Goal: Task Accomplishment & Management: Use online tool/utility

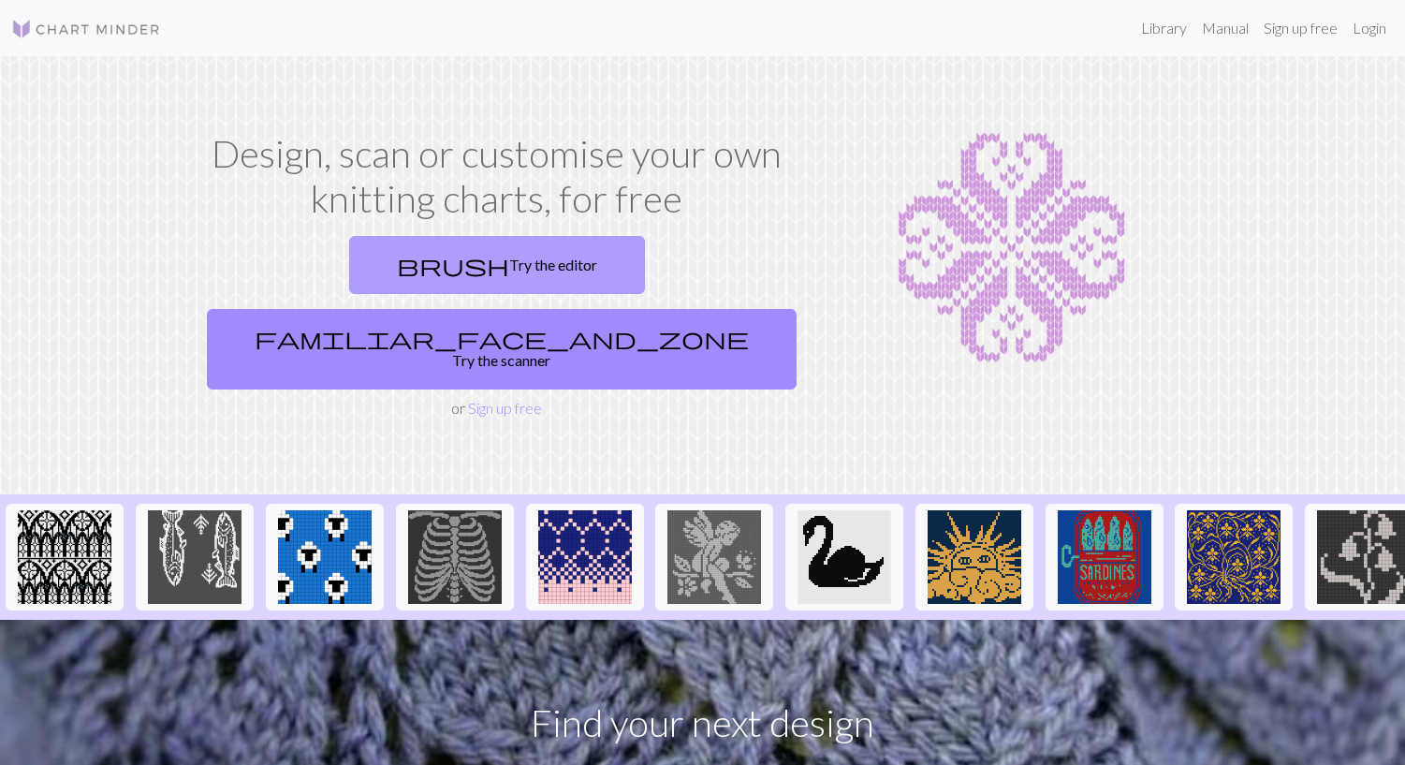
click at [349, 271] on link "brush Try the editor" at bounding box center [497, 265] width 296 height 58
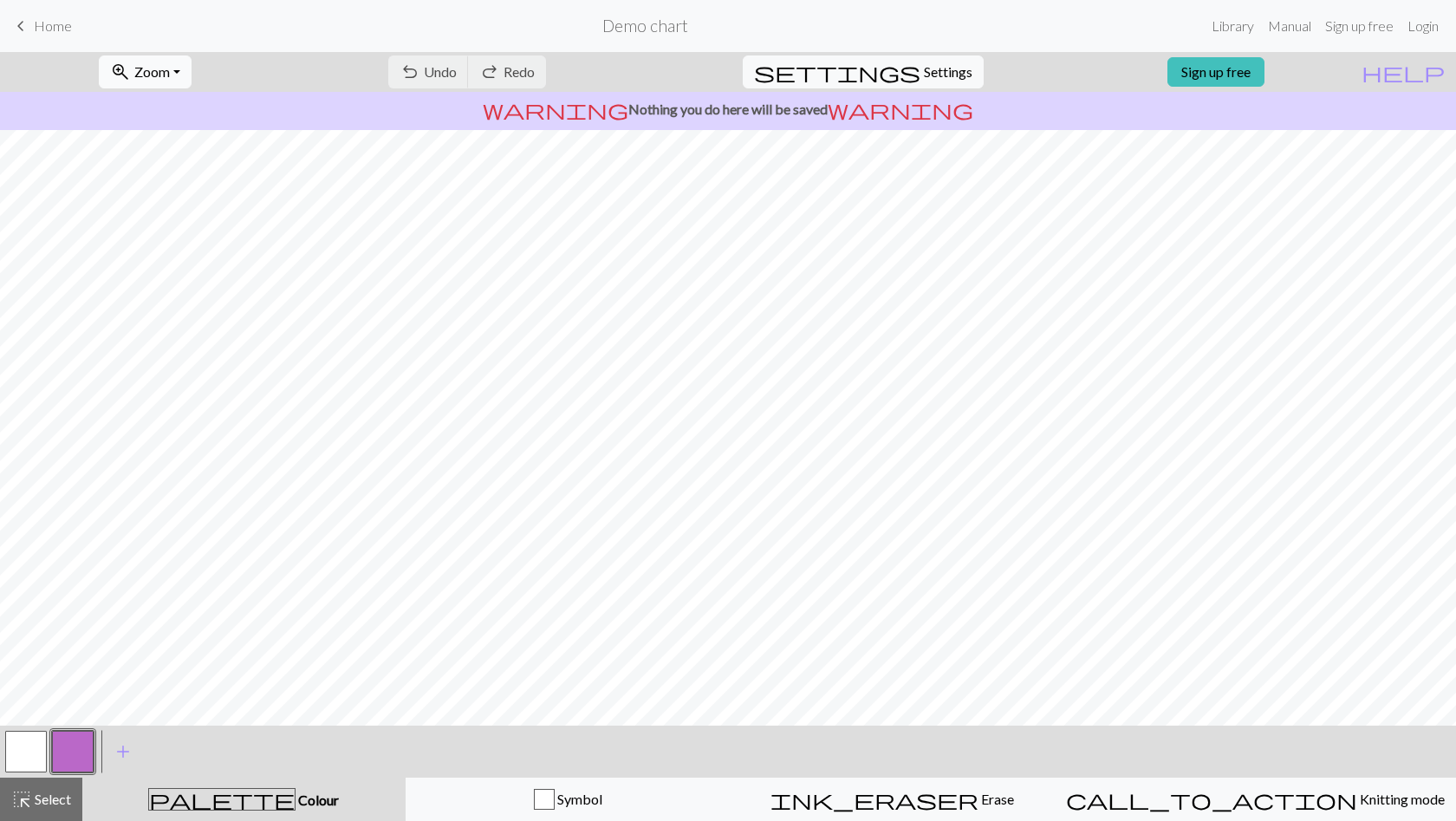
click at [192, 65] on button "zoom_in Zoom Zoom" at bounding box center [145, 72] width 93 height 33
click at [924, 78] on span "Settings" at bounding box center [948, 71] width 48 height 20
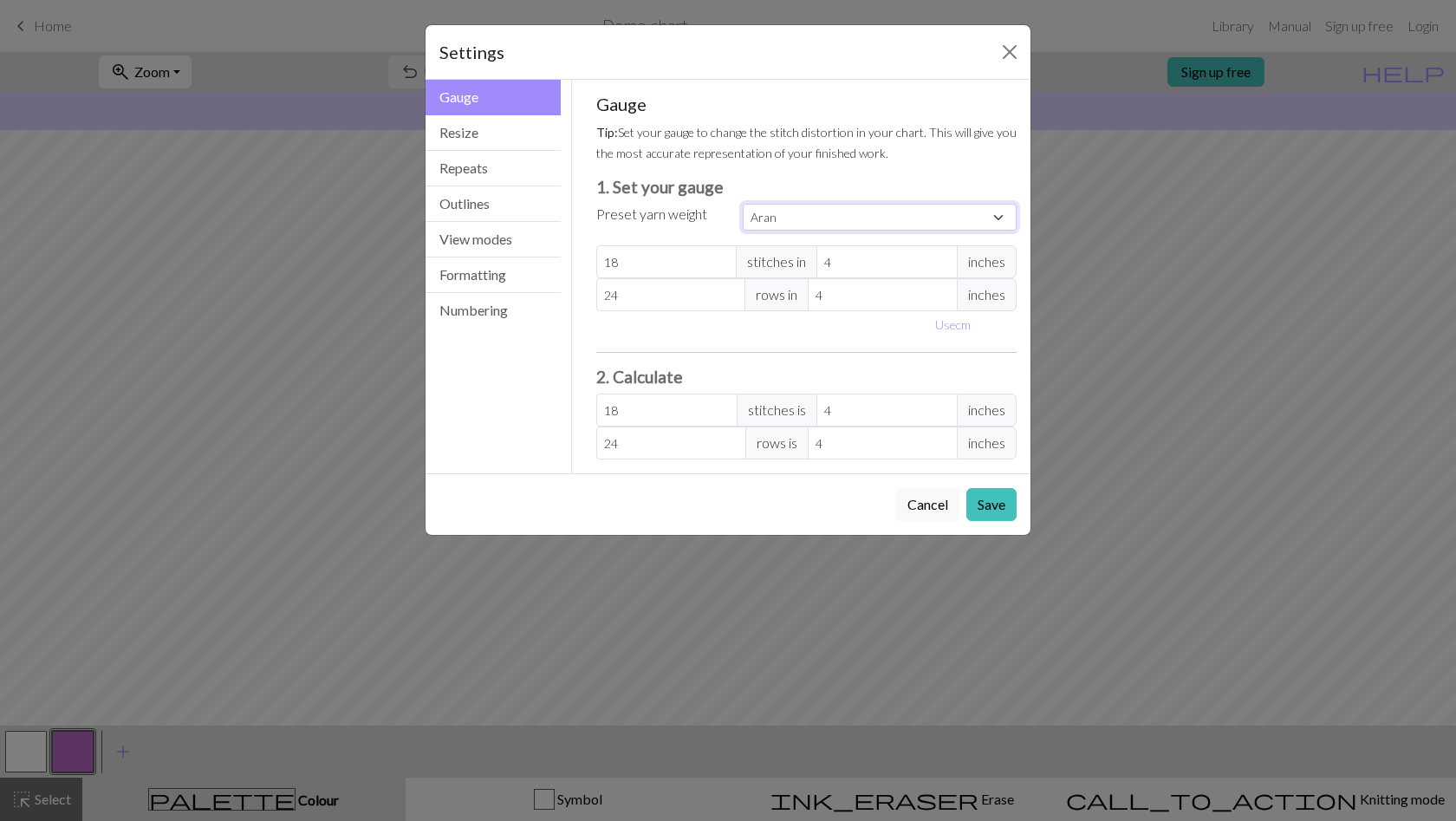
select select "fingering"
type input "28"
type input "36"
type input "28"
type input "36"
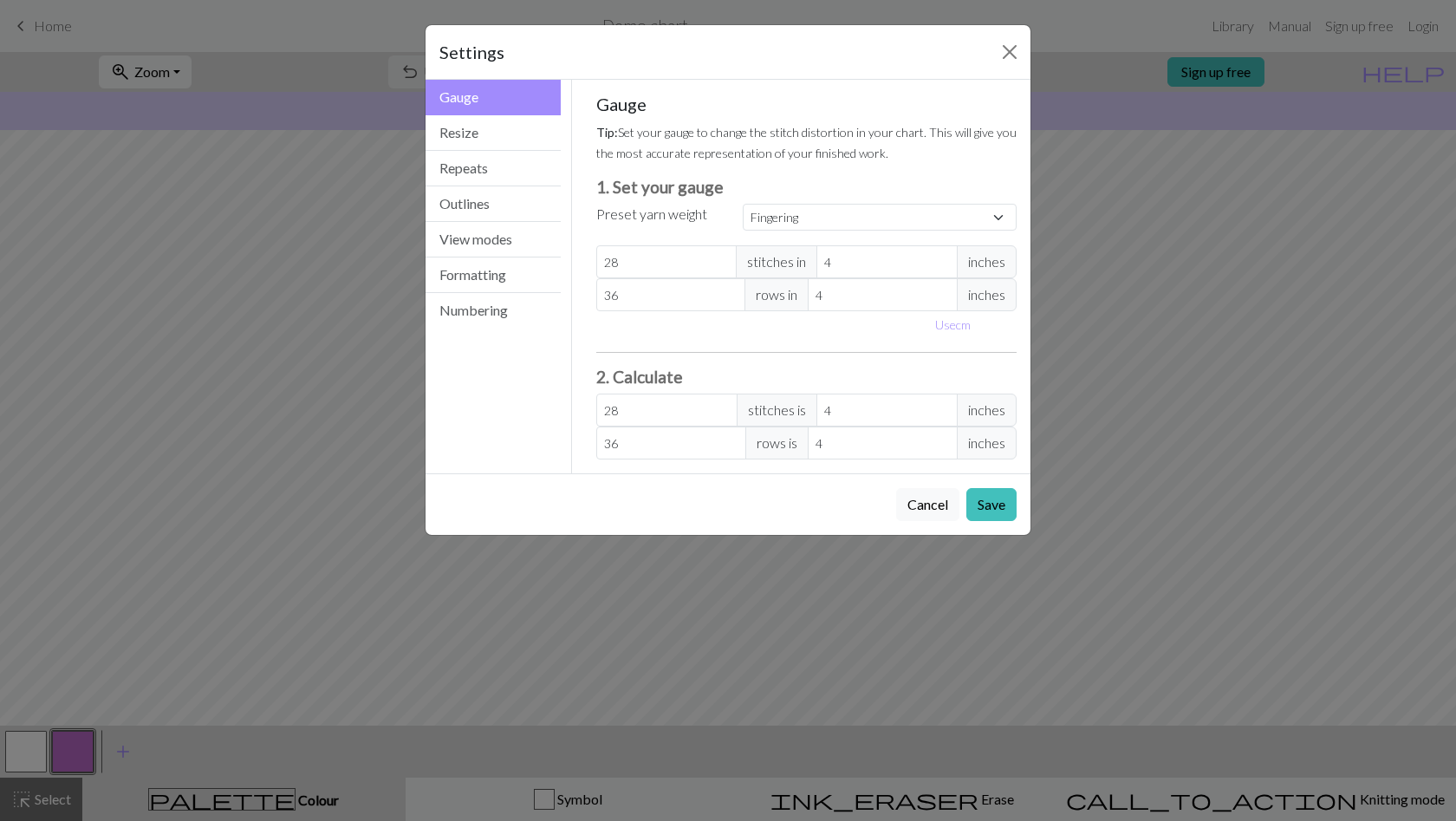
click at [534, 410] on div "Gauge Resize Repeats Outlines View modes Formatting Numbering" at bounding box center [493, 276] width 157 height 394
click at [483, 135] on button "Resize" at bounding box center [494, 133] width 135 height 35
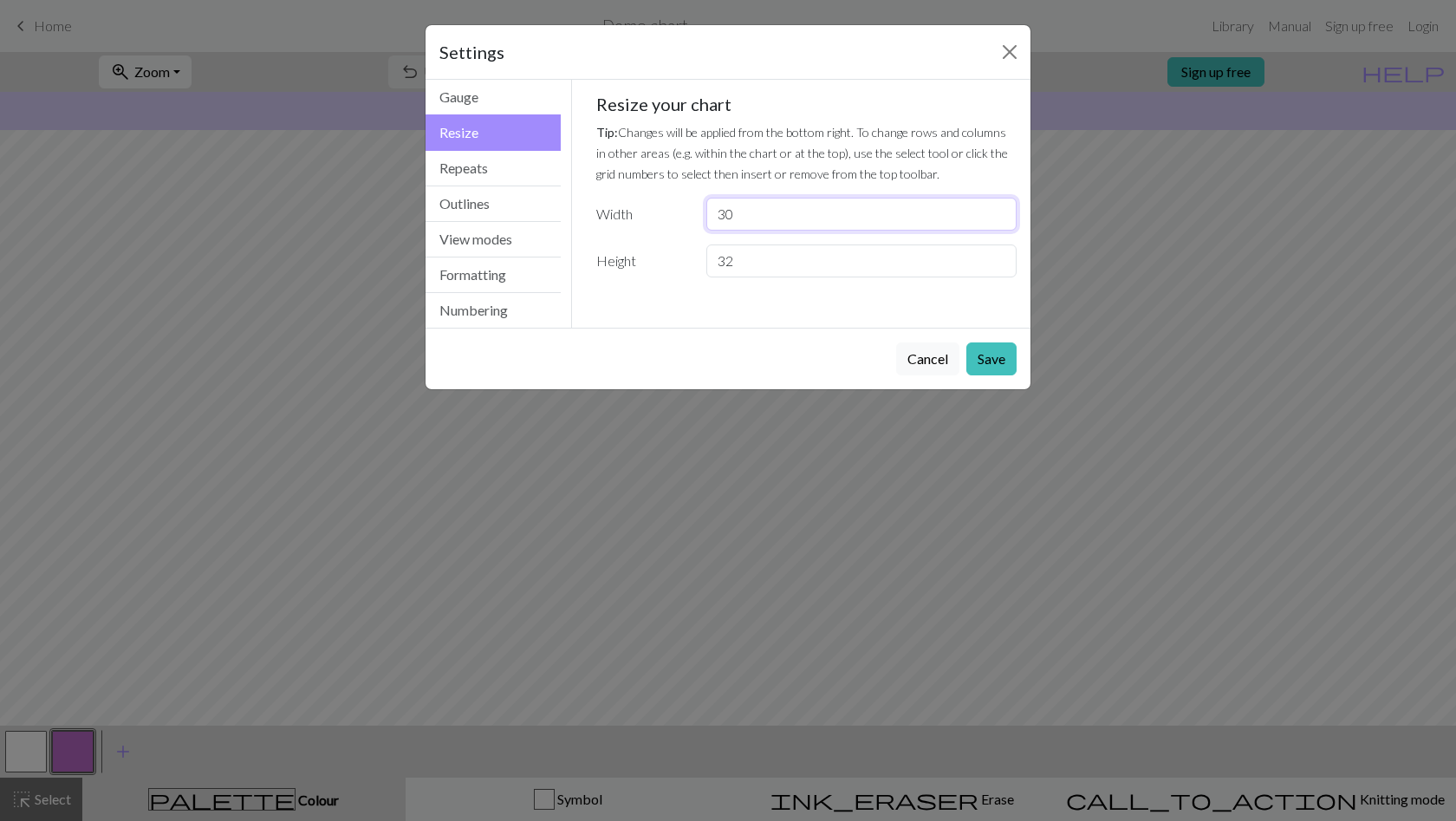
click at [768, 218] on input "30" at bounding box center [861, 214] width 310 height 33
type input "50"
click at [779, 257] on input "32" at bounding box center [861, 261] width 310 height 33
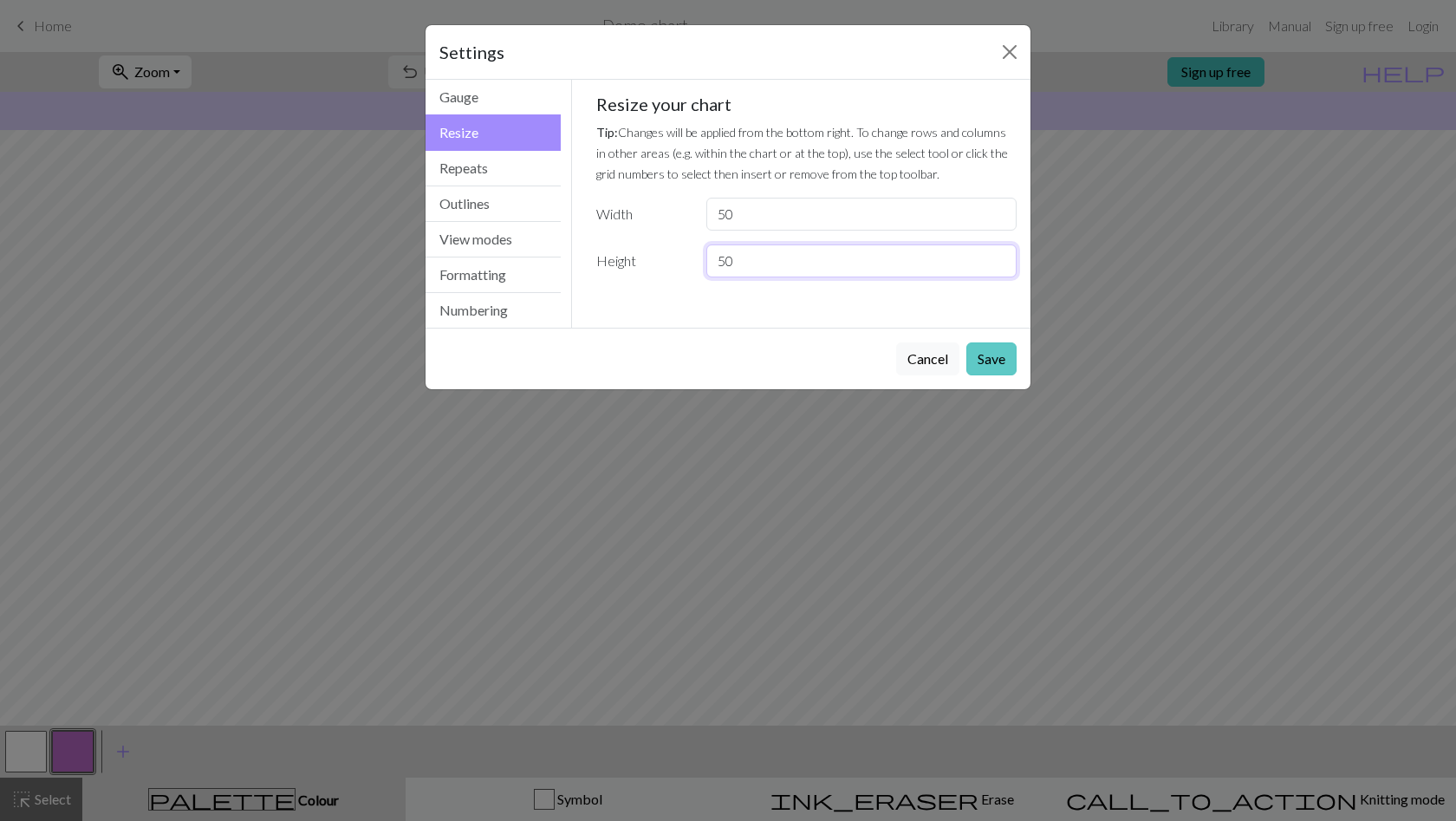
type input "50"
click at [997, 354] on button "Save" at bounding box center [992, 360] width 50 height 33
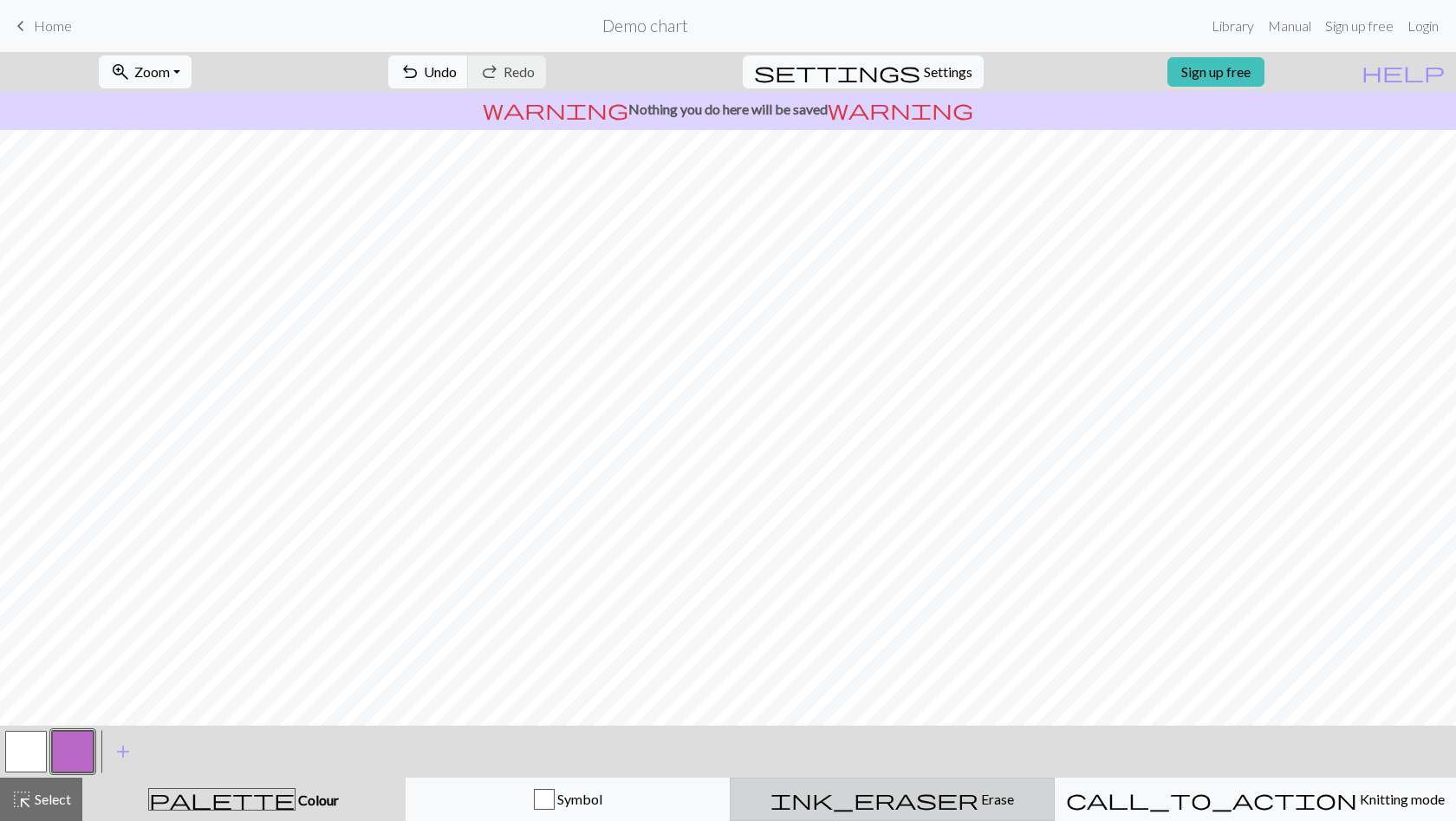
click at [927, 708] on span "ink_eraser" at bounding box center [874, 800] width 208 height 24
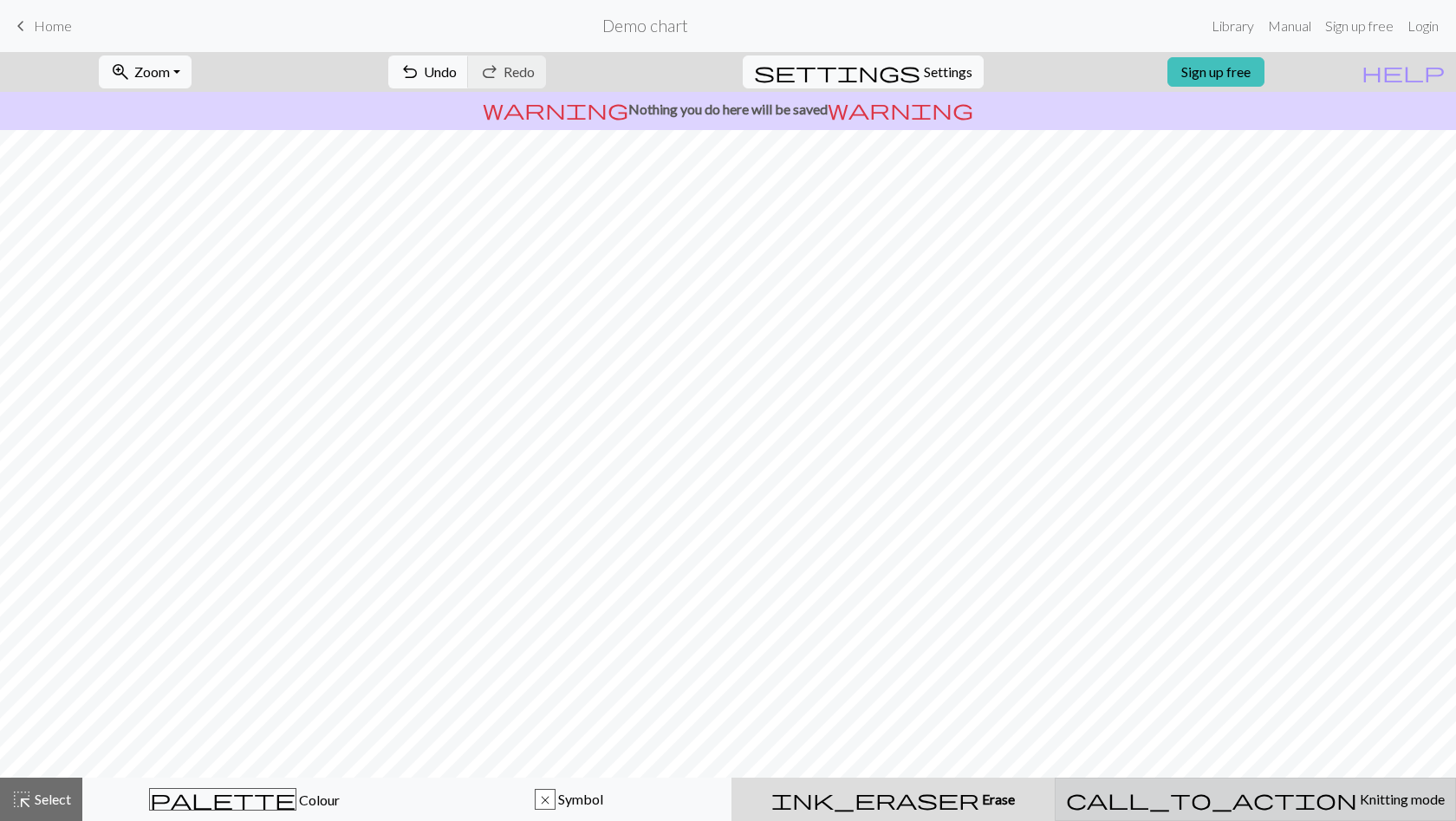
click at [1300, 708] on span "Knitting mode" at bounding box center [1401, 800] width 88 height 17
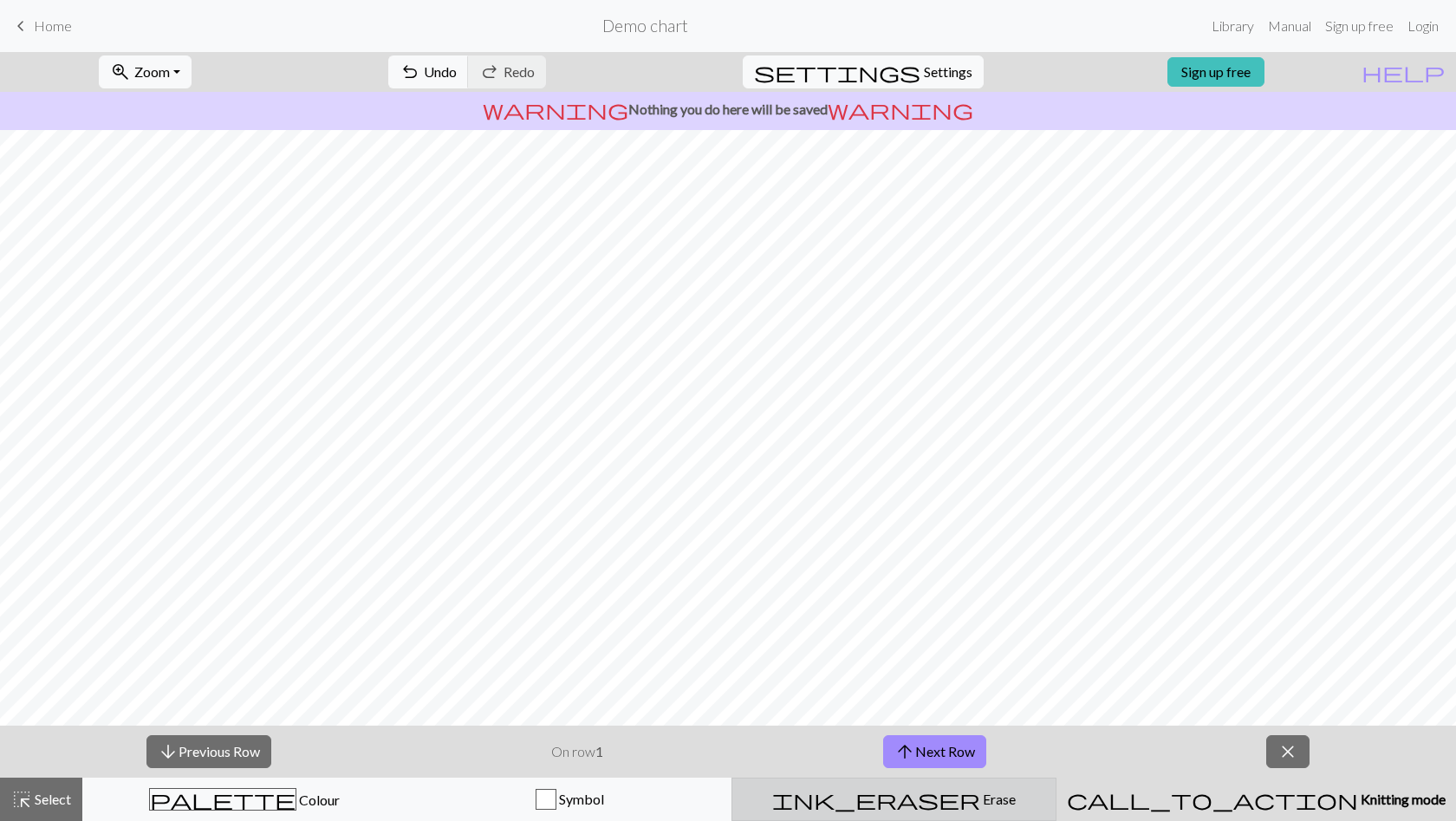
click at [981, 708] on span "Erase" at bounding box center [998, 800] width 35 height 17
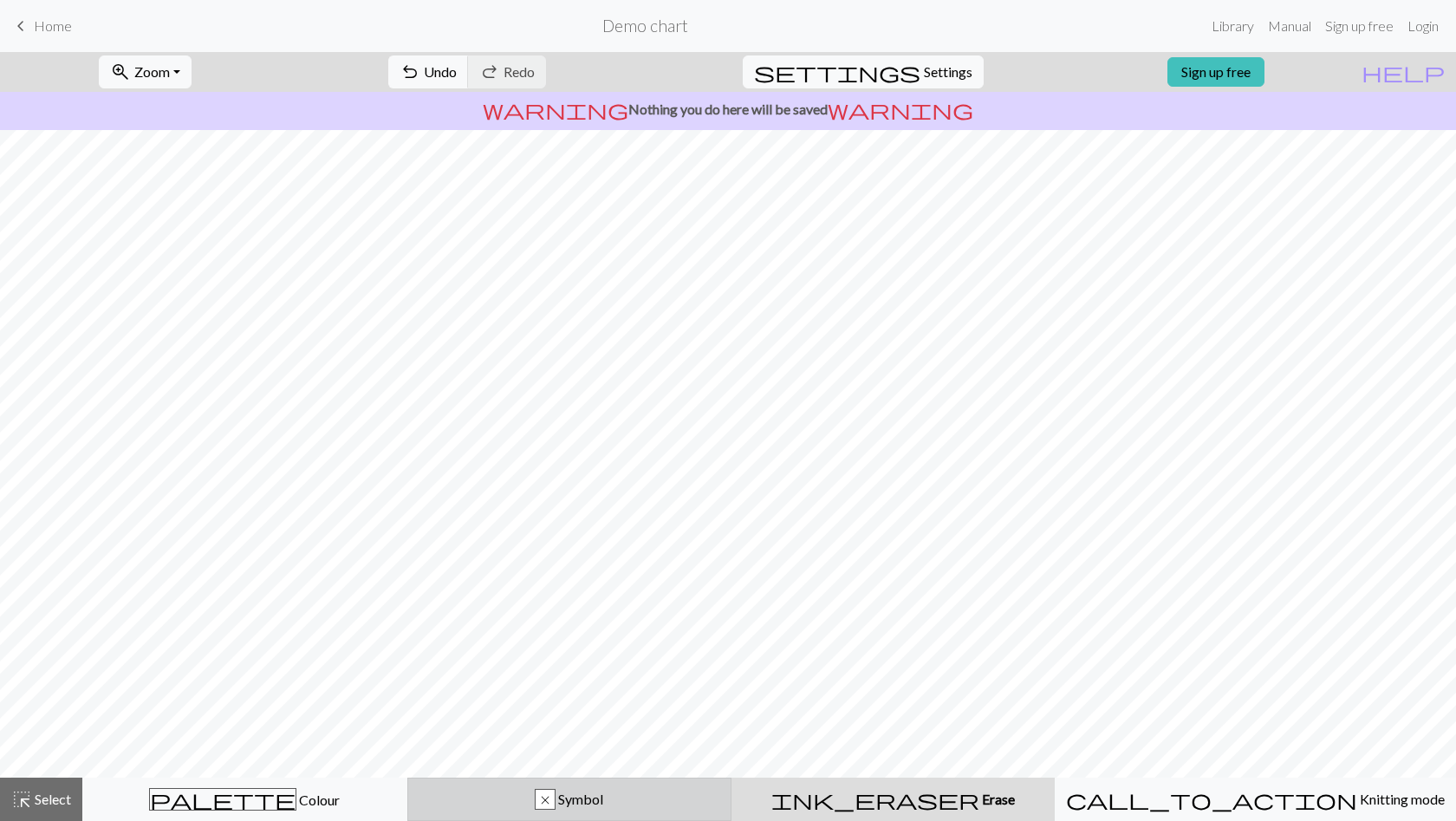
click at [670, 708] on div "x Symbol" at bounding box center [570, 800] width 303 height 20
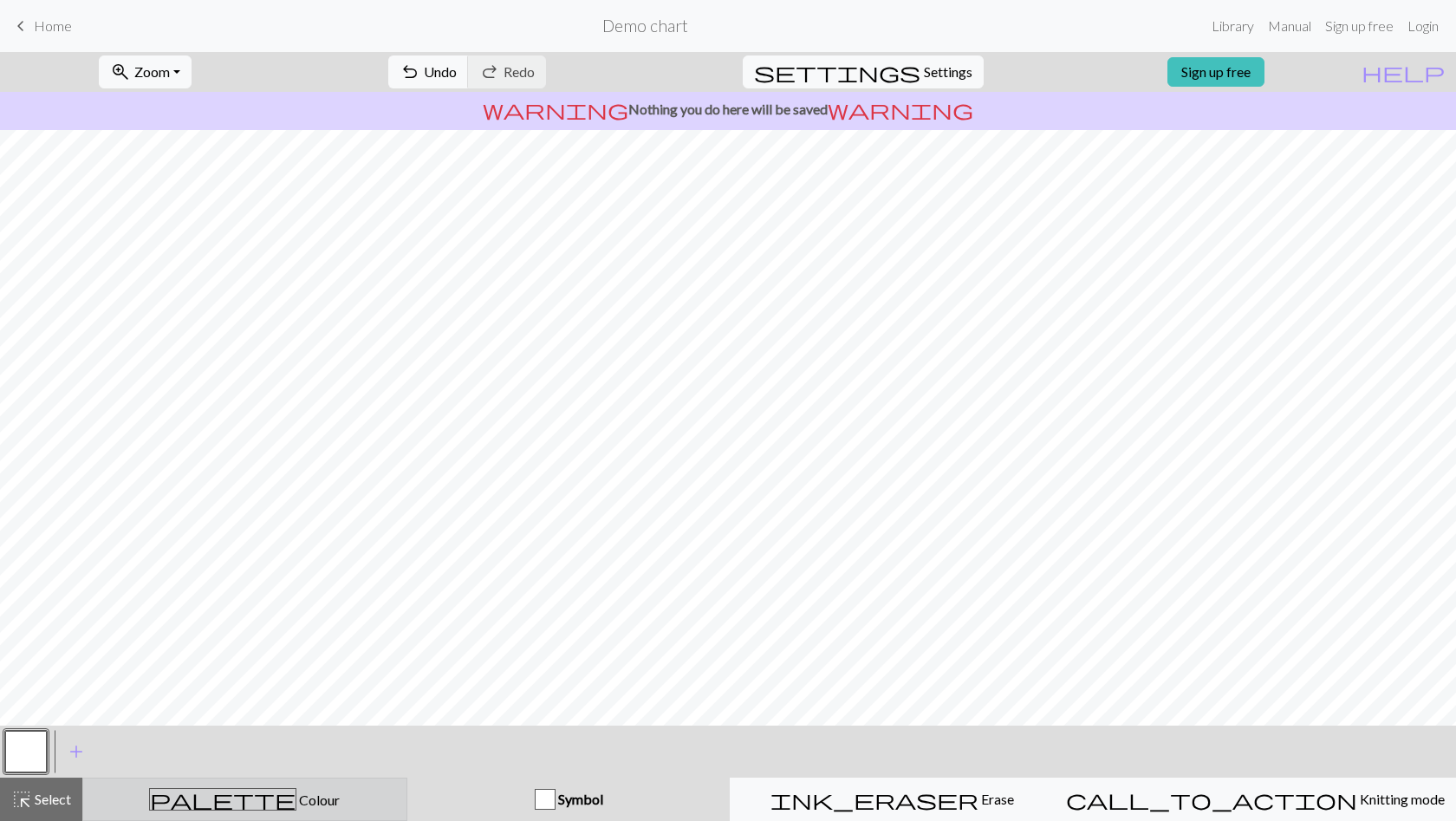
click at [296, 708] on span "Colour" at bounding box center [318, 801] width 44 height 17
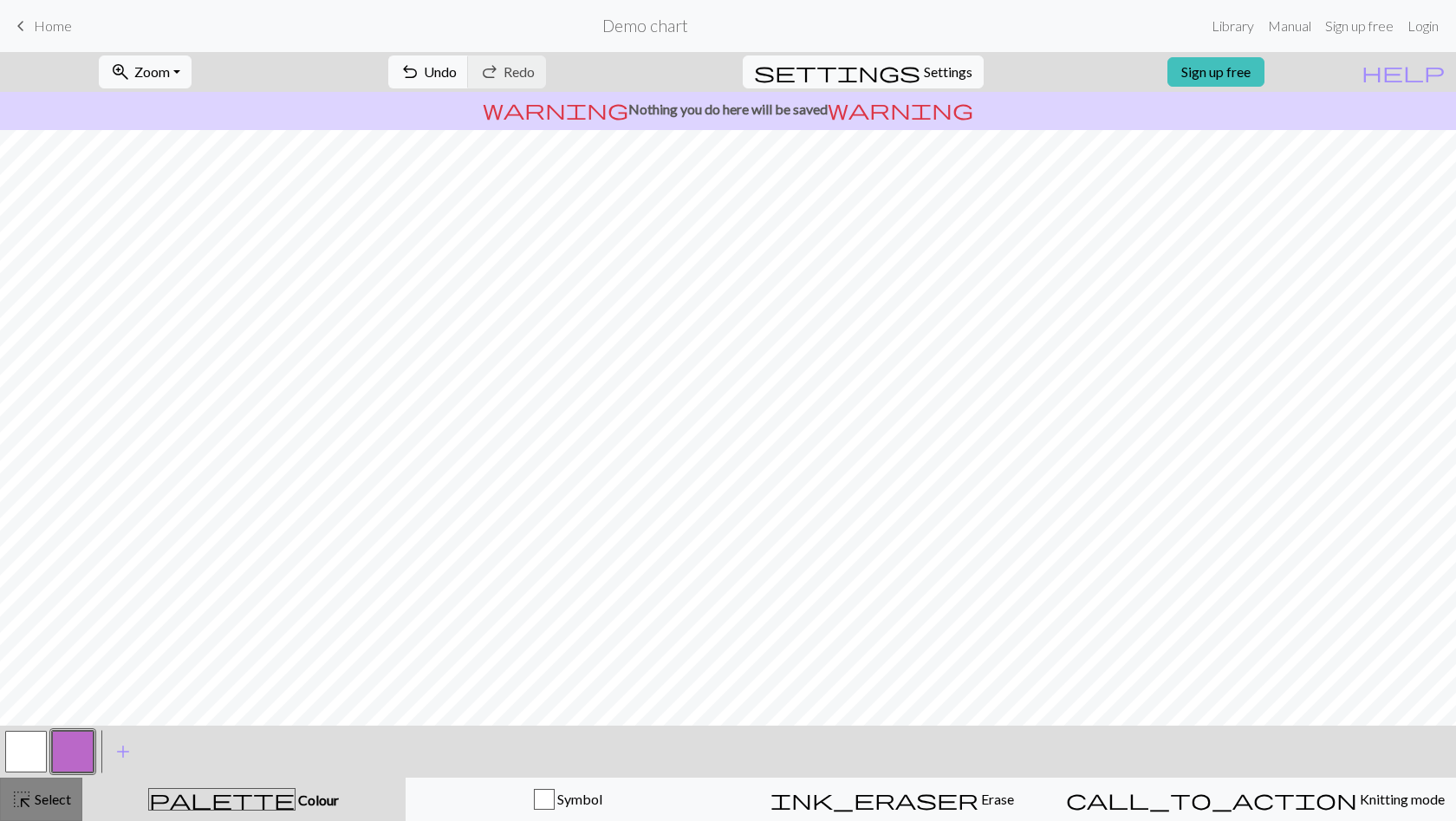
click at [41, 708] on span "Select" at bounding box center [52, 800] width 39 height 17
click at [27, 708] on button "highlight_alt Select Select" at bounding box center [41, 800] width 82 height 44
click at [51, 19] on span "Home" at bounding box center [53, 26] width 38 height 17
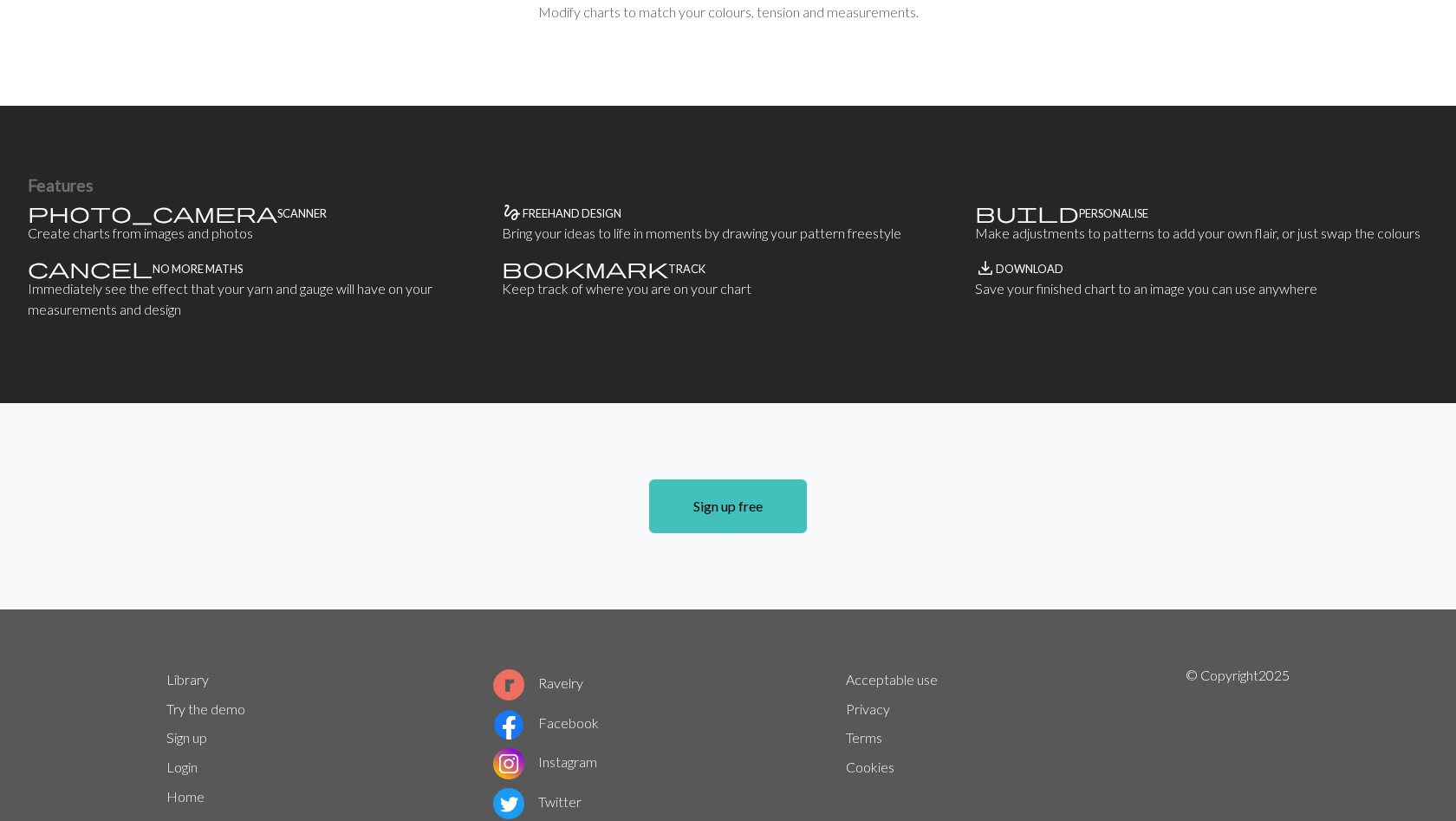
scroll to position [994, 0]
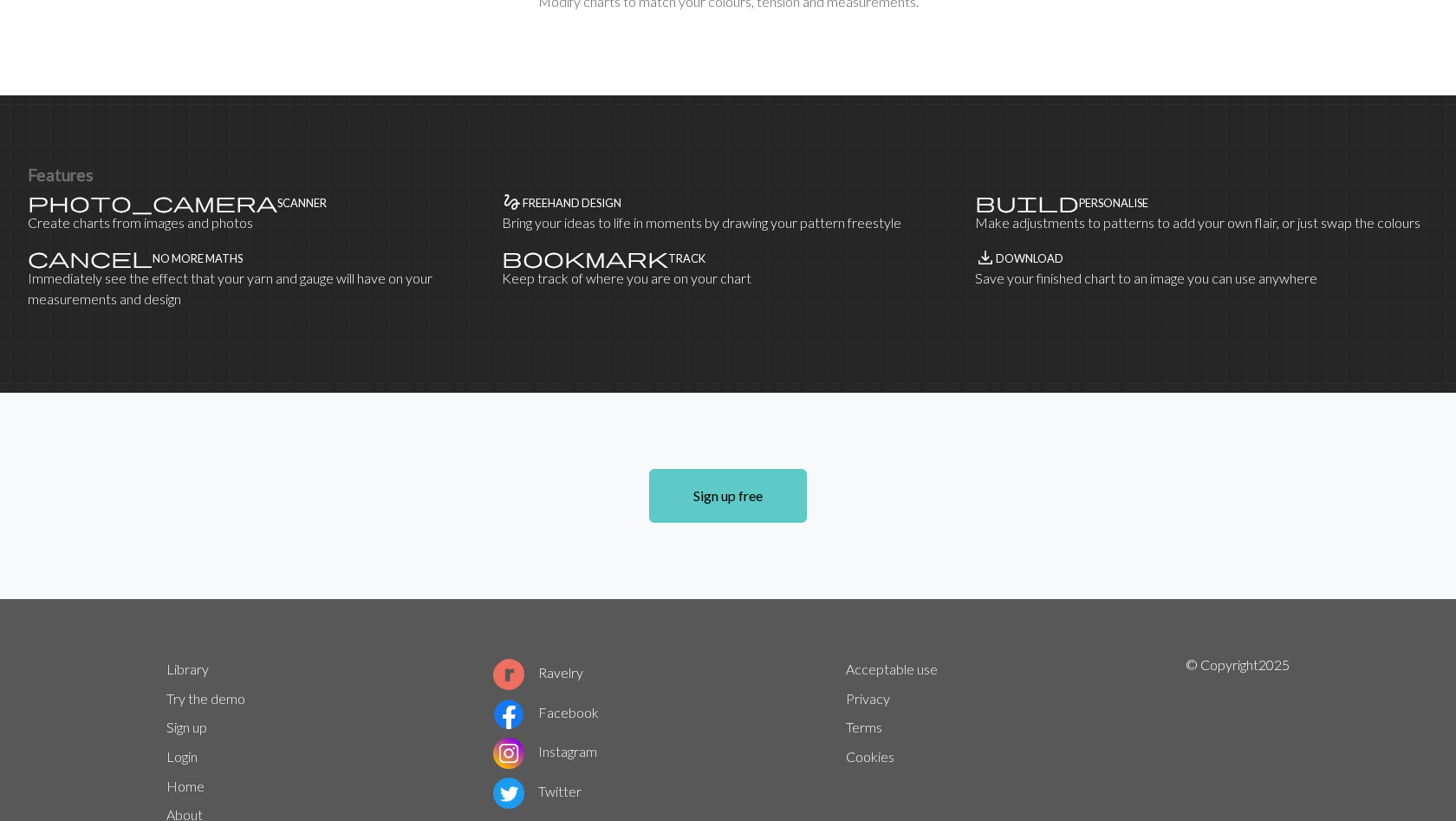
click at [762, 469] on link "Sign up free" at bounding box center [728, 496] width 157 height 54
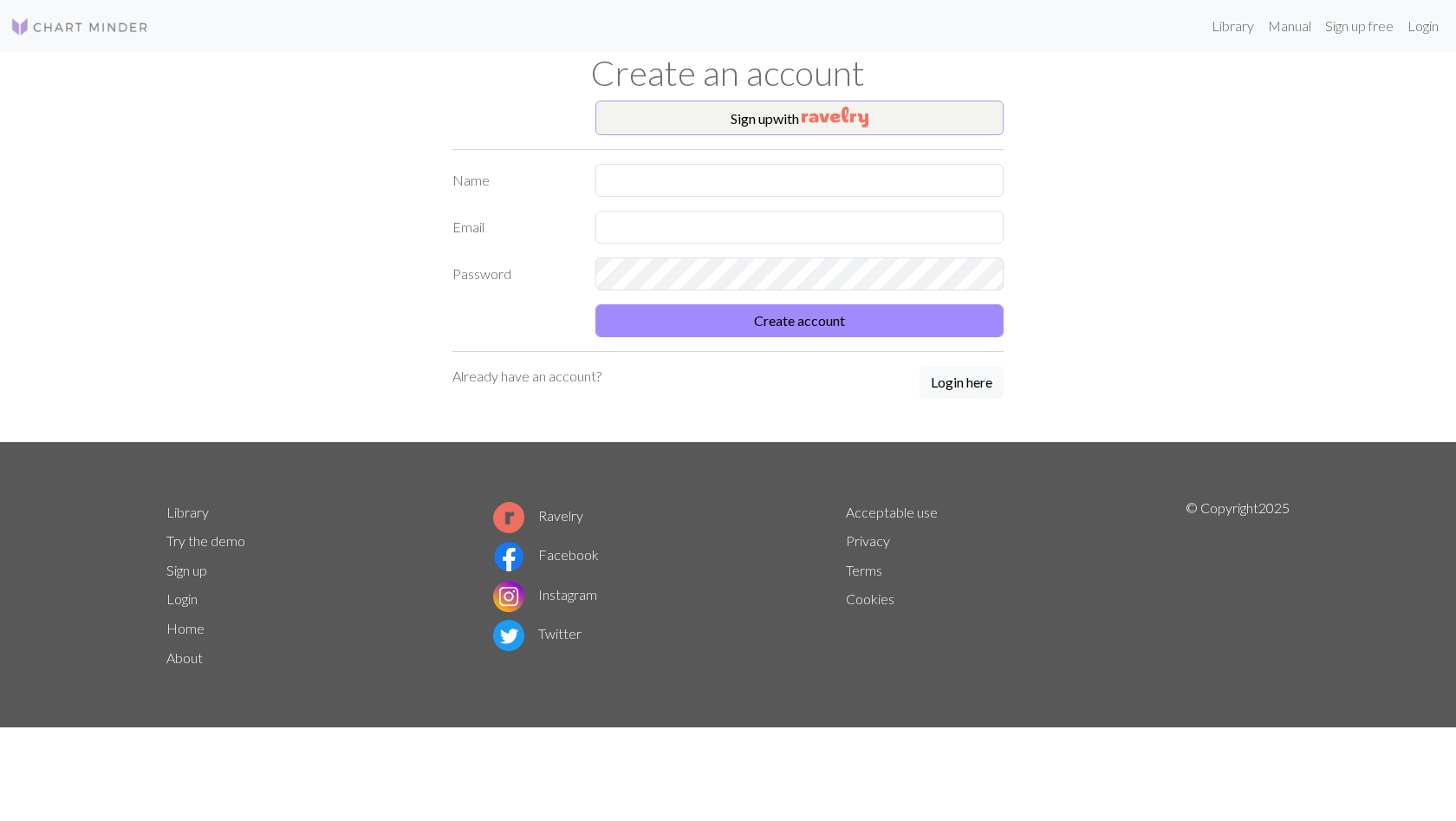
click at [816, 129] on button "Sign up with" at bounding box center [799, 118] width 408 height 34
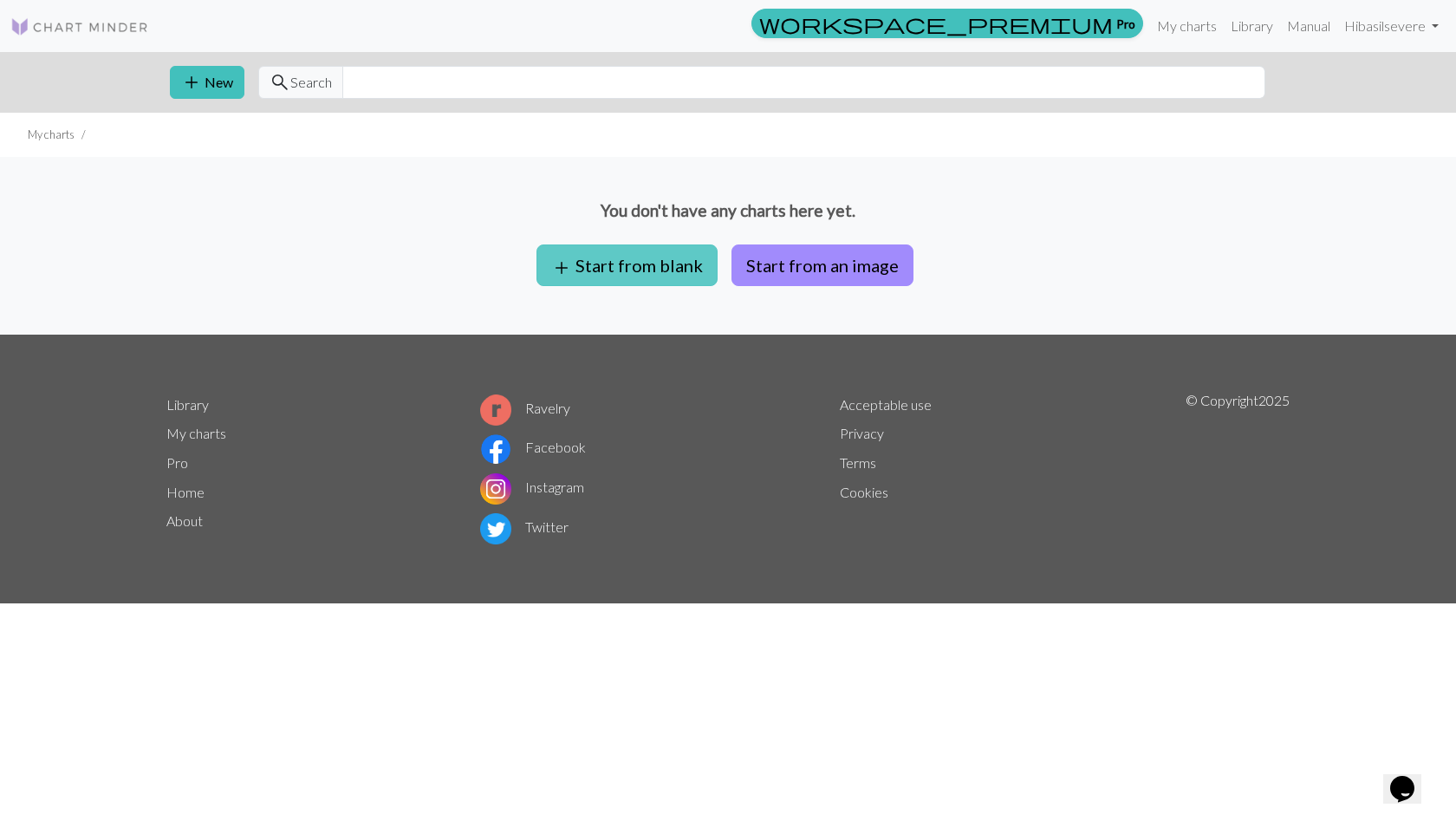
click at [629, 266] on button "add Start from blank" at bounding box center [627, 265] width 182 height 42
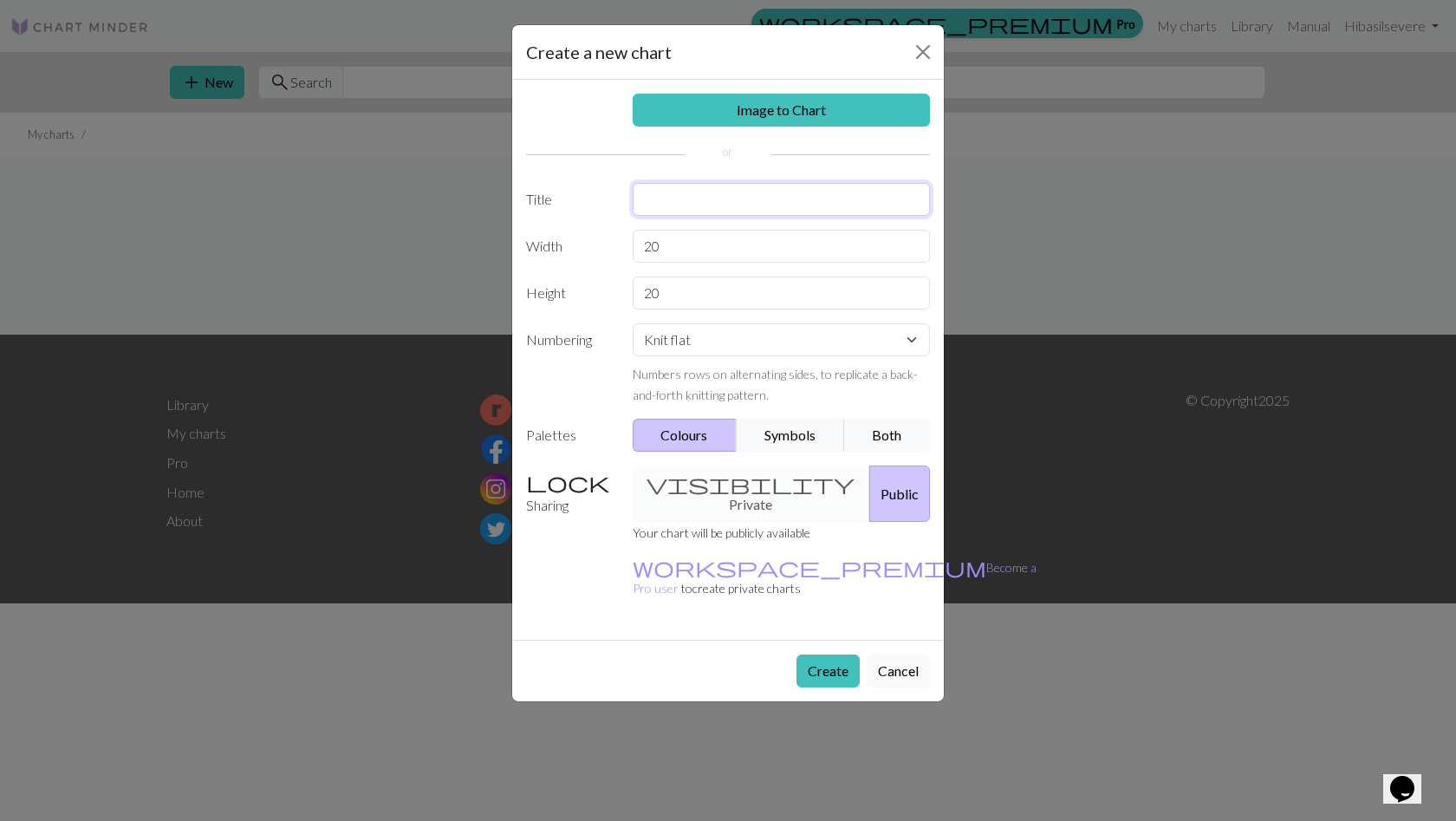
click at [713, 208] on input "text" at bounding box center [782, 199] width 298 height 33
type input "[PERSON_NAME]'s sweater"
click at [721, 238] on input "20" at bounding box center [782, 246] width 298 height 33
type input "50"
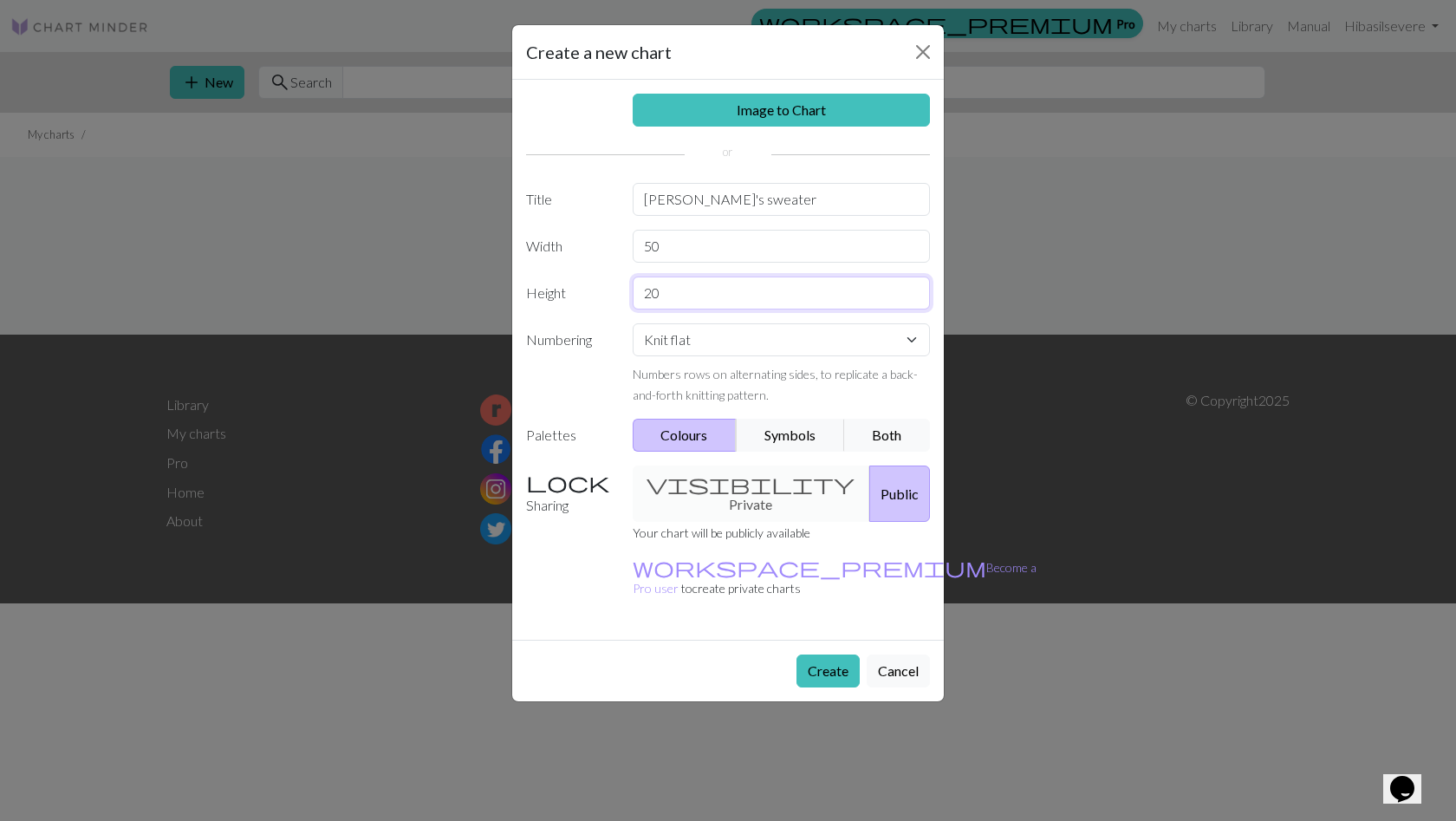
click at [722, 292] on input "20" at bounding box center [782, 294] width 298 height 33
type input "50"
click at [562, 416] on div "Image to Chart Title jenny's sweater Width 50 Height 50 Numbering Knit flat Kni…" at bounding box center [728, 360] width 432 height 561
click at [751, 479] on div "visibility Private Public" at bounding box center [782, 494] width 319 height 57
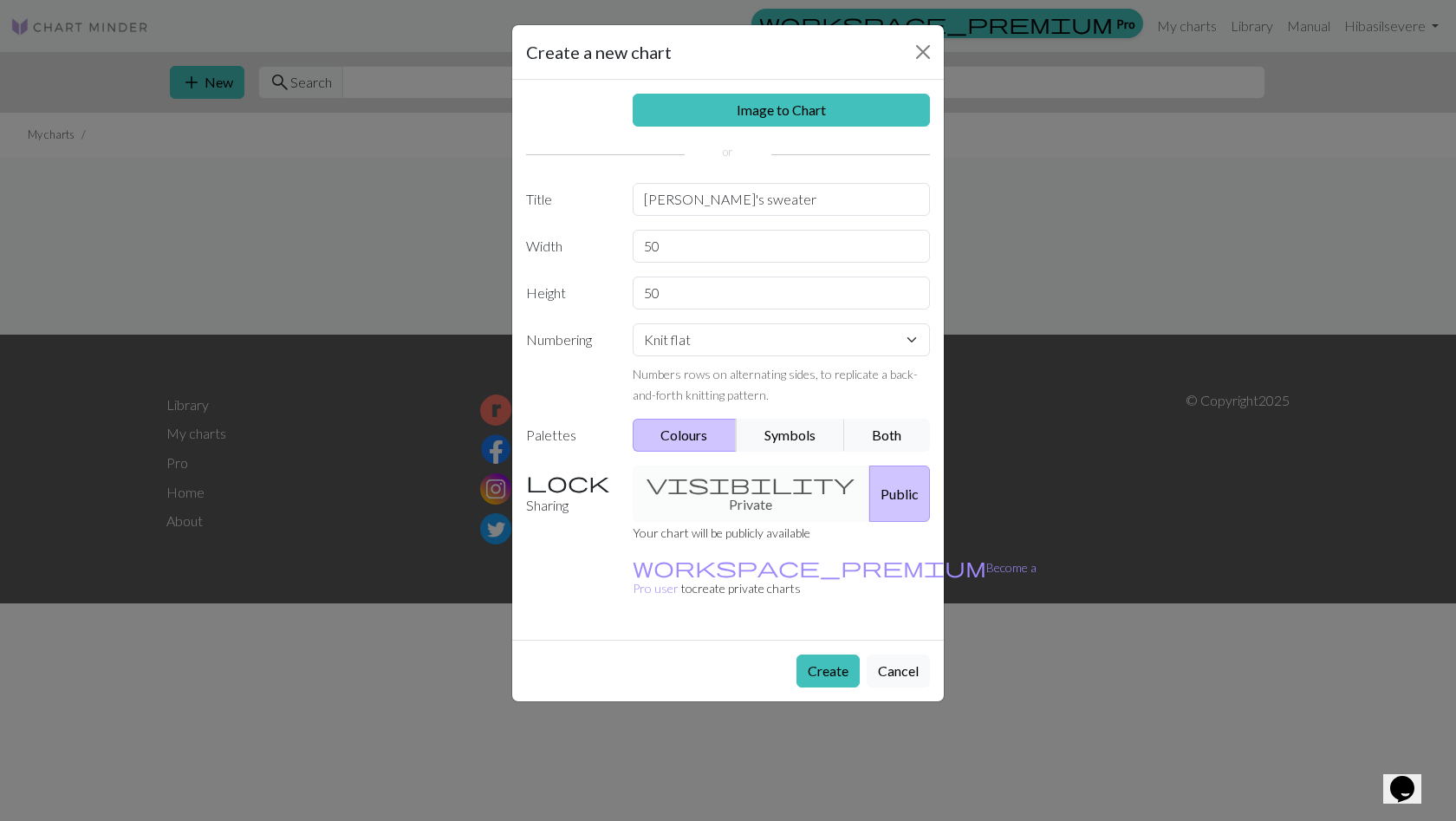
click at [691, 474] on div "visibility Private Public" at bounding box center [782, 494] width 319 height 57
click at [822, 655] on button "Create" at bounding box center [828, 672] width 63 height 33
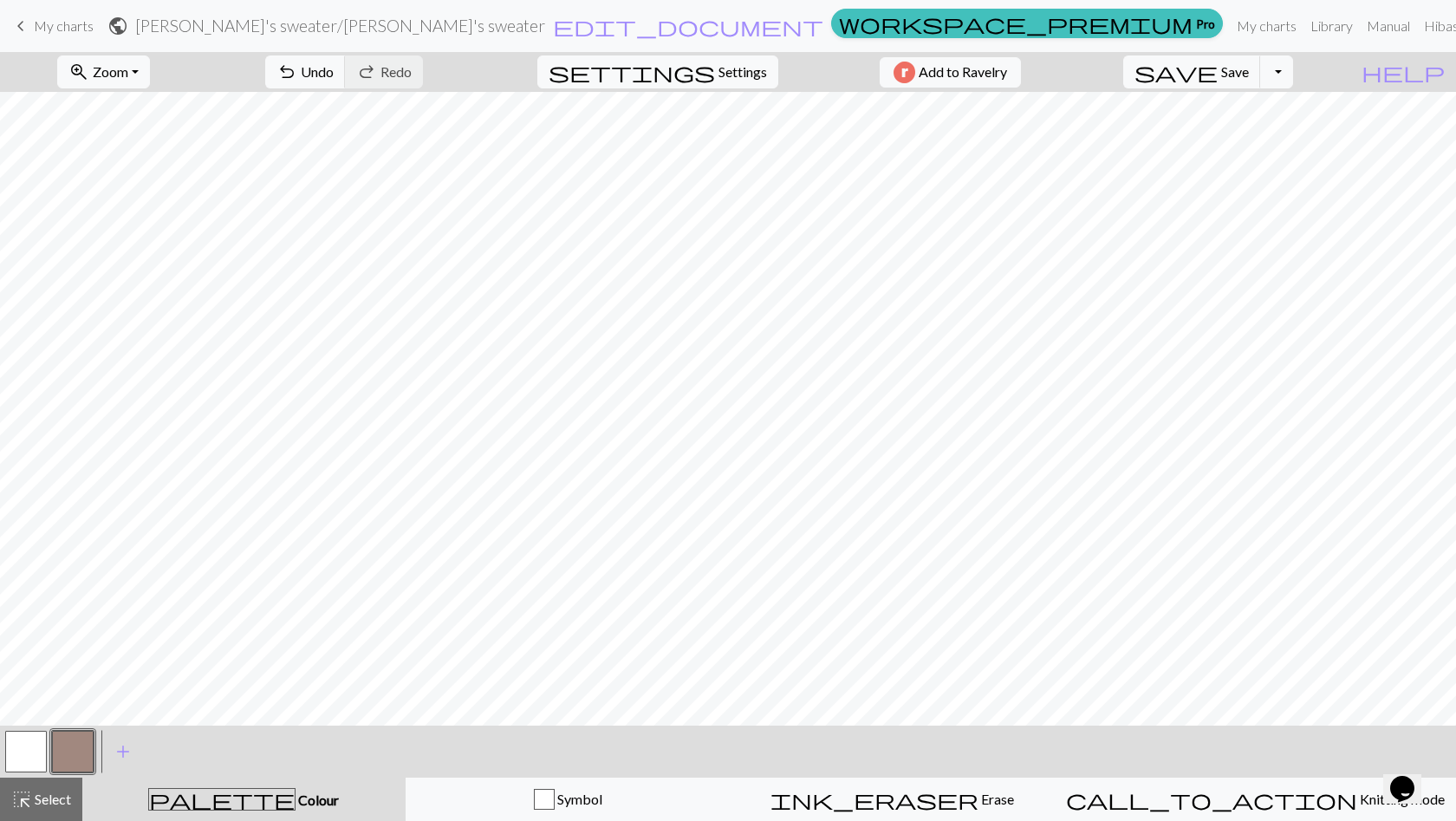
click at [295, 708] on span "Colour" at bounding box center [317, 801] width 44 height 17
click at [126, 708] on span "add" at bounding box center [123, 752] width 20 height 24
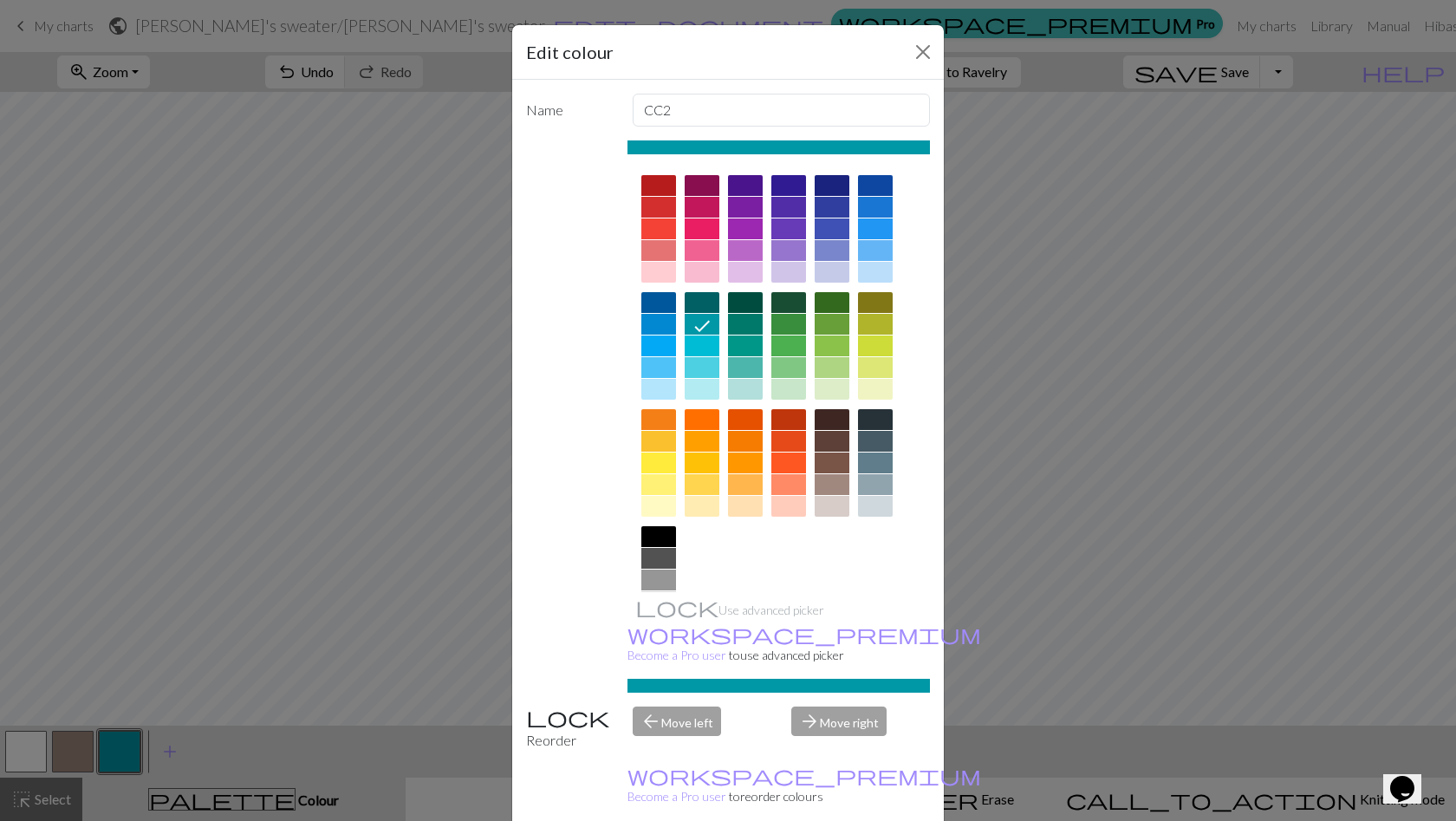
click at [704, 234] on div at bounding box center [701, 229] width 34 height 20
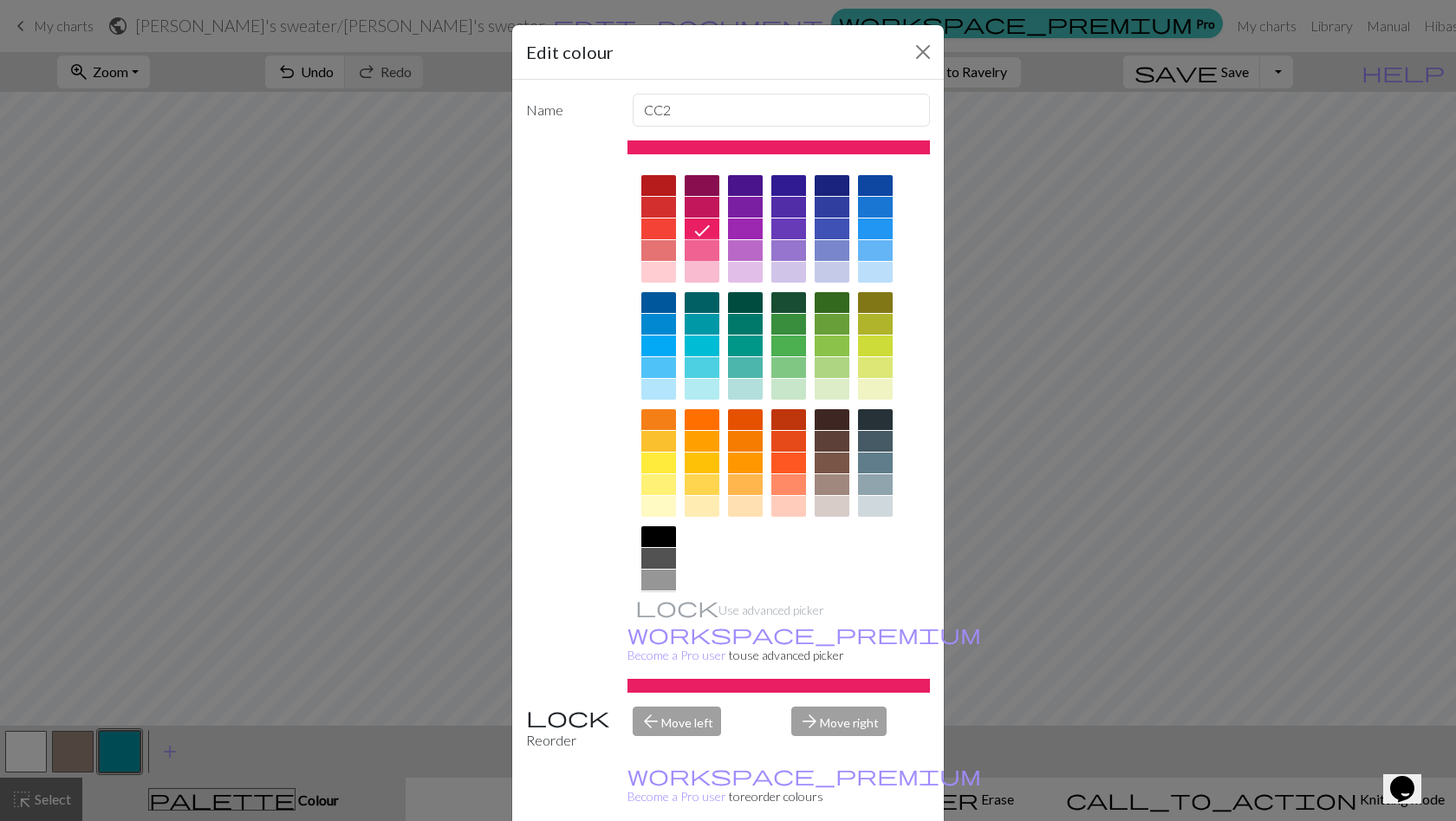
click at [699, 250] on div at bounding box center [701, 250] width 34 height 20
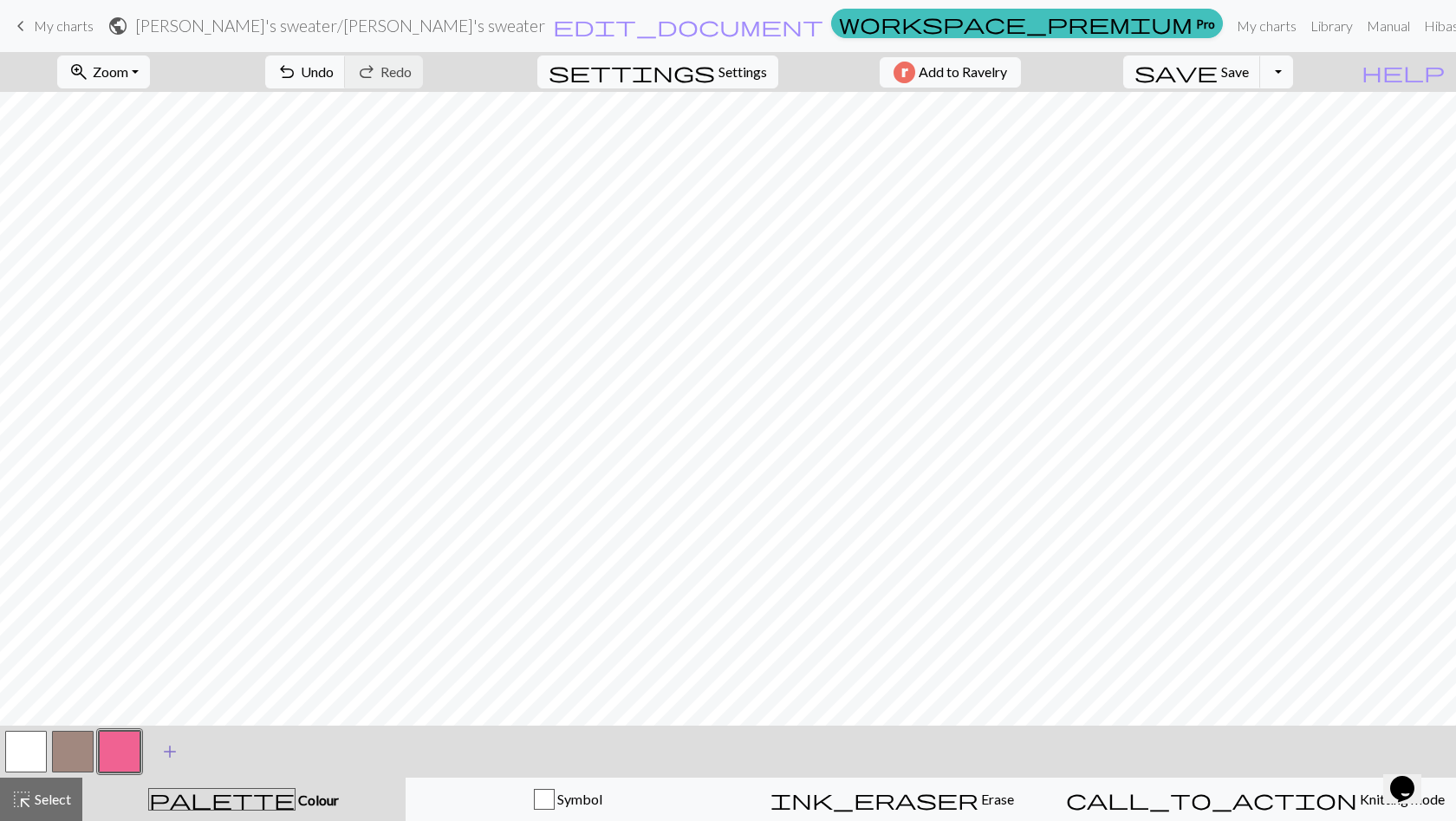
click at [163, 708] on span "add" at bounding box center [169, 752] width 20 height 24
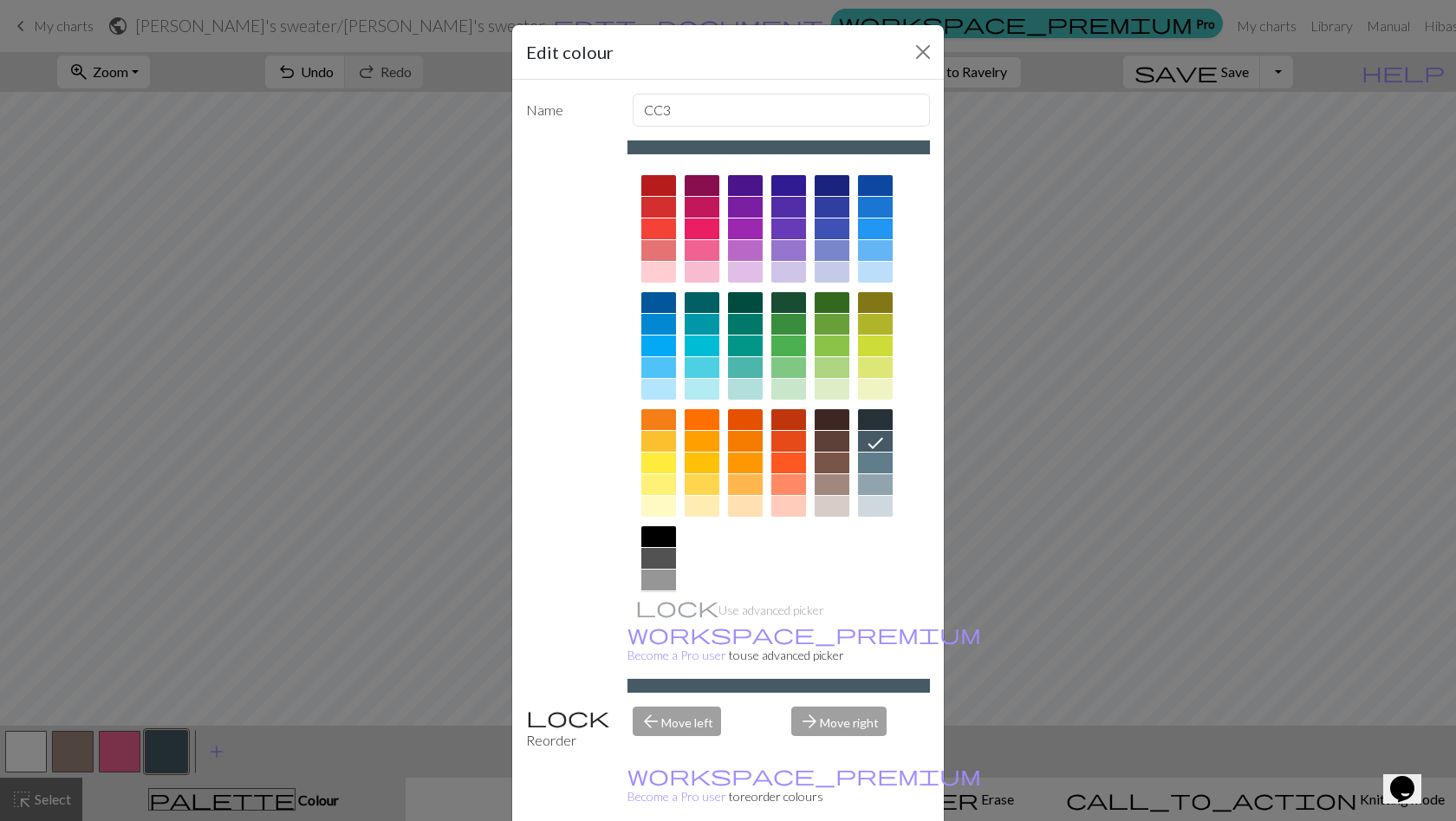
click at [849, 342] on div at bounding box center [780, 405] width 304 height 487
click at [831, 344] on div at bounding box center [832, 346] width 34 height 20
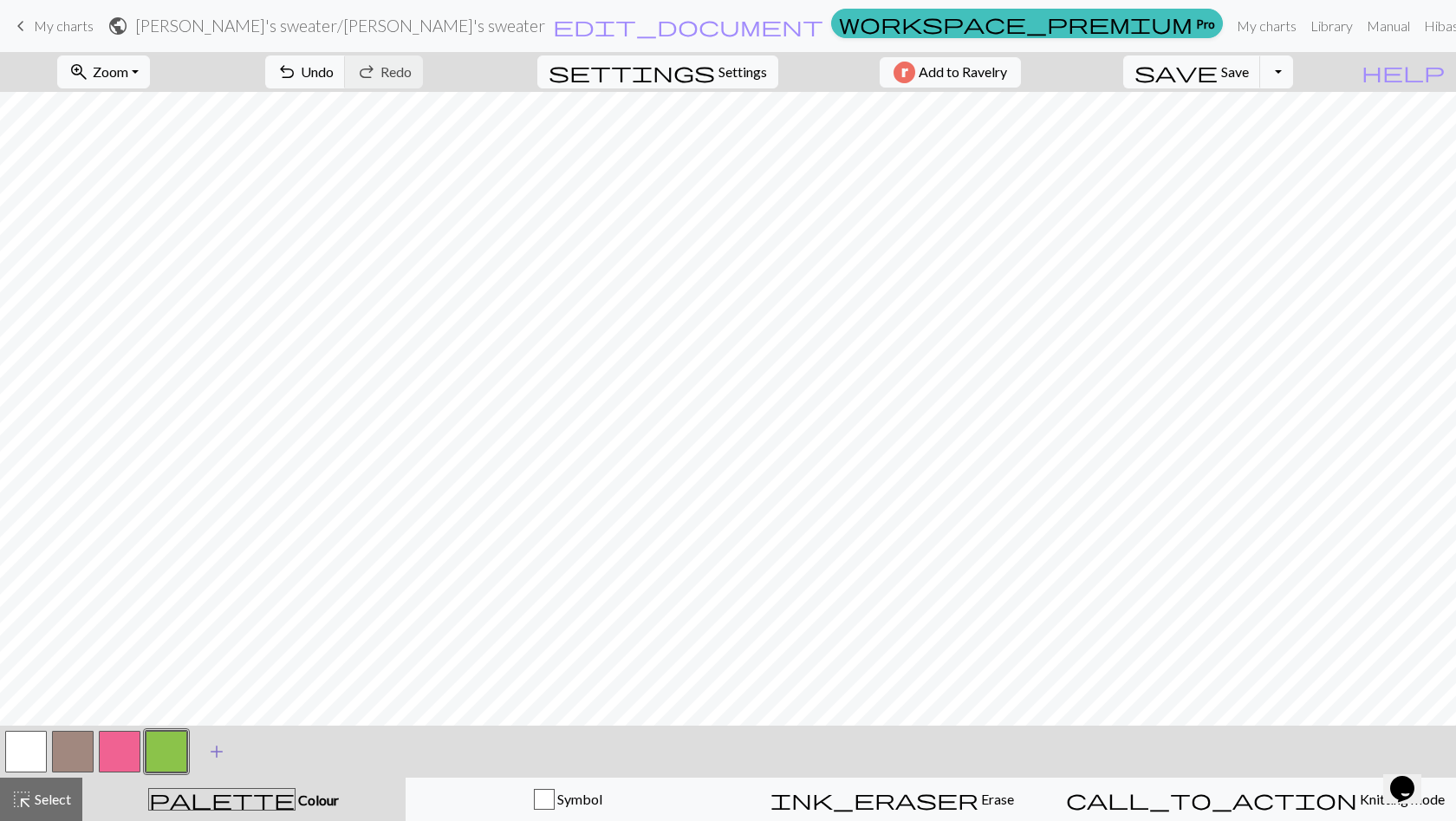
click at [212, 708] on span "add" at bounding box center [217, 752] width 20 height 24
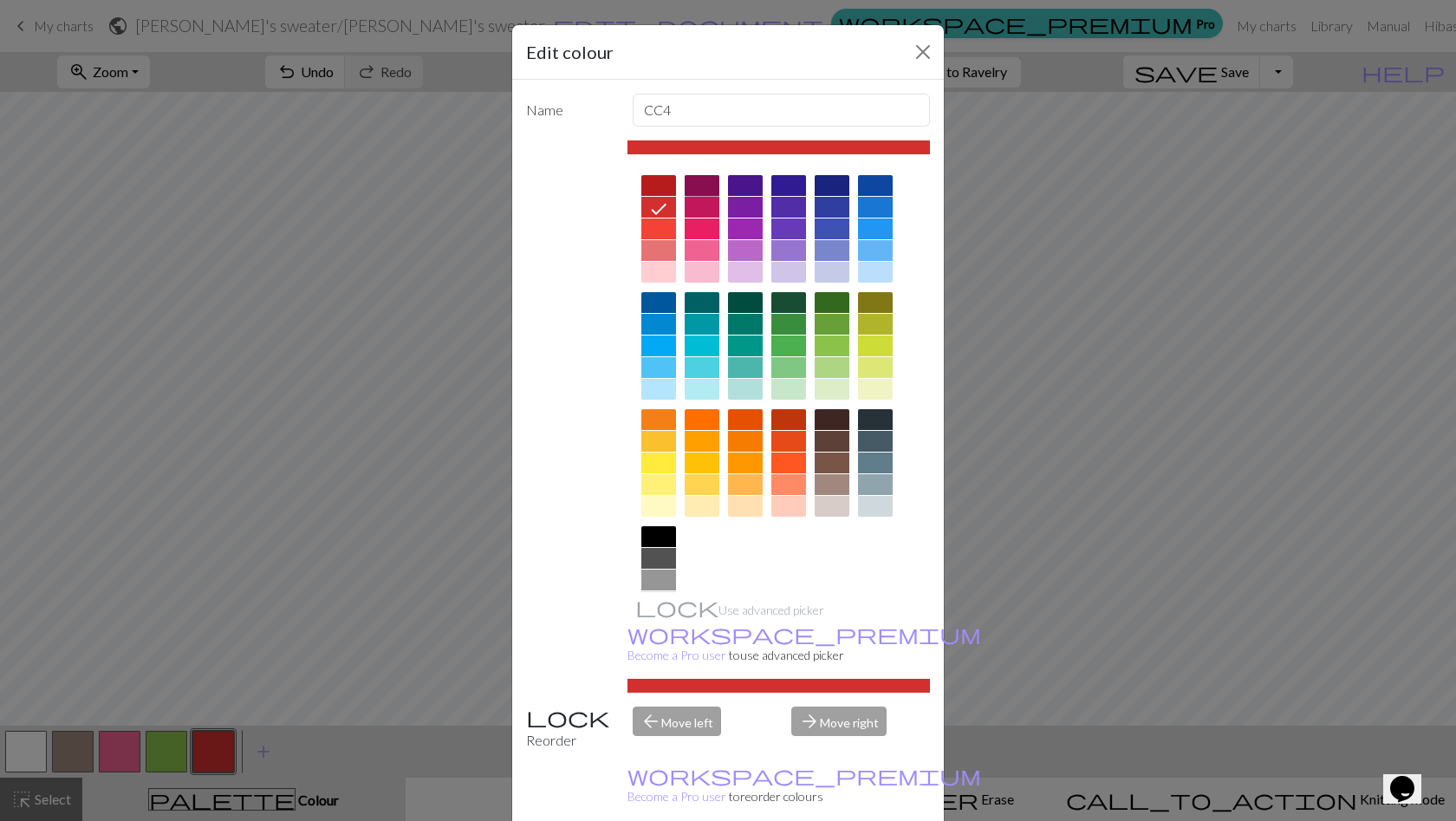
click at [705, 182] on div at bounding box center [701, 185] width 34 height 20
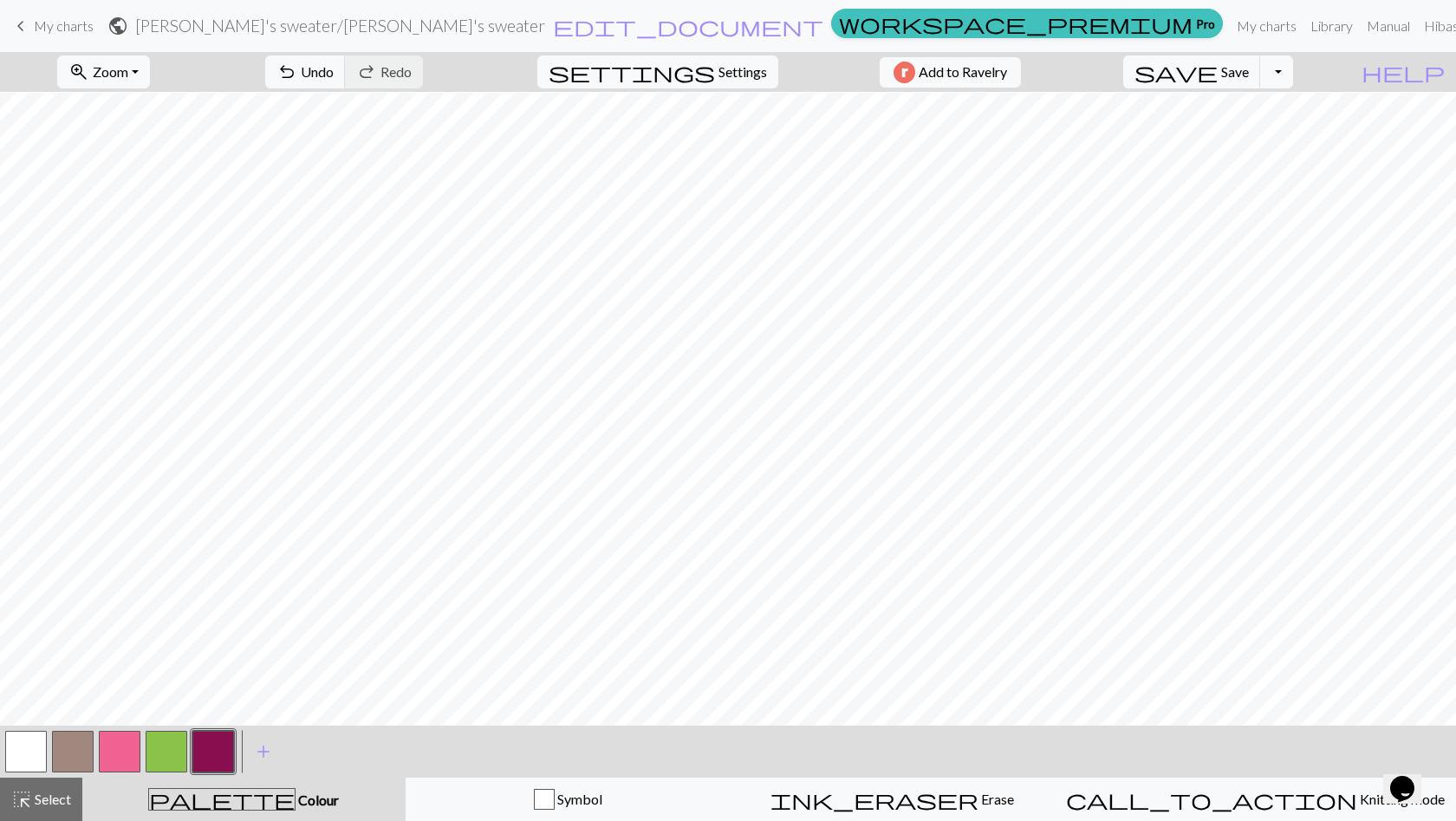
scroll to position [311, 0]
click at [124, 708] on button "button" at bounding box center [119, 752] width 42 height 42
click at [205, 708] on button "button" at bounding box center [213, 752] width 42 height 42
click at [126, 708] on button "button" at bounding box center [119, 752] width 42 height 42
click at [164, 708] on button "button" at bounding box center [166, 752] width 42 height 42
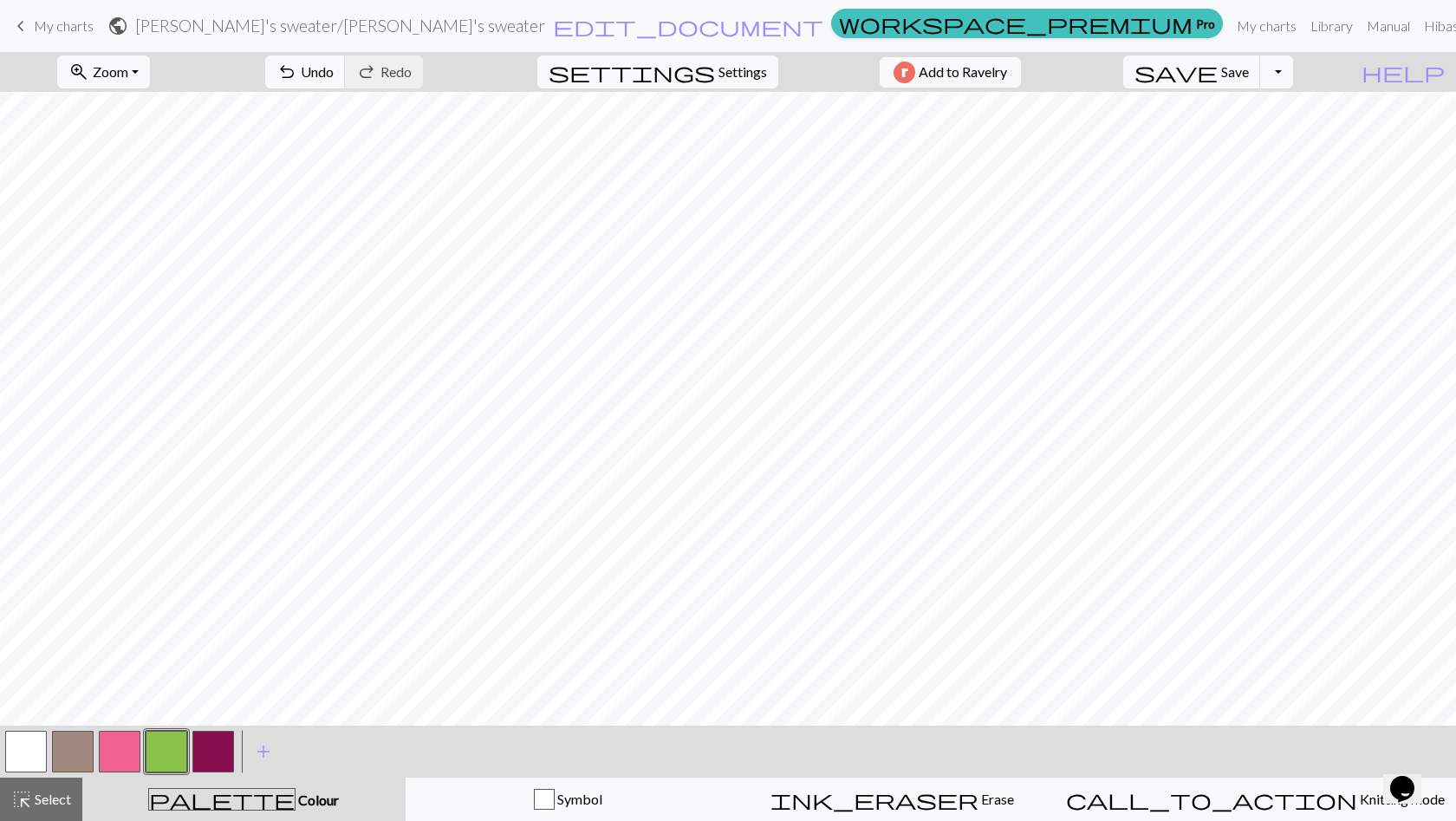
click at [219, 708] on button "button" at bounding box center [213, 752] width 42 height 42
click at [115, 708] on button "button" at bounding box center [119, 752] width 42 height 42
click at [167, 708] on button "button" at bounding box center [166, 752] width 42 height 42
click at [108, 708] on button "button" at bounding box center [119, 752] width 42 height 42
click at [209, 708] on button "button" at bounding box center [213, 752] width 42 height 42
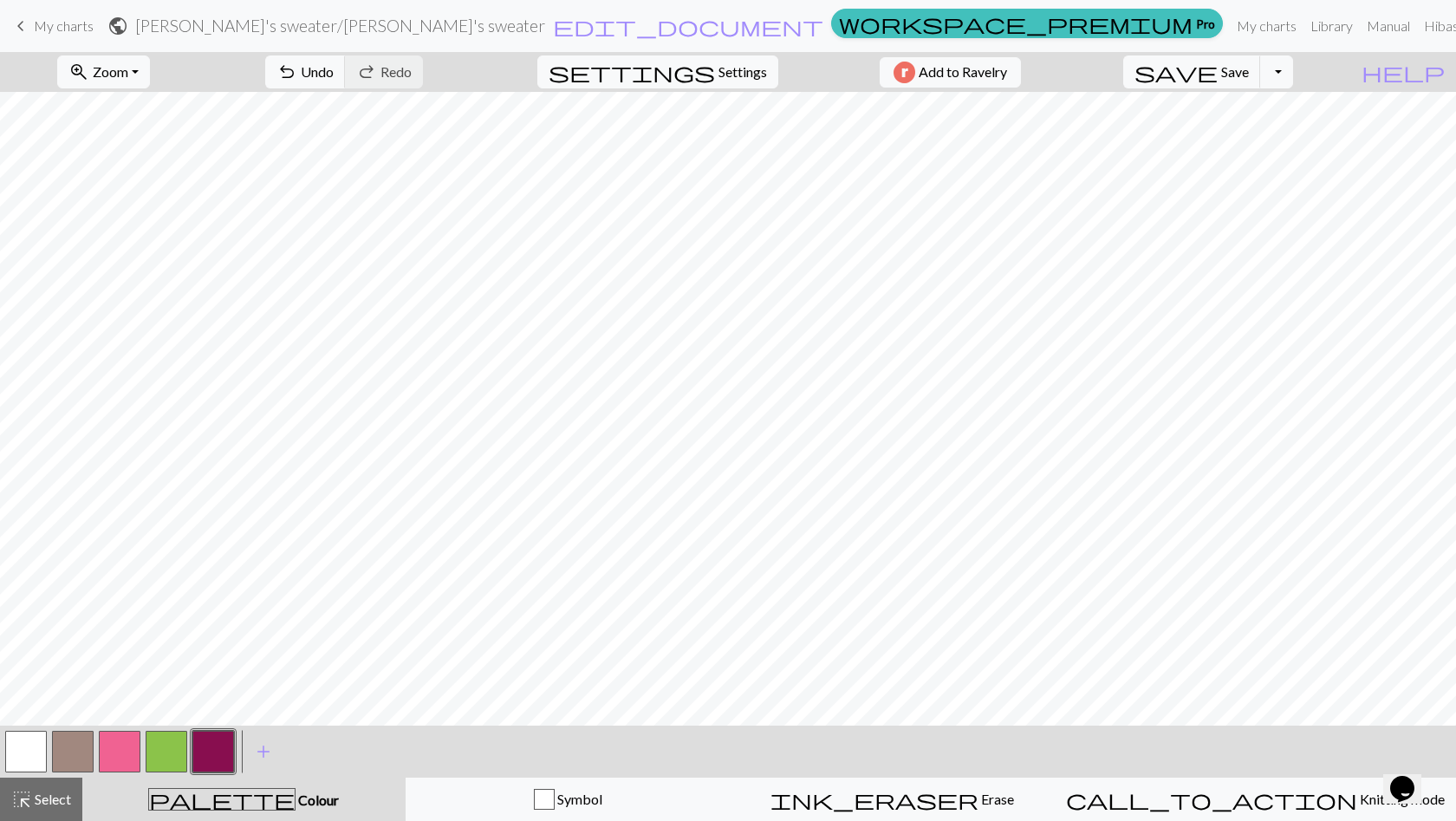
click at [40, 708] on button "button" at bounding box center [26, 752] width 42 height 42
click at [201, 708] on button "button" at bounding box center [213, 752] width 42 height 42
click at [121, 708] on button "button" at bounding box center [119, 752] width 42 height 42
click at [164, 708] on button "button" at bounding box center [166, 752] width 42 height 42
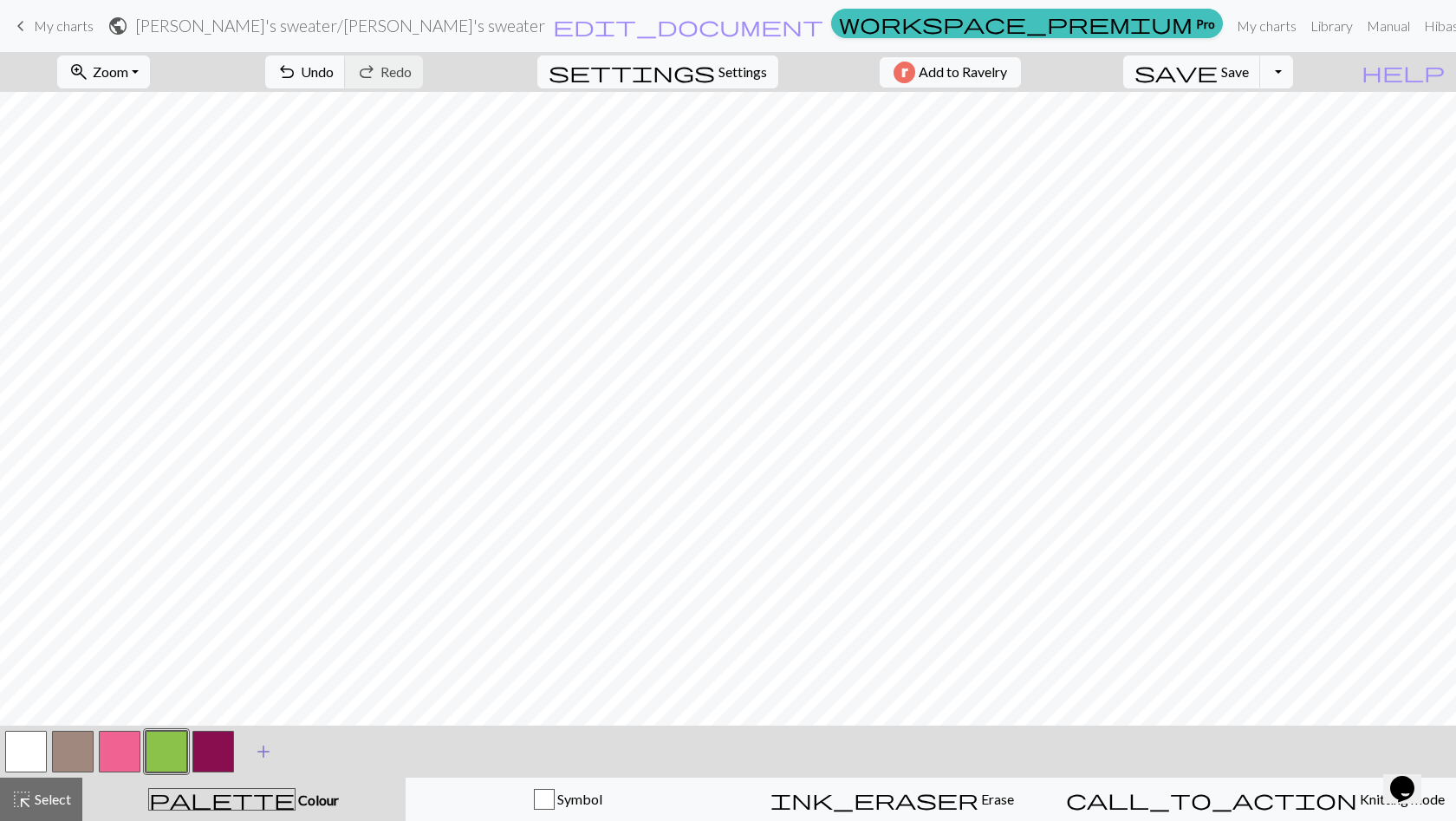
click at [262, 708] on span "add" at bounding box center [263, 752] width 20 height 24
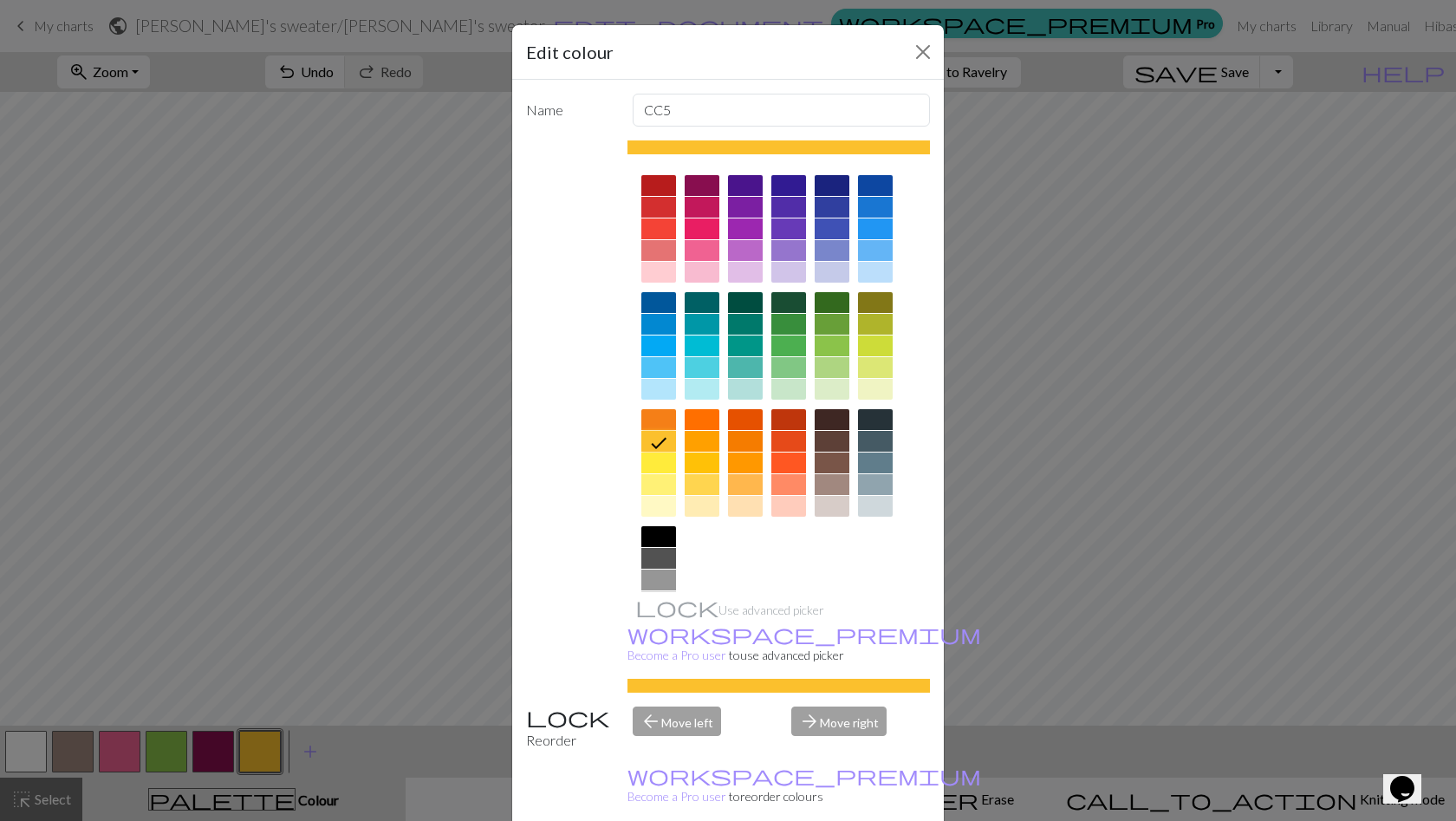
click at [654, 442] on icon at bounding box center [659, 443] width 20 height 20
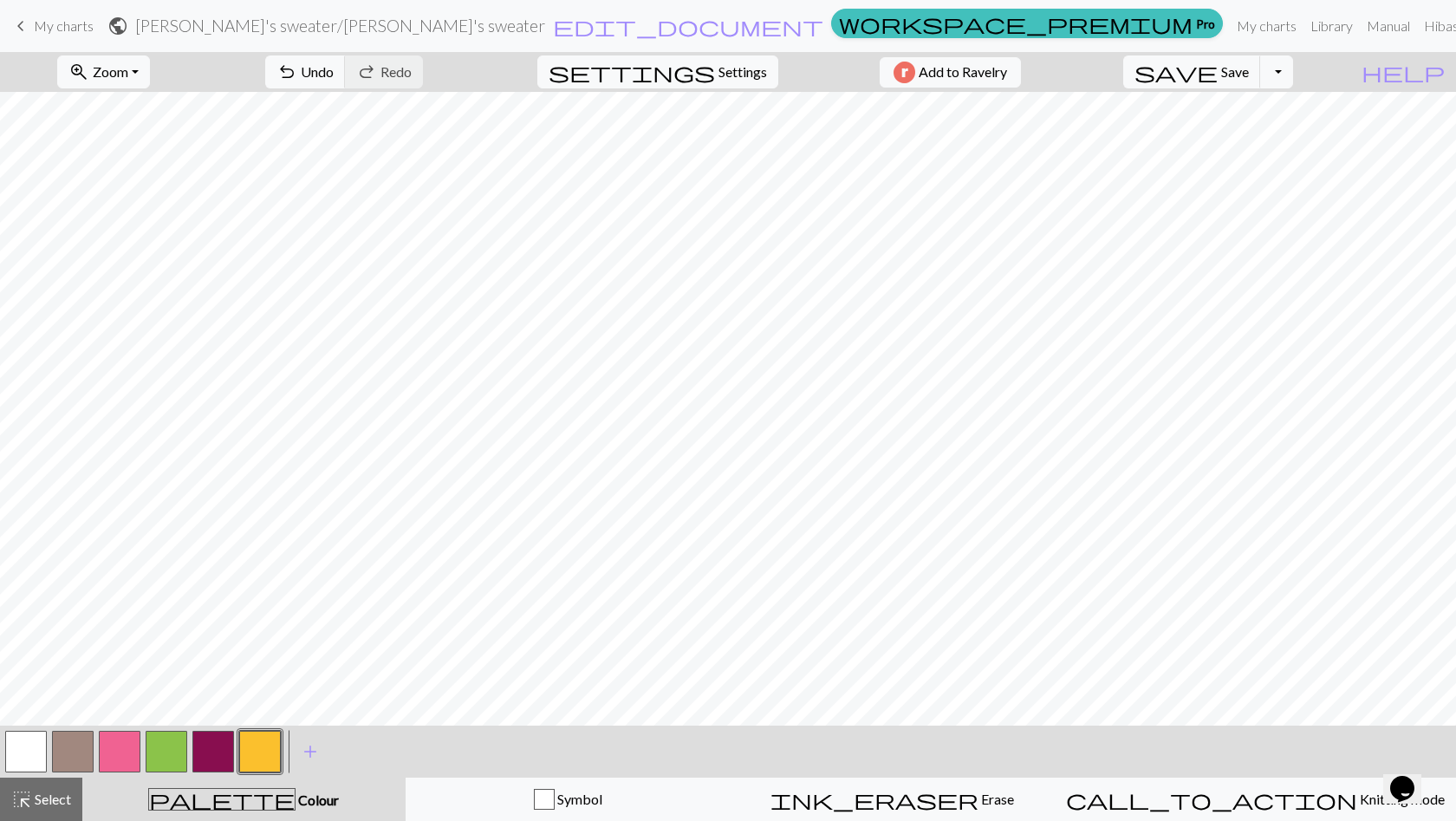
click at [208, 708] on button "button" at bounding box center [213, 752] width 42 height 42
click at [170, 708] on button "button" at bounding box center [166, 752] width 42 height 42
click at [266, 708] on button "button" at bounding box center [259, 752] width 42 height 42
click at [118, 708] on button "button" at bounding box center [119, 752] width 42 height 42
click at [35, 708] on button "button" at bounding box center [26, 752] width 42 height 42
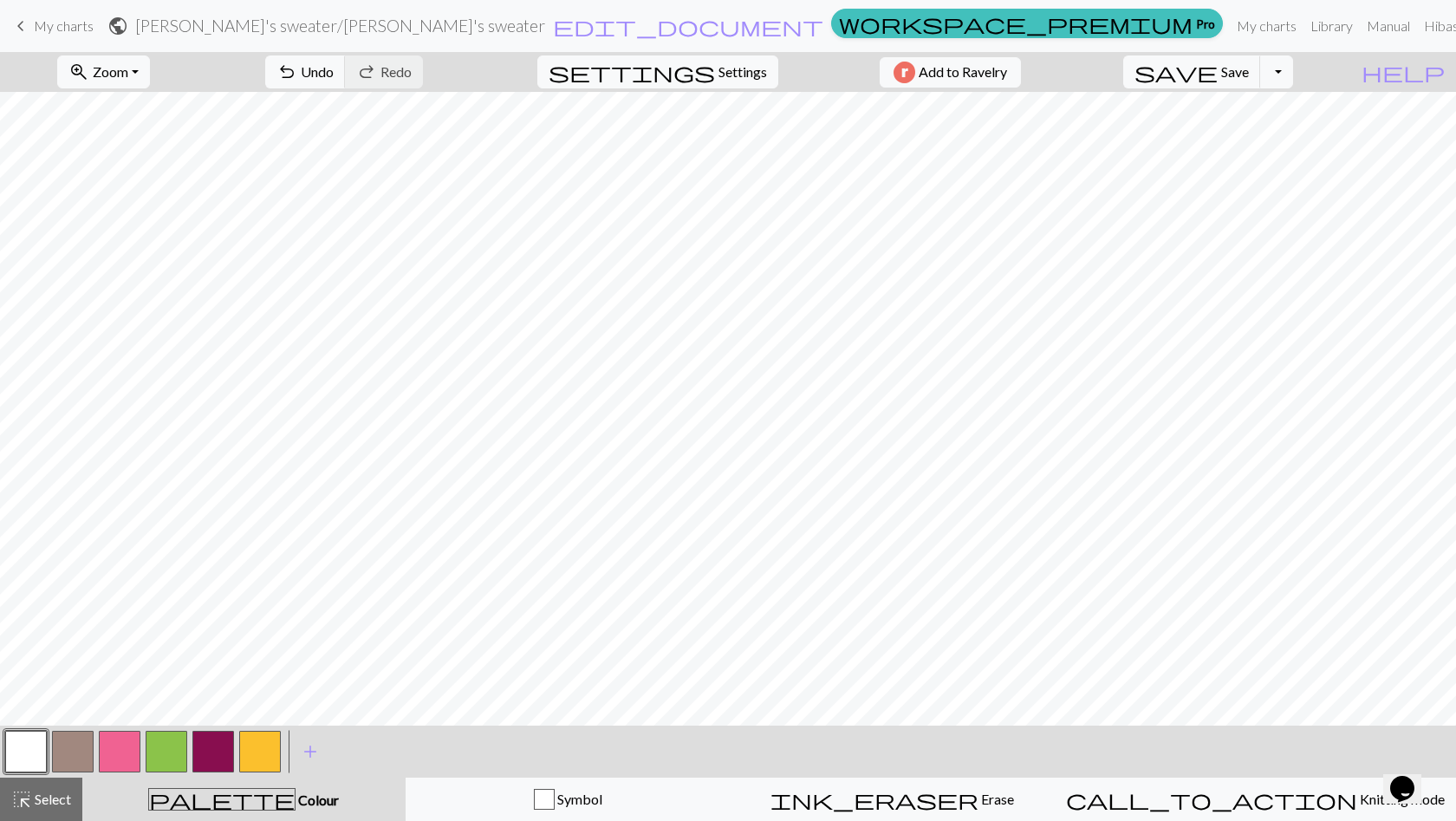
click at [115, 708] on button "button" at bounding box center [119, 752] width 42 height 42
click at [212, 708] on button "button" at bounding box center [213, 752] width 42 height 42
click at [158, 708] on button "button" at bounding box center [166, 752] width 42 height 42
click at [264, 708] on button "button" at bounding box center [259, 752] width 42 height 42
click at [28, 708] on button "button" at bounding box center [26, 752] width 42 height 42
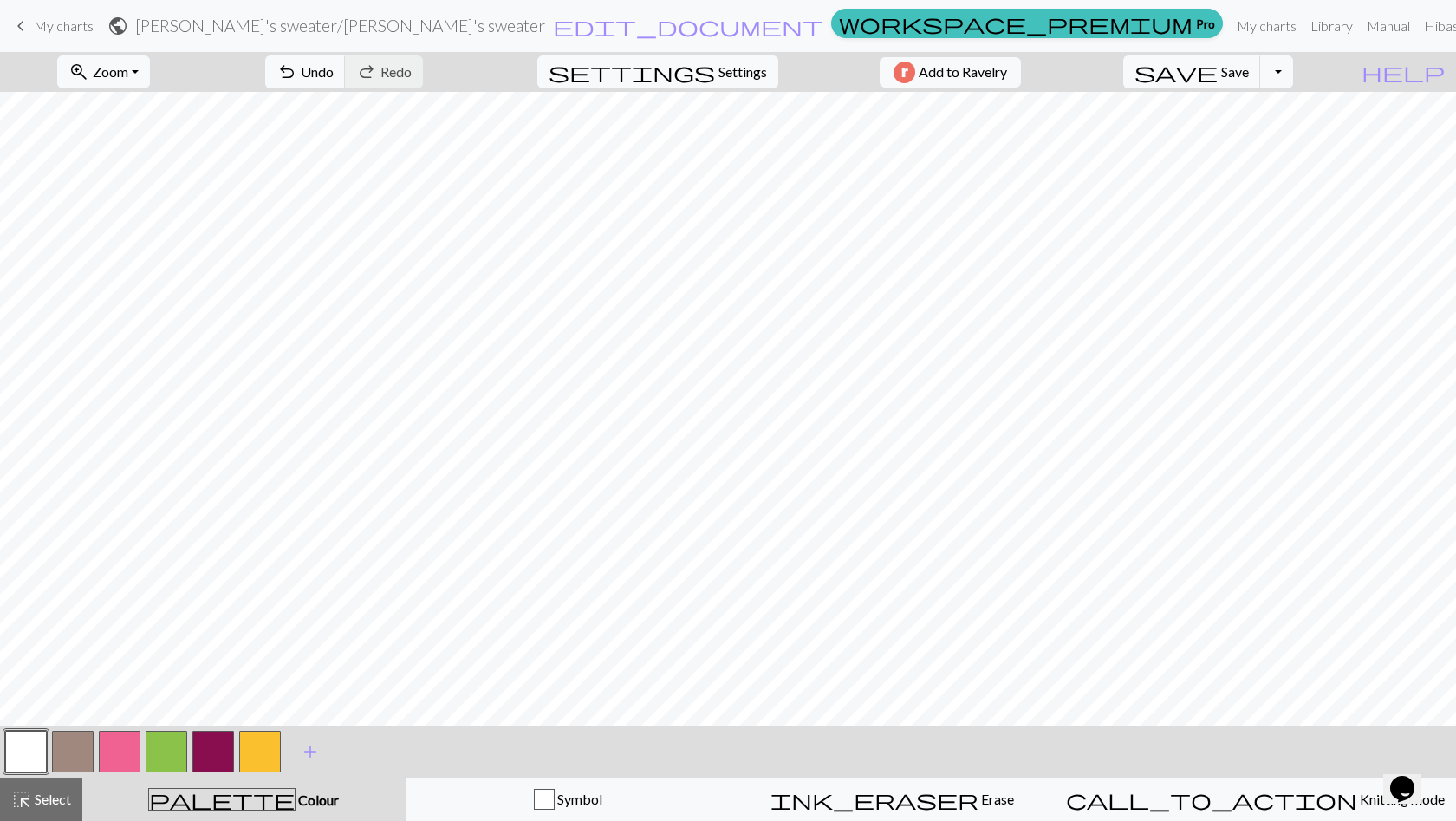
click at [215, 708] on button "button" at bounding box center [213, 752] width 42 height 42
click at [121, 708] on button "button" at bounding box center [119, 752] width 42 height 42
click at [171, 708] on button "button" at bounding box center [166, 752] width 42 height 42
click at [130, 708] on button "button" at bounding box center [119, 752] width 42 height 42
click at [259, 708] on button "button" at bounding box center [259, 752] width 42 height 42
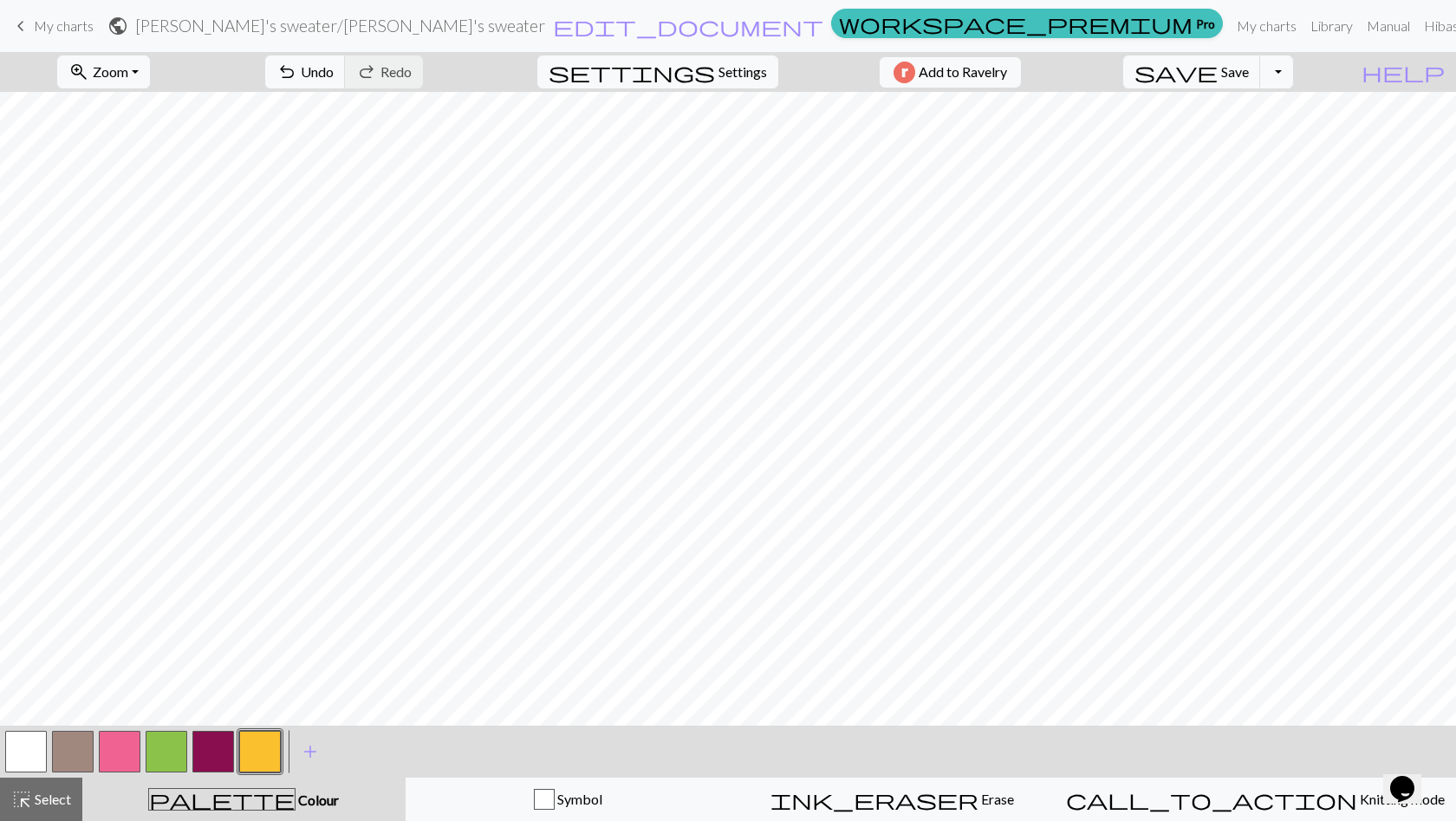
click at [177, 708] on button "button" at bounding box center [166, 752] width 42 height 42
click at [129, 708] on button "button" at bounding box center [119, 752] width 42 height 42
click at [266, 708] on button "button" at bounding box center [259, 752] width 42 height 42
click at [216, 708] on button "button" at bounding box center [213, 752] width 42 height 42
click at [159, 708] on button "button" at bounding box center [166, 752] width 42 height 42
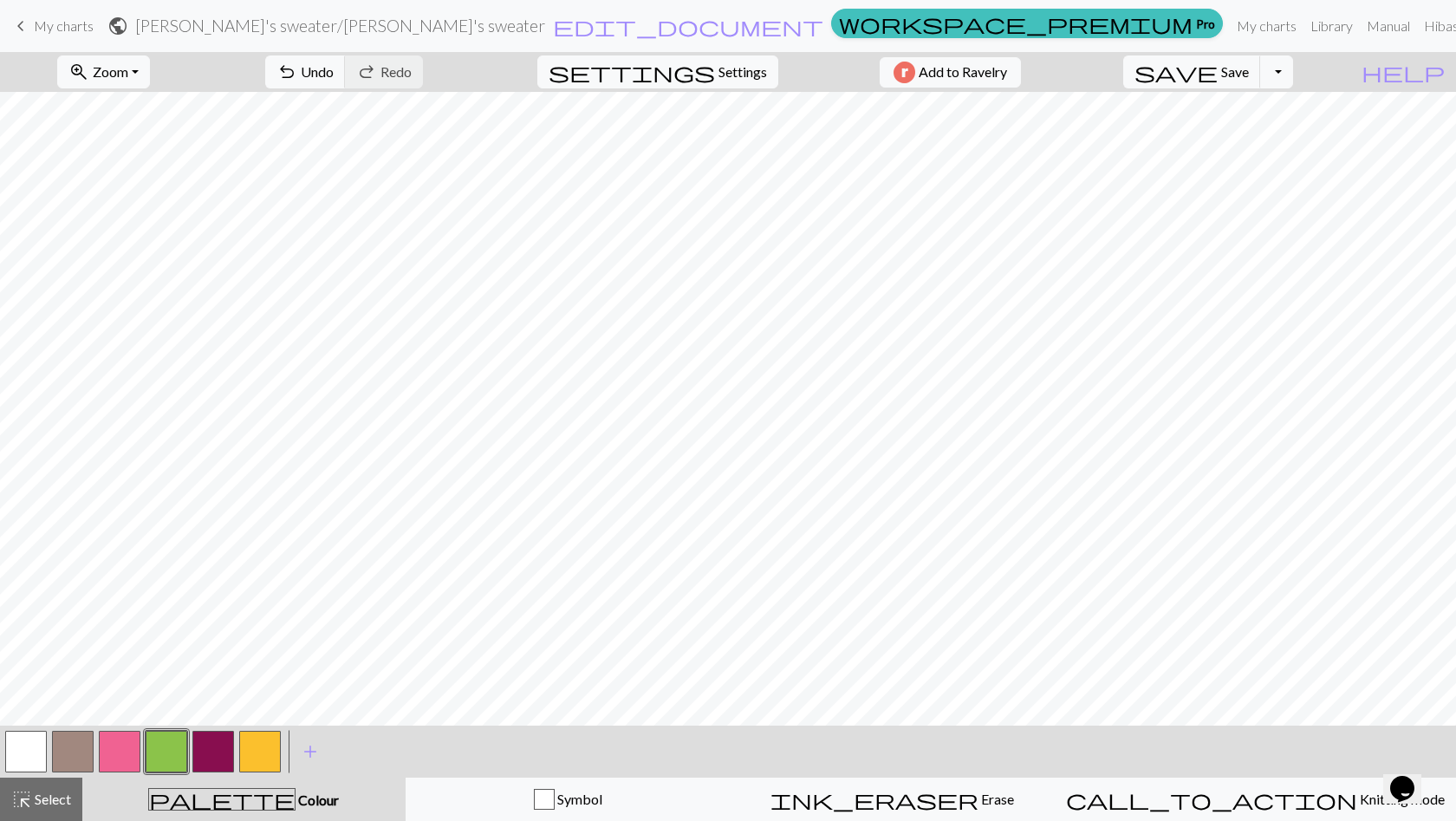
click at [116, 708] on button "button" at bounding box center [119, 752] width 42 height 42
click at [175, 708] on button "button" at bounding box center [166, 752] width 42 height 42
click at [126, 708] on button "button" at bounding box center [119, 752] width 42 height 42
click at [9, 708] on button "button" at bounding box center [26, 752] width 42 height 42
click at [220, 708] on button "button" at bounding box center [213, 752] width 42 height 42
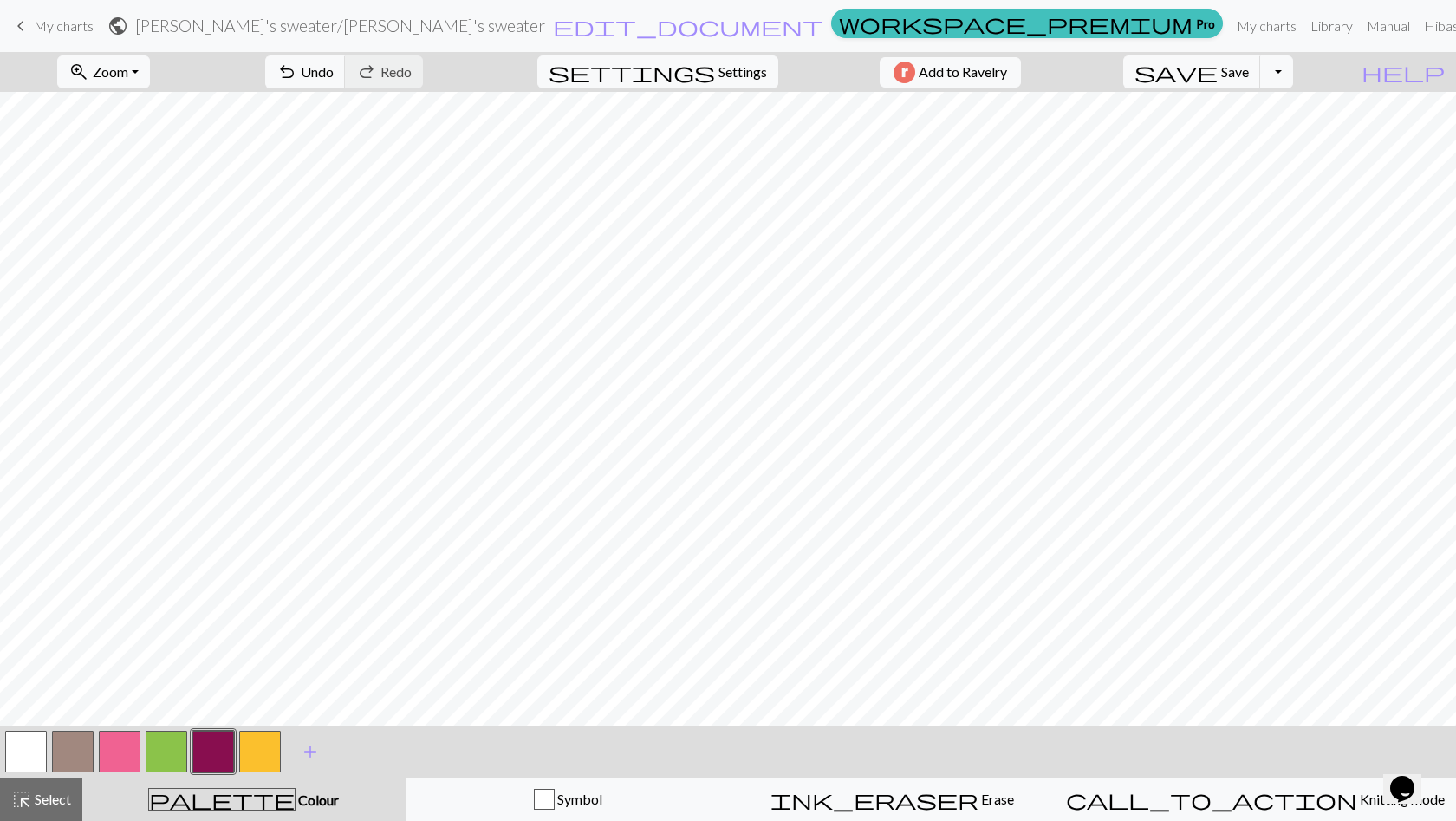
click at [131, 708] on button "button" at bounding box center [119, 752] width 42 height 42
click at [266, 708] on button "button" at bounding box center [259, 752] width 42 height 42
click at [219, 708] on button "button" at bounding box center [213, 752] width 42 height 42
click at [181, 708] on button "button" at bounding box center [166, 752] width 42 height 42
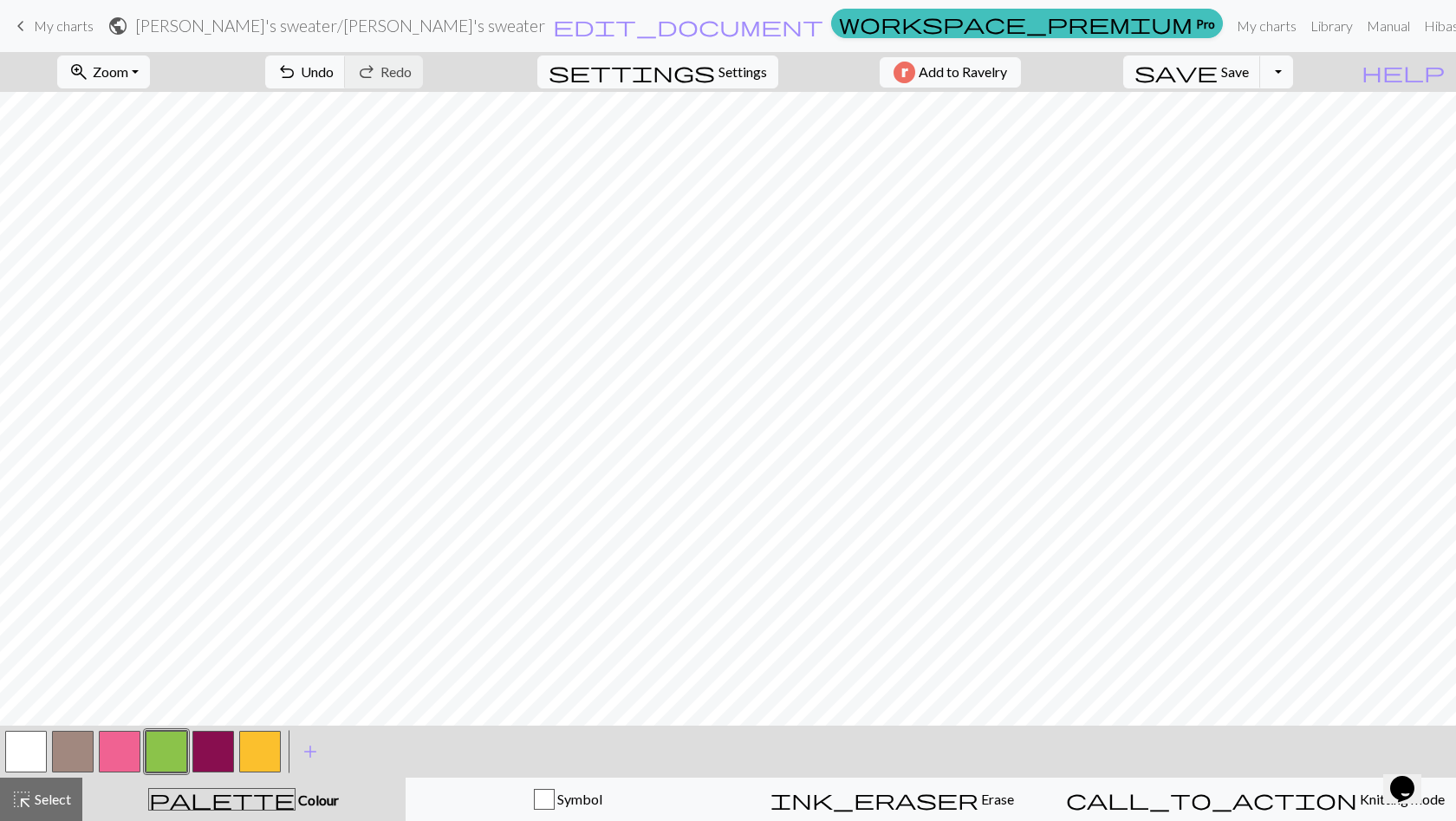
click at [117, 708] on button "button" at bounding box center [119, 752] width 42 height 42
click at [256, 708] on button "button" at bounding box center [259, 752] width 42 height 42
click at [214, 708] on button "button" at bounding box center [213, 752] width 42 height 42
click at [115, 708] on button "button" at bounding box center [119, 752] width 42 height 42
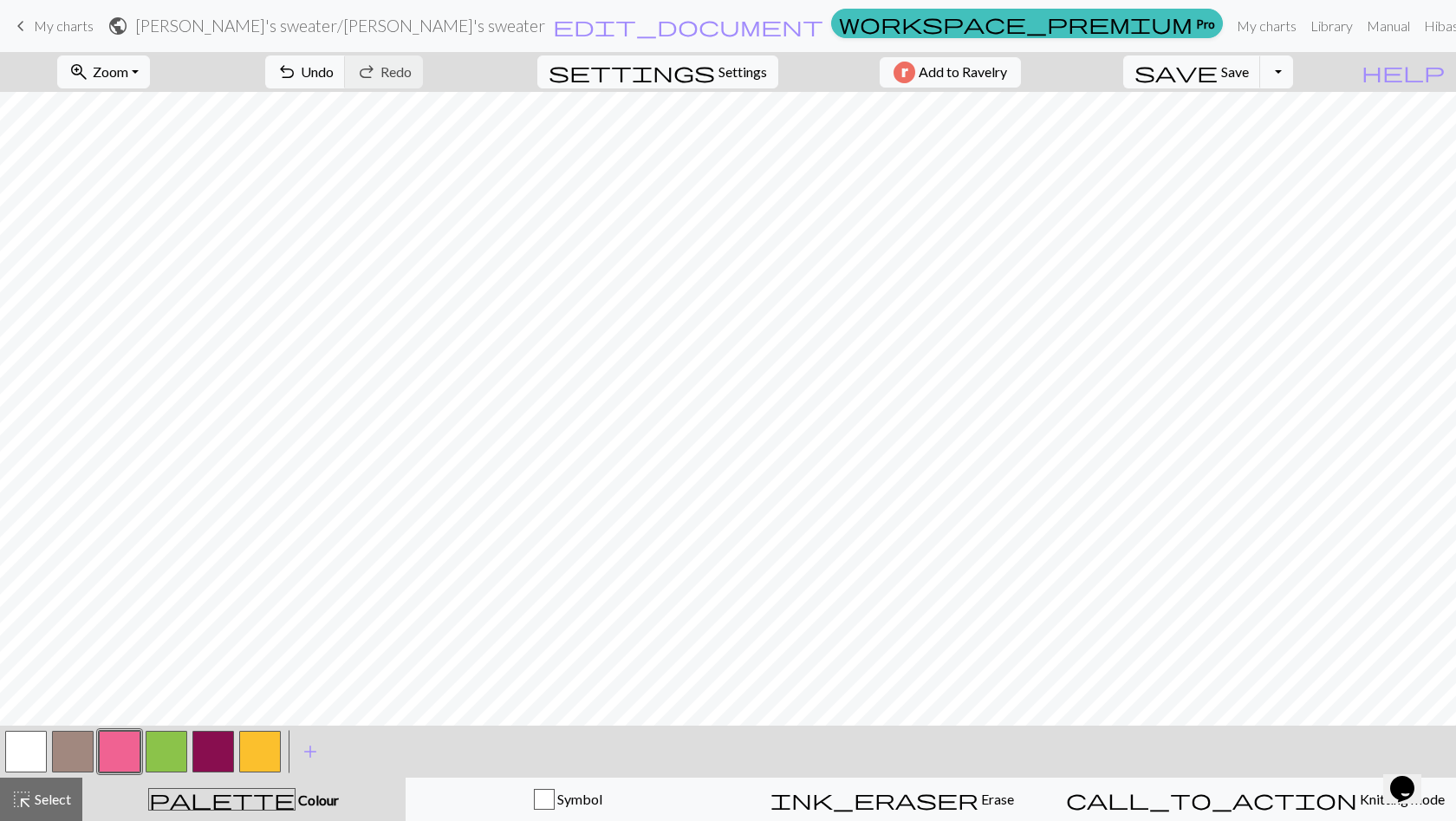
click at [170, 708] on button "button" at bounding box center [166, 752] width 42 height 42
click at [118, 708] on button "button" at bounding box center [119, 752] width 42 height 42
click at [34, 708] on button "button" at bounding box center [26, 752] width 42 height 42
click at [115, 708] on button "button" at bounding box center [119, 752] width 42 height 42
click at [170, 708] on button "button" at bounding box center [166, 752] width 42 height 42
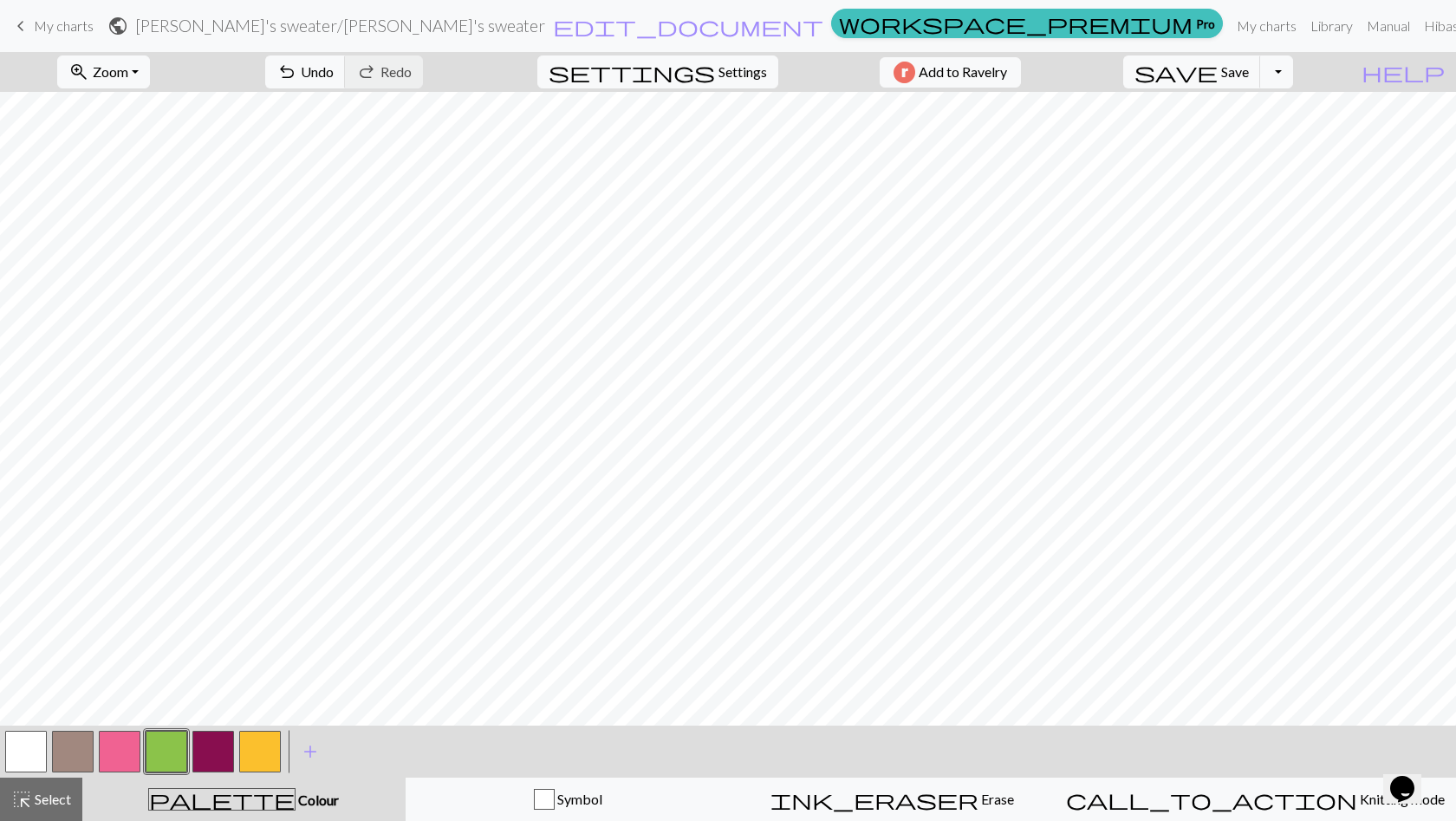
click at [220, 708] on button "button" at bounding box center [213, 752] width 42 height 42
click at [165, 708] on button "button" at bounding box center [166, 752] width 42 height 42
click at [37, 708] on button "button" at bounding box center [26, 752] width 42 height 42
click at [156, 708] on button "button" at bounding box center [166, 752] width 42 height 42
click at [115, 708] on button "button" at bounding box center [119, 752] width 42 height 42
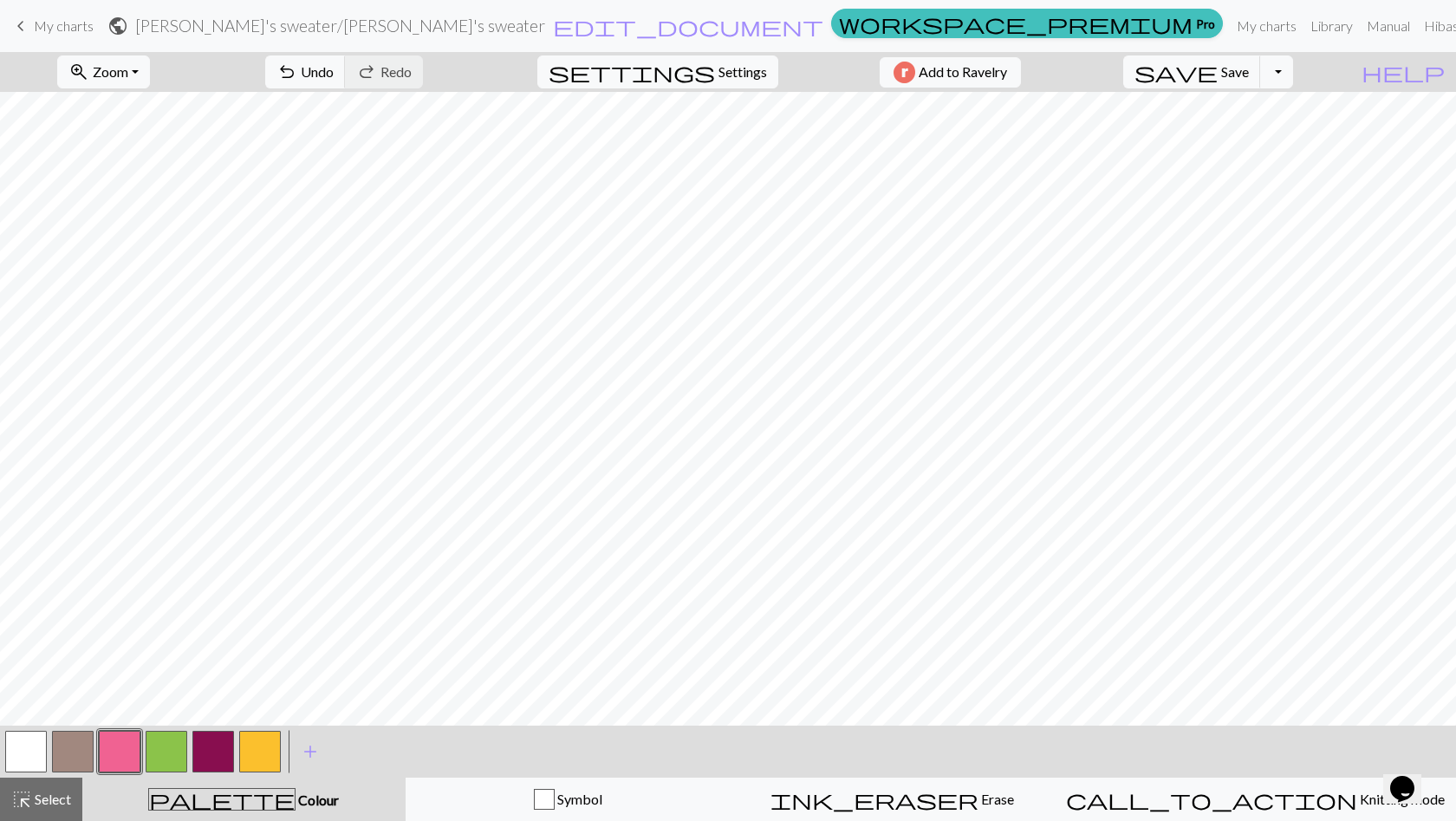
click at [164, 708] on button "button" at bounding box center [166, 752] width 42 height 42
click at [107, 708] on button "button" at bounding box center [119, 752] width 42 height 42
click at [220, 708] on button "button" at bounding box center [213, 752] width 42 height 42
click at [123, 708] on button "button" at bounding box center [119, 752] width 42 height 42
click at [170, 708] on button "button" at bounding box center [166, 752] width 42 height 42
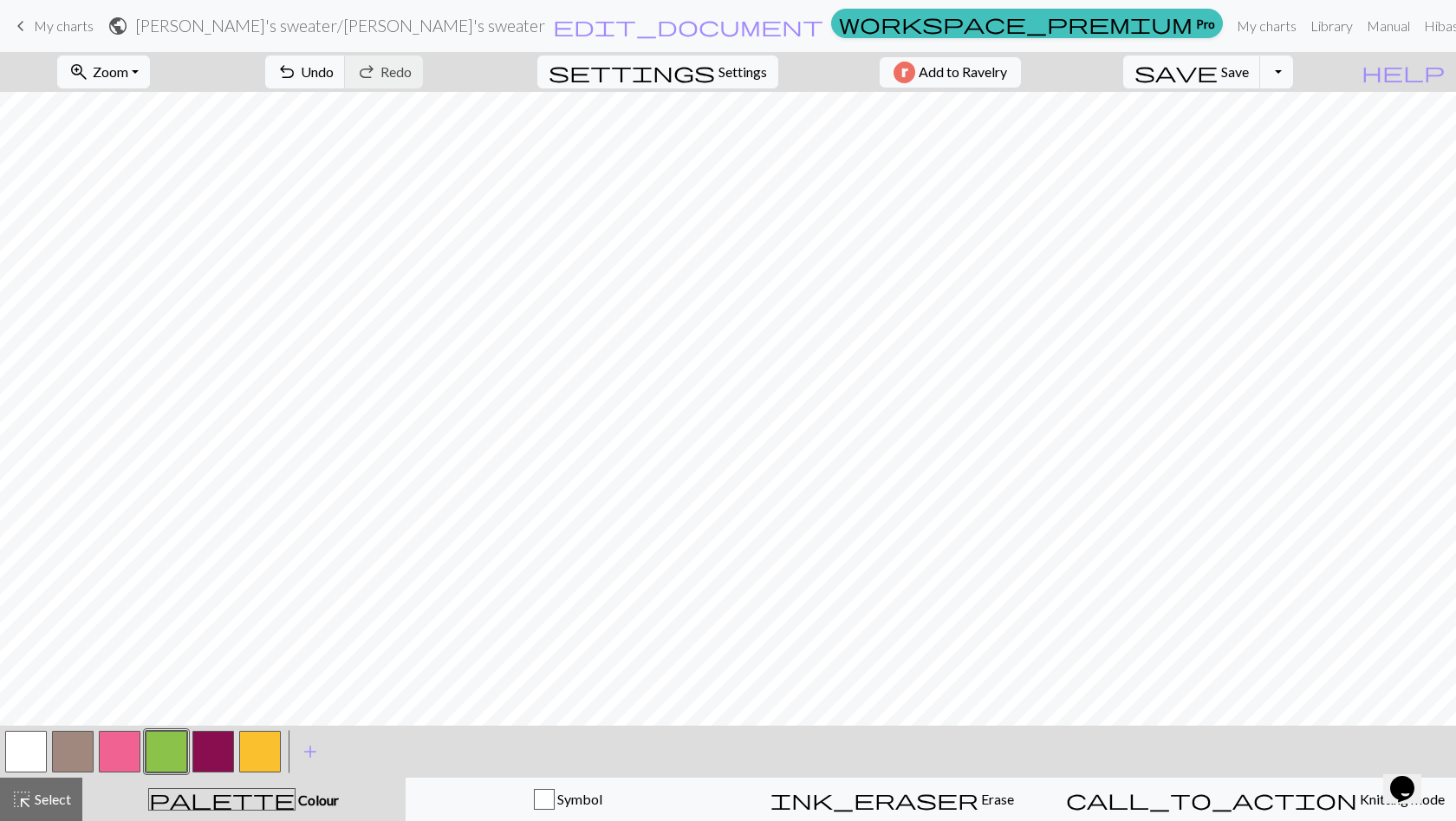
click at [116, 708] on button "button" at bounding box center [119, 752] width 42 height 42
click at [209, 708] on button "button" at bounding box center [213, 752] width 42 height 42
click at [259, 708] on button "button" at bounding box center [259, 752] width 42 height 42
click at [132, 708] on button "button" at bounding box center [119, 752] width 42 height 42
click at [163, 708] on button "button" at bounding box center [166, 752] width 42 height 42
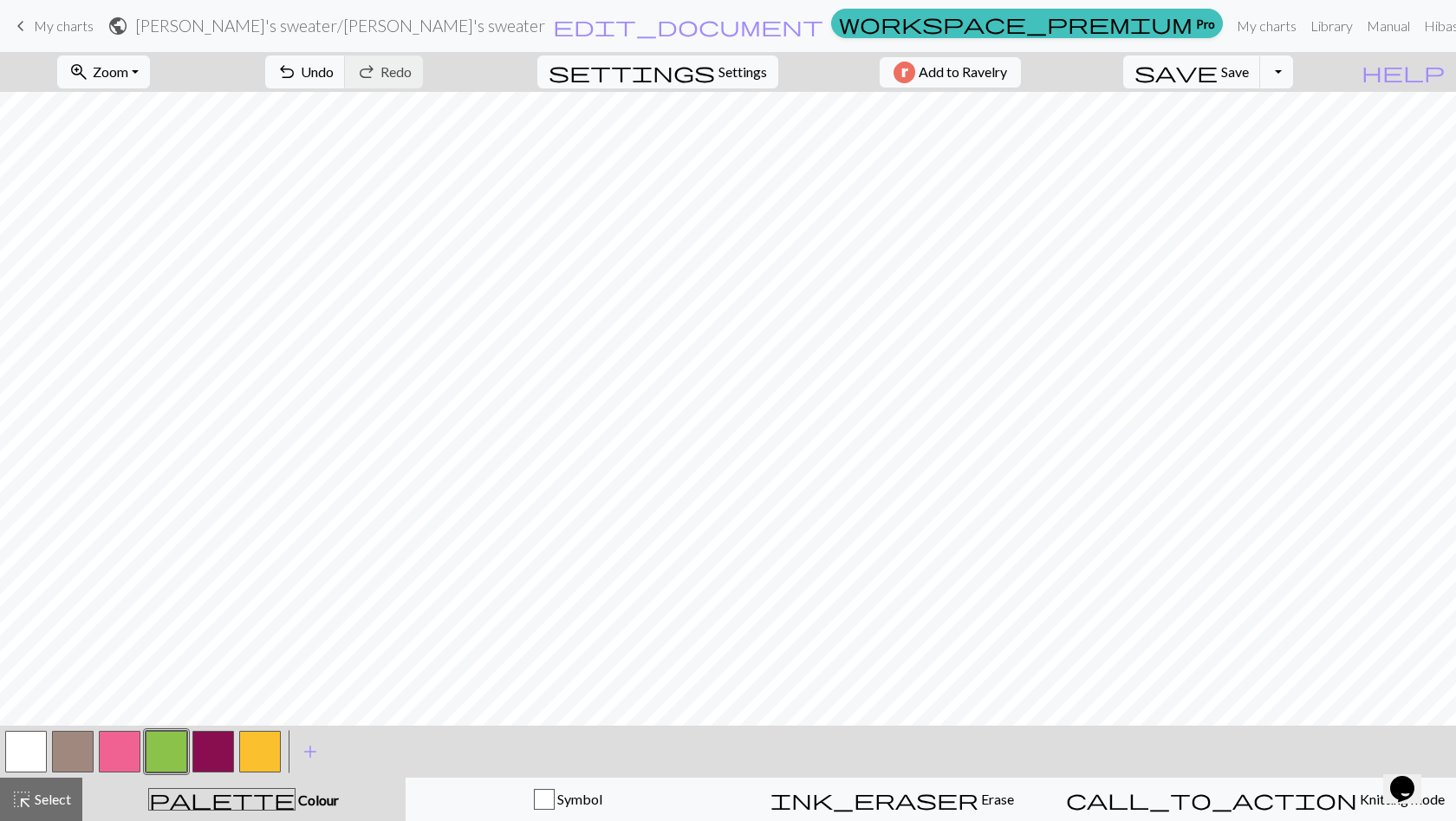
click at [116, 708] on button "button" at bounding box center [119, 752] width 42 height 42
click at [166, 708] on button "button" at bounding box center [166, 752] width 42 height 42
click at [106, 708] on button "button" at bounding box center [119, 752] width 42 height 42
click at [257, 708] on button "button" at bounding box center [259, 752] width 42 height 42
click at [127, 708] on button "button" at bounding box center [119, 752] width 42 height 42
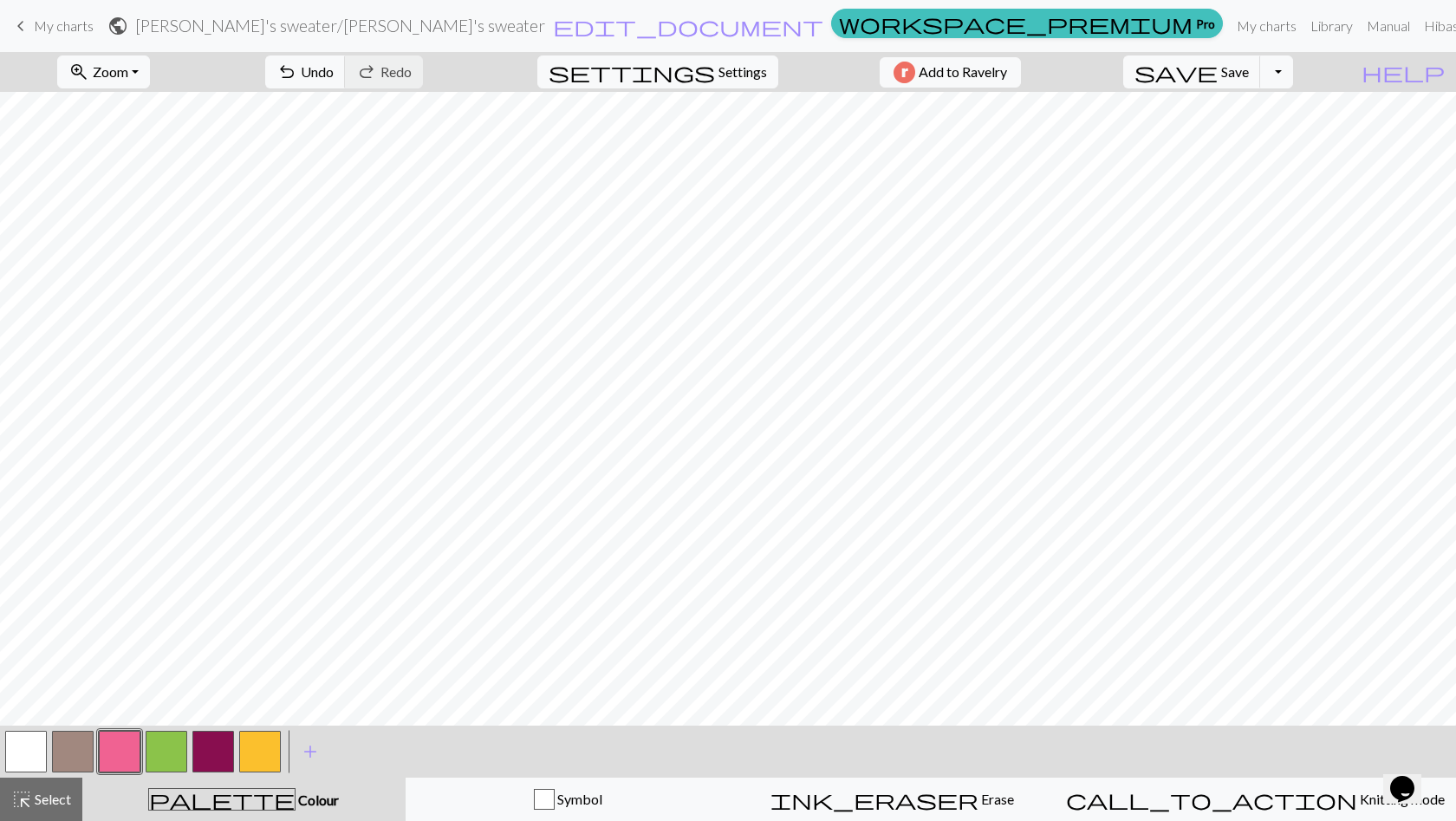
click at [39, 708] on button "button" at bounding box center [26, 752] width 42 height 42
click at [258, 708] on button "button" at bounding box center [259, 752] width 42 height 42
click at [122, 708] on button "button" at bounding box center [119, 752] width 42 height 42
click at [262, 708] on button "button" at bounding box center [259, 752] width 42 height 42
click at [215, 708] on button "button" at bounding box center [213, 752] width 42 height 42
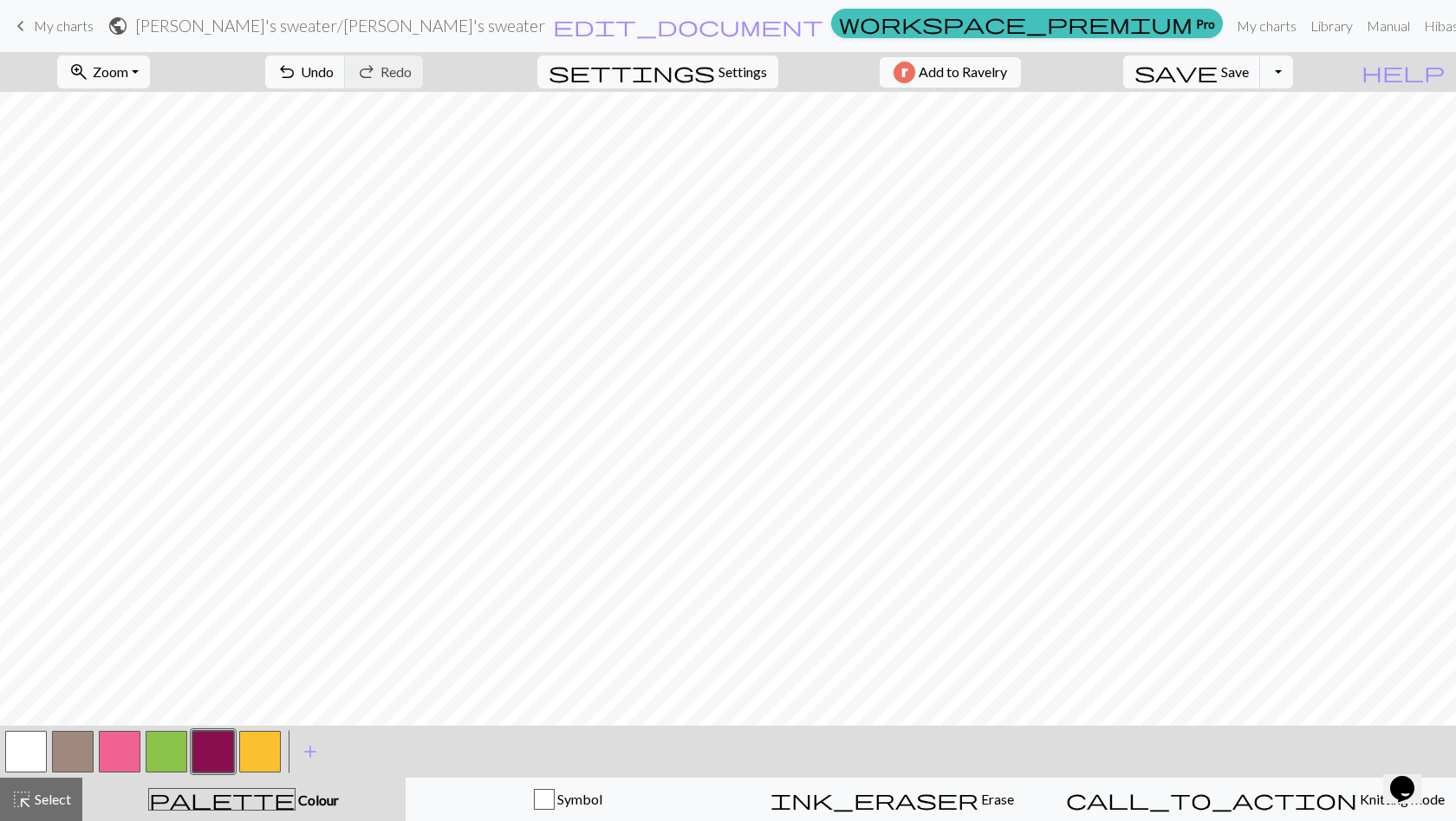
click at [270, 708] on button "button" at bounding box center [259, 752] width 42 height 42
click at [209, 708] on button "button" at bounding box center [213, 752] width 42 height 42
click at [126, 708] on button "button" at bounding box center [119, 752] width 42 height 42
click at [163, 708] on button "button" at bounding box center [166, 752] width 42 height 42
click at [130, 708] on button "button" at bounding box center [119, 752] width 42 height 42
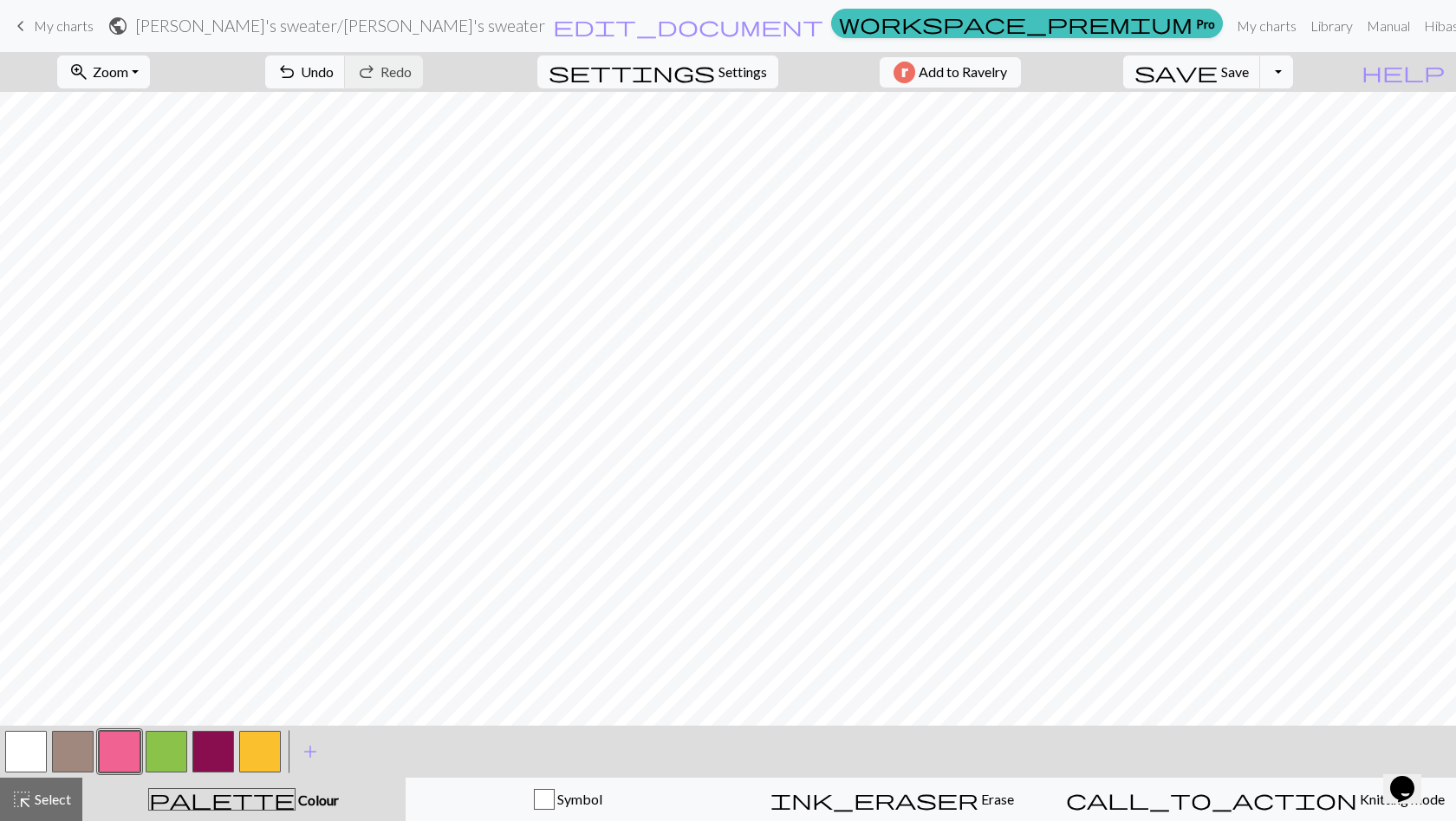
click at [211, 708] on button "button" at bounding box center [213, 752] width 42 height 42
click at [257, 708] on button "button" at bounding box center [259, 752] width 42 height 42
click at [132, 708] on button "button" at bounding box center [119, 752] width 42 height 42
click at [170, 708] on button "button" at bounding box center [166, 752] width 42 height 42
click at [19, 708] on button "button" at bounding box center [26, 752] width 42 height 42
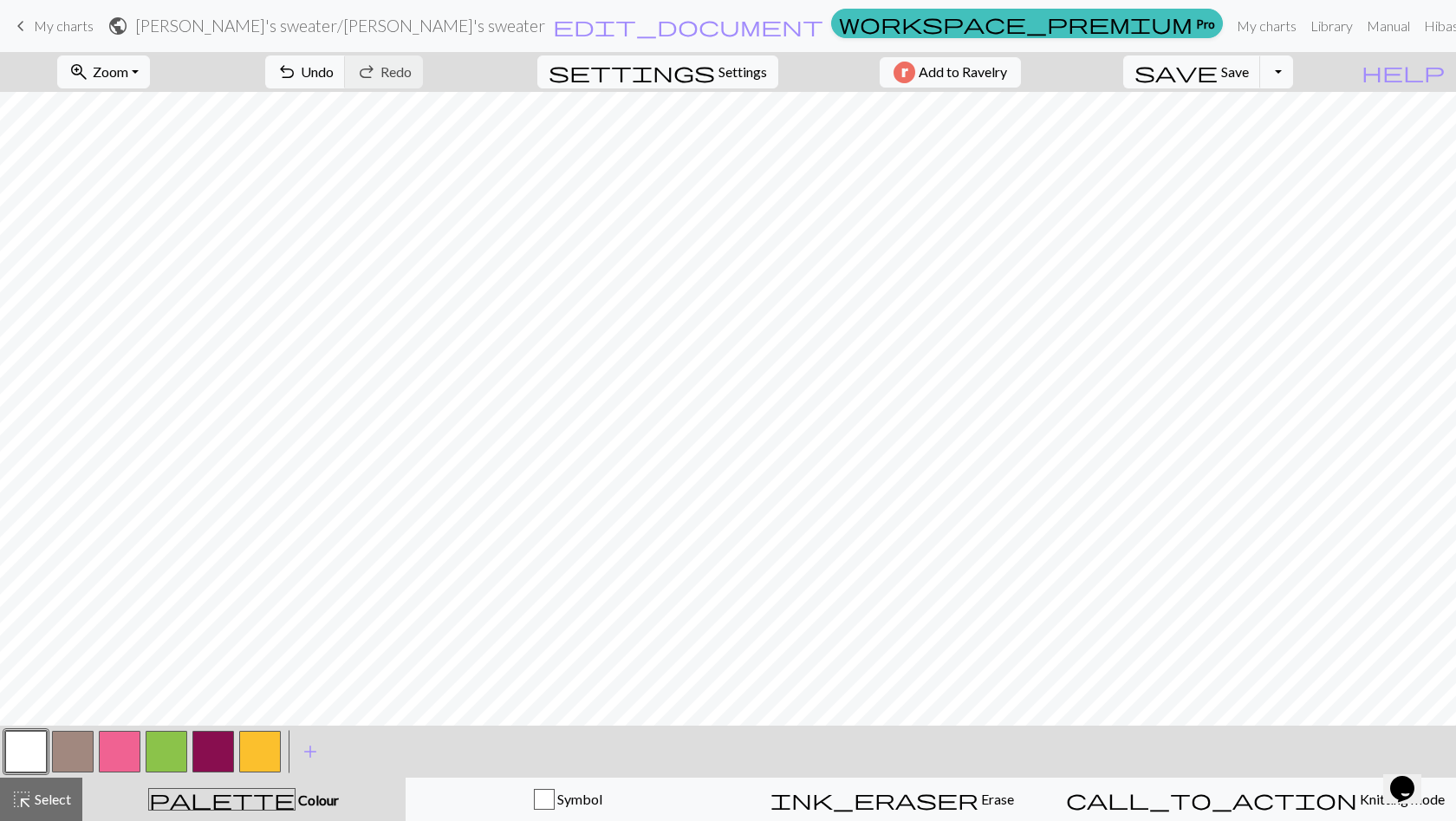
click at [149, 708] on button "button" at bounding box center [166, 752] width 42 height 42
click at [269, 708] on button "button" at bounding box center [259, 752] width 42 height 42
click at [303, 708] on span "add" at bounding box center [310, 752] width 20 height 24
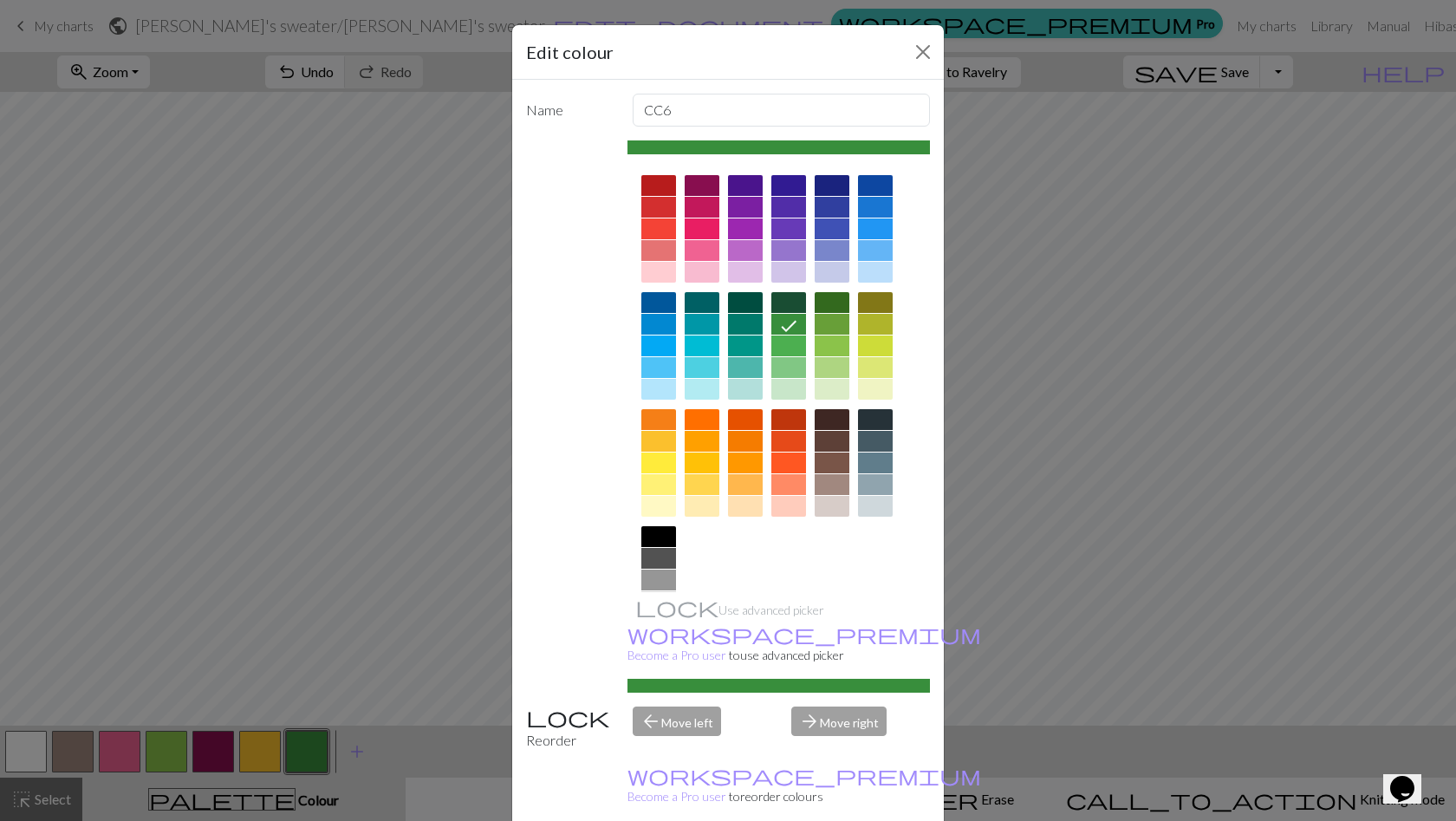
click at [743, 441] on div at bounding box center [745, 441] width 34 height 20
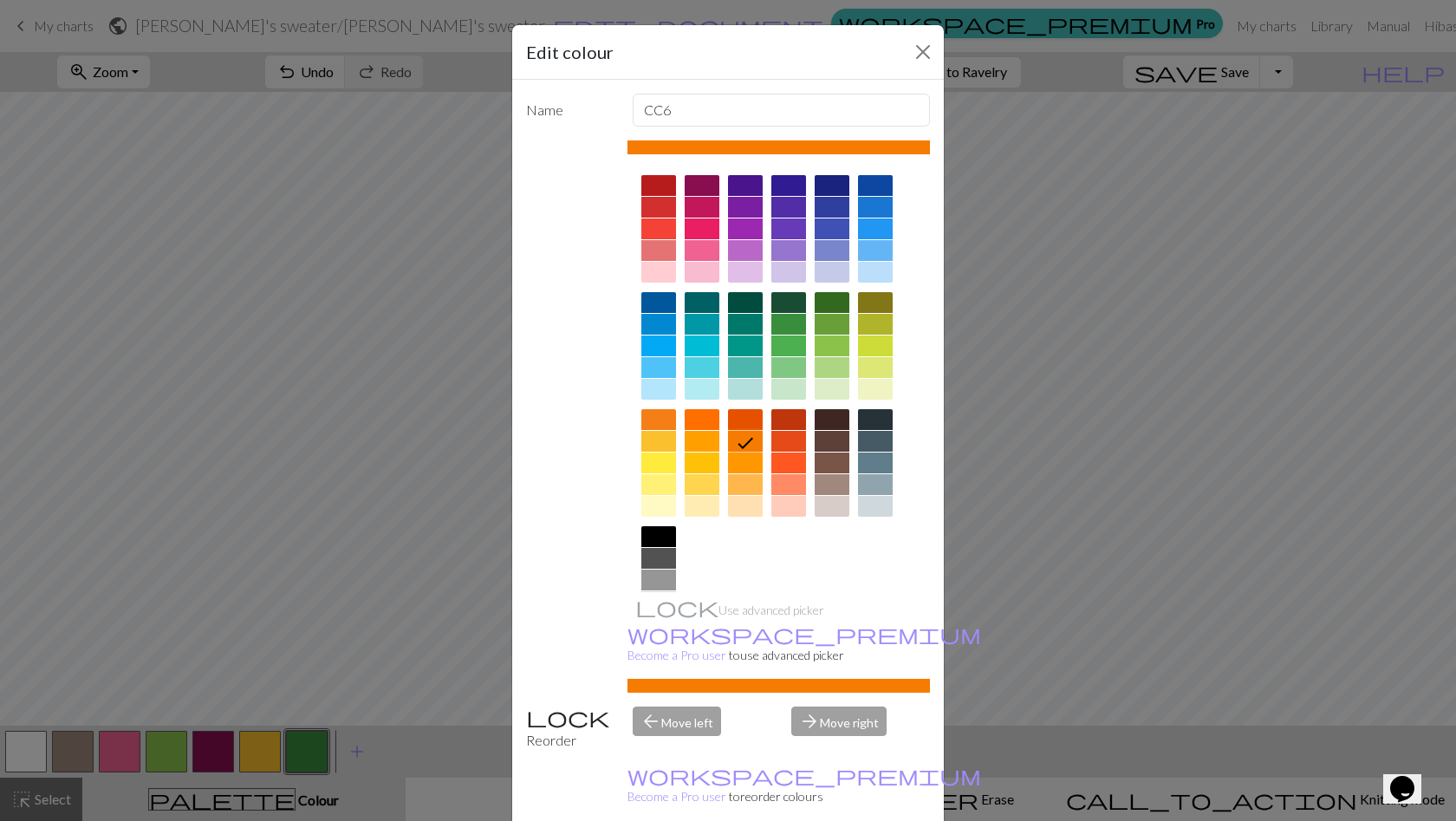
click at [794, 445] on div at bounding box center [788, 441] width 34 height 20
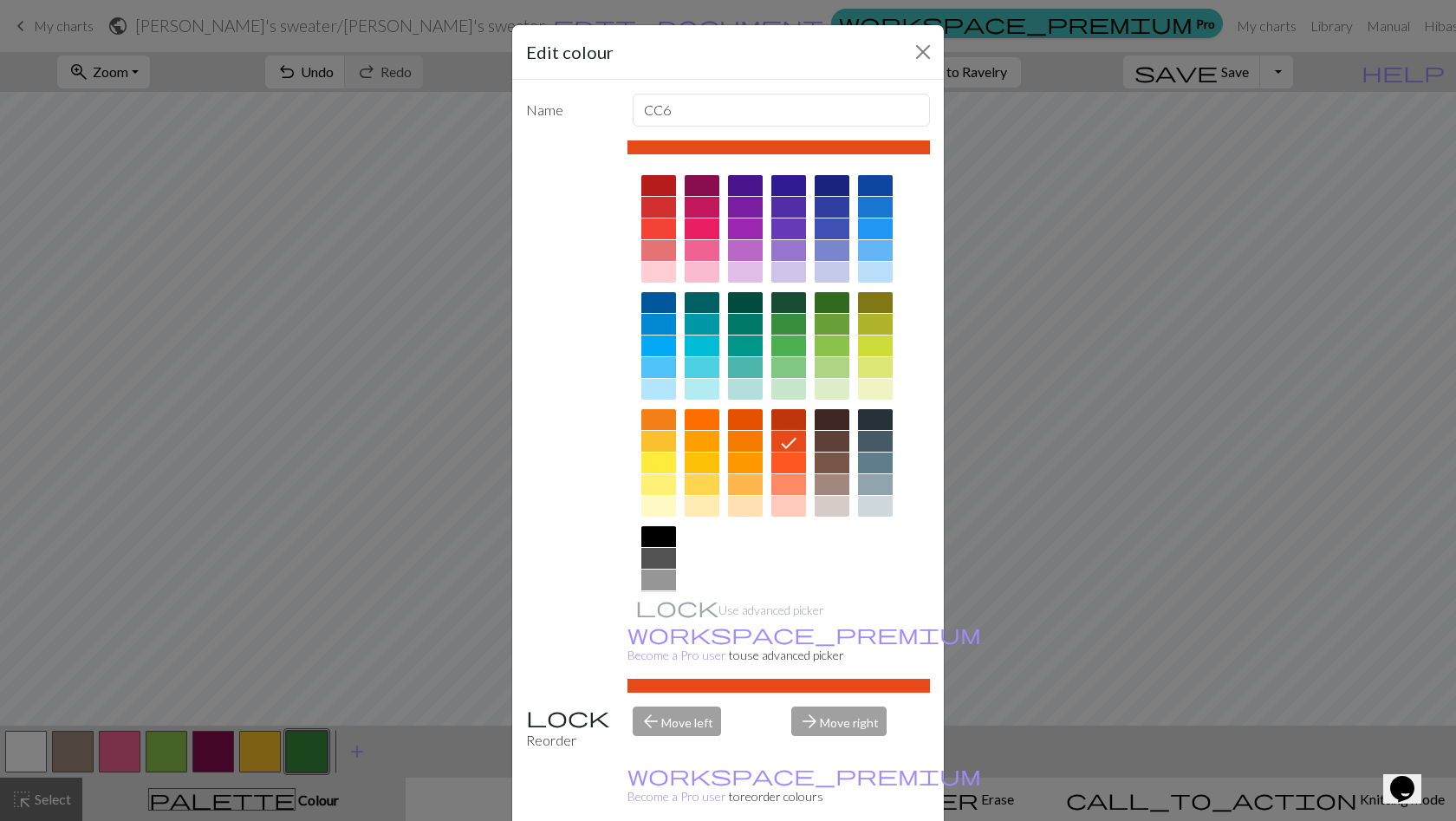
click at [754, 419] on div at bounding box center [745, 420] width 34 height 20
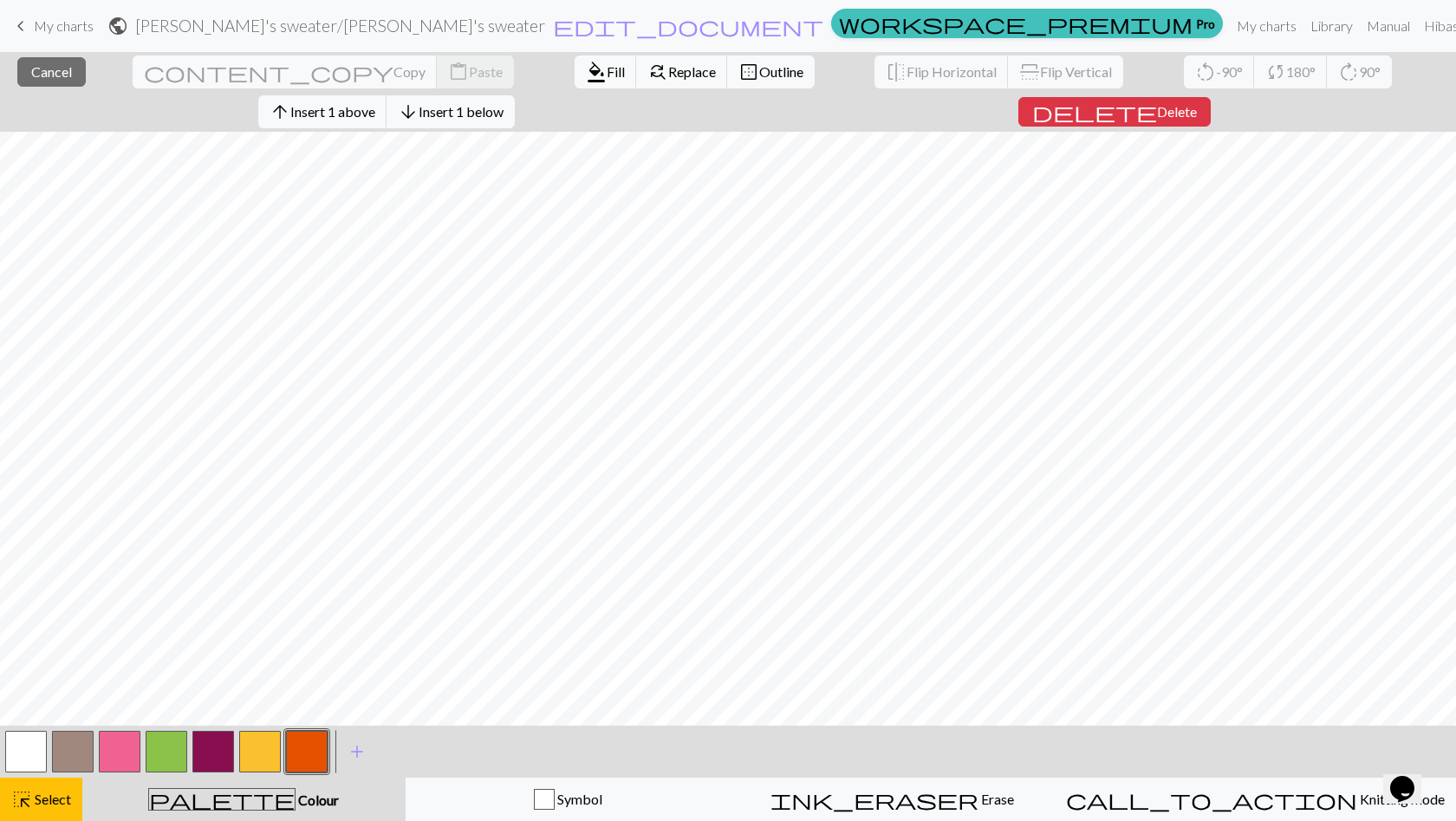
click at [316, 708] on button "button" at bounding box center [307, 752] width 42 height 42
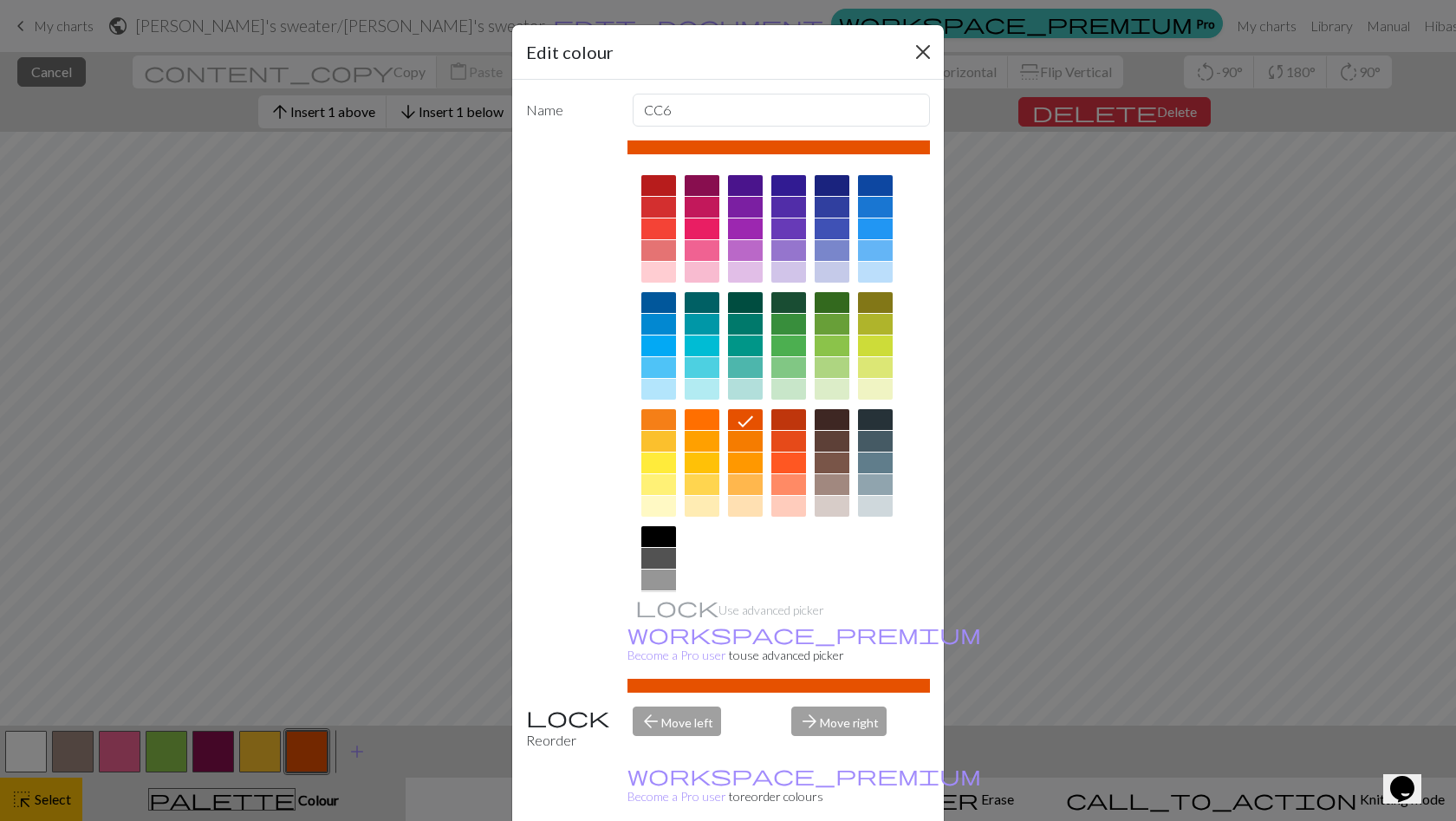
click at [924, 55] on button "Close" at bounding box center [923, 52] width 28 height 28
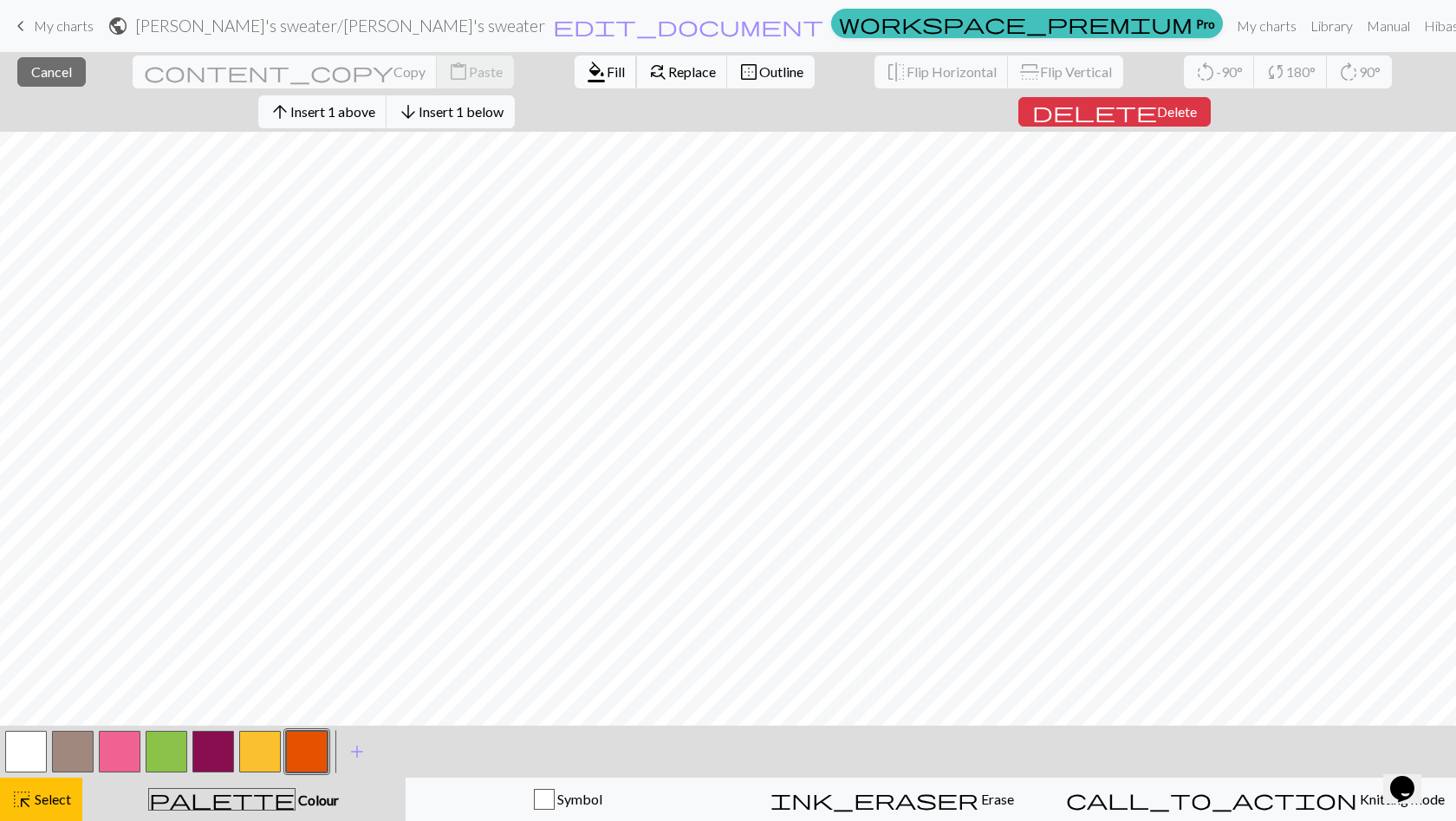
click at [586, 73] on span "format_color_fill" at bounding box center [596, 72] width 20 height 24
click at [575, 80] on button "format_color_fill Fill" at bounding box center [606, 72] width 62 height 33
click at [607, 70] on span "Fill" at bounding box center [616, 71] width 19 height 17
click at [607, 65] on span "Fill" at bounding box center [616, 71] width 19 height 17
click at [607, 73] on span "Fill" at bounding box center [616, 71] width 19 height 17
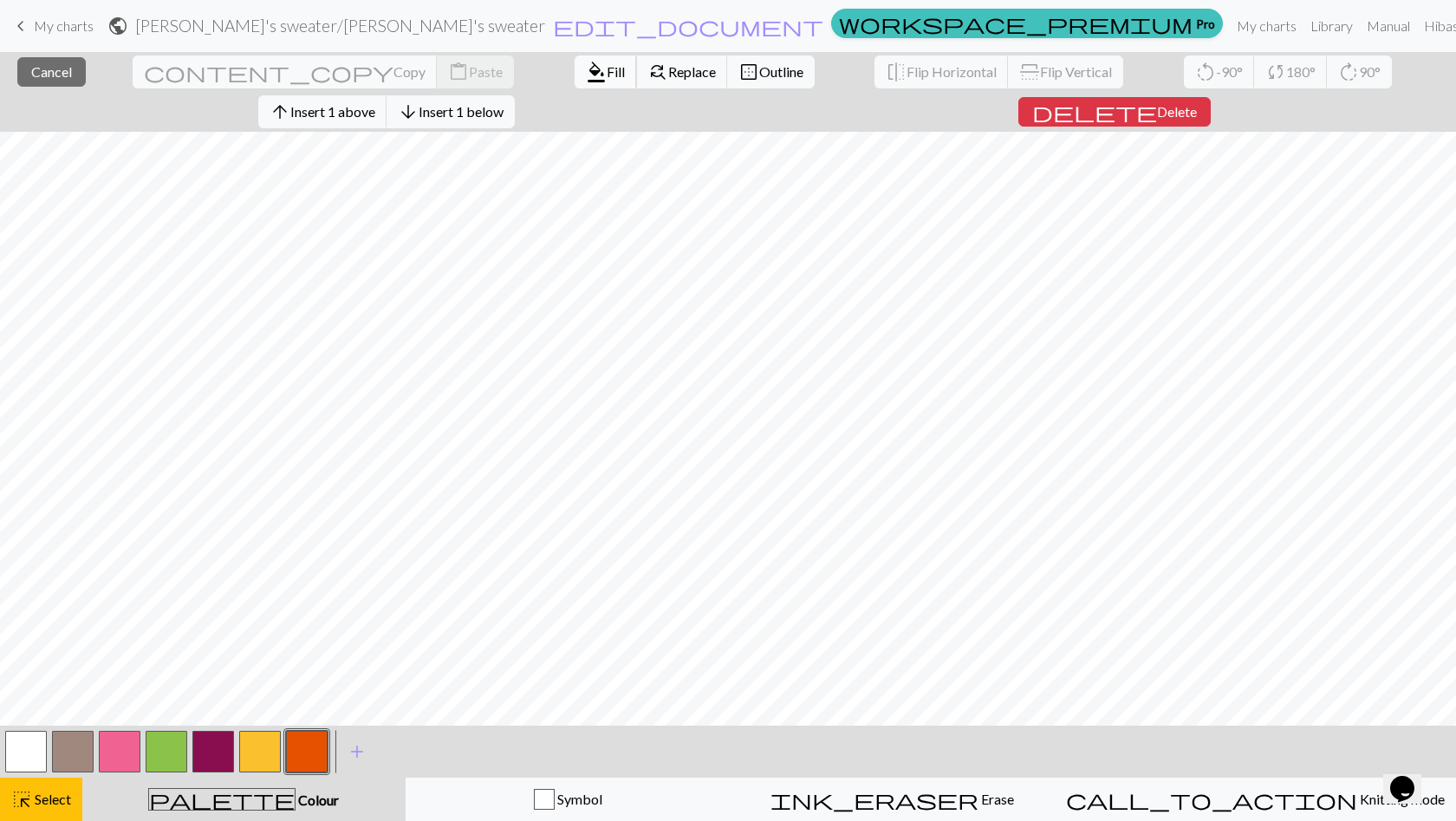
click at [575, 82] on button "format_color_fill Fill" at bounding box center [606, 72] width 62 height 33
click at [607, 76] on span "Fill" at bounding box center [616, 71] width 19 height 17
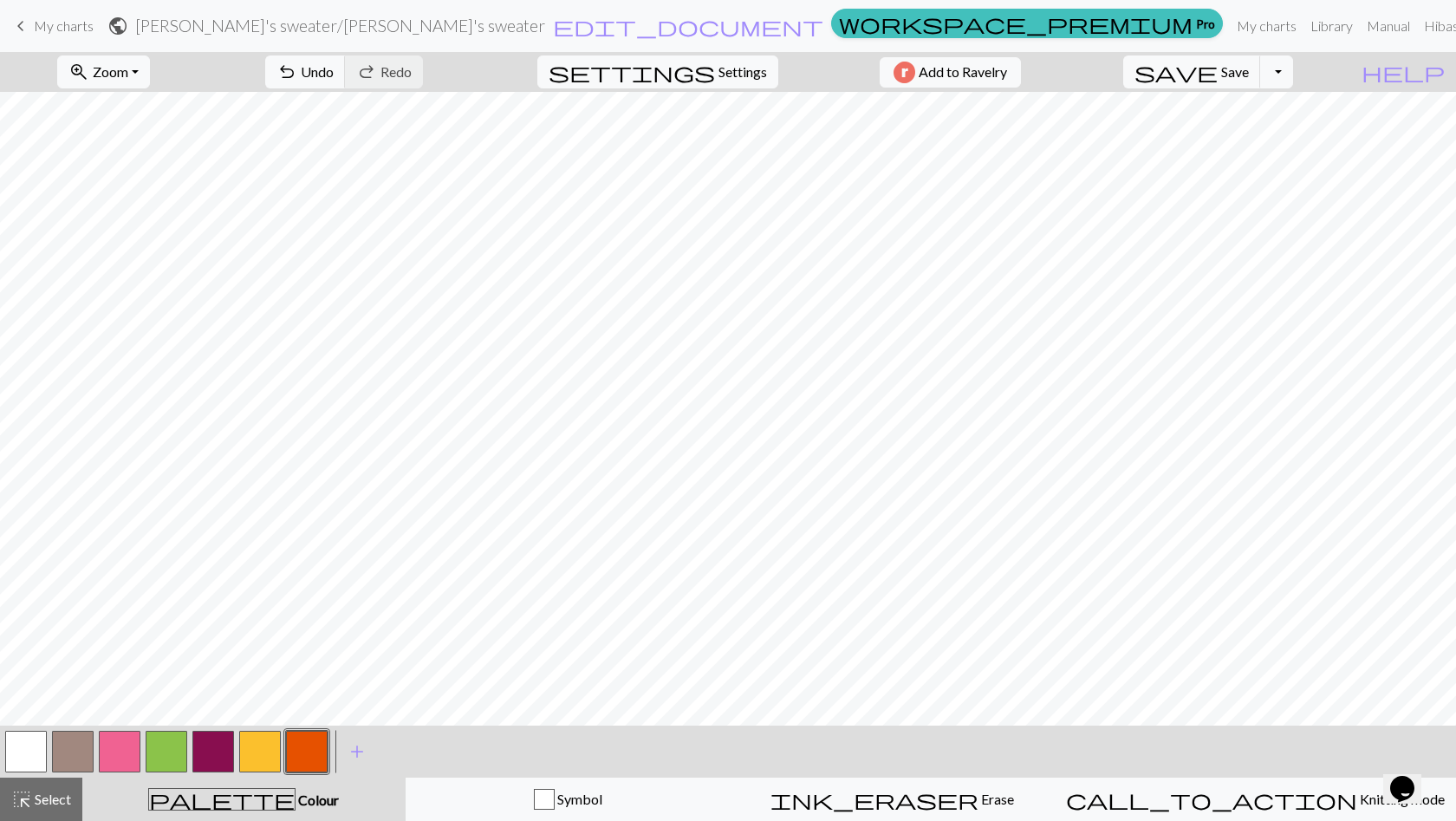
click at [213, 708] on button "button" at bounding box center [213, 752] width 42 height 42
click at [120, 708] on button "button" at bounding box center [119, 752] width 42 height 42
click at [223, 708] on button "button" at bounding box center [213, 752] width 42 height 42
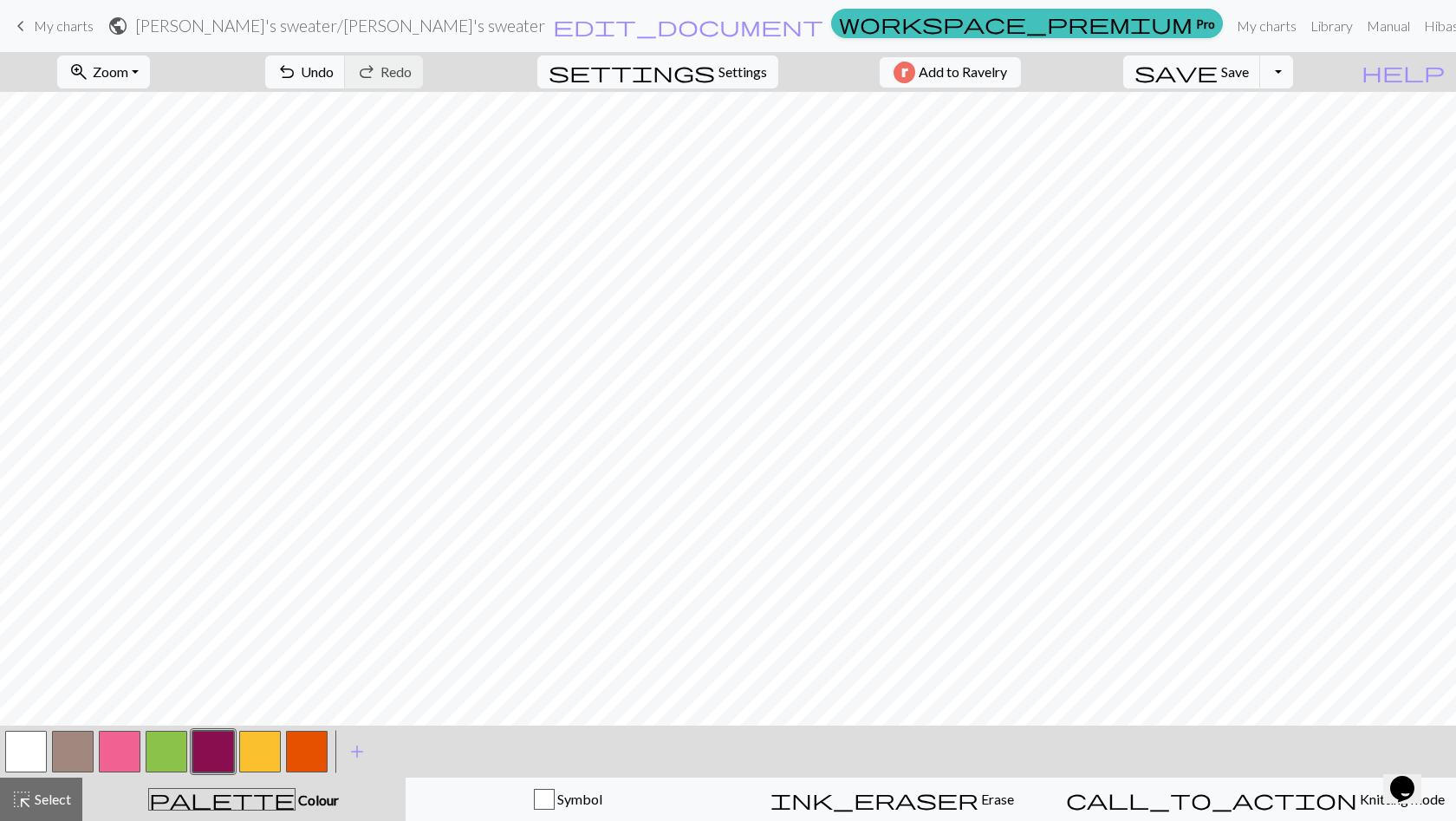
click at [179, 708] on button "button" at bounding box center [166, 752] width 42 height 42
click at [219, 708] on button "button" at bounding box center [213, 752] width 42 height 42
click at [166, 708] on button "button" at bounding box center [166, 752] width 42 height 42
click at [217, 708] on button "button" at bounding box center [213, 752] width 42 height 42
click at [39, 708] on button "button" at bounding box center [26, 752] width 42 height 42
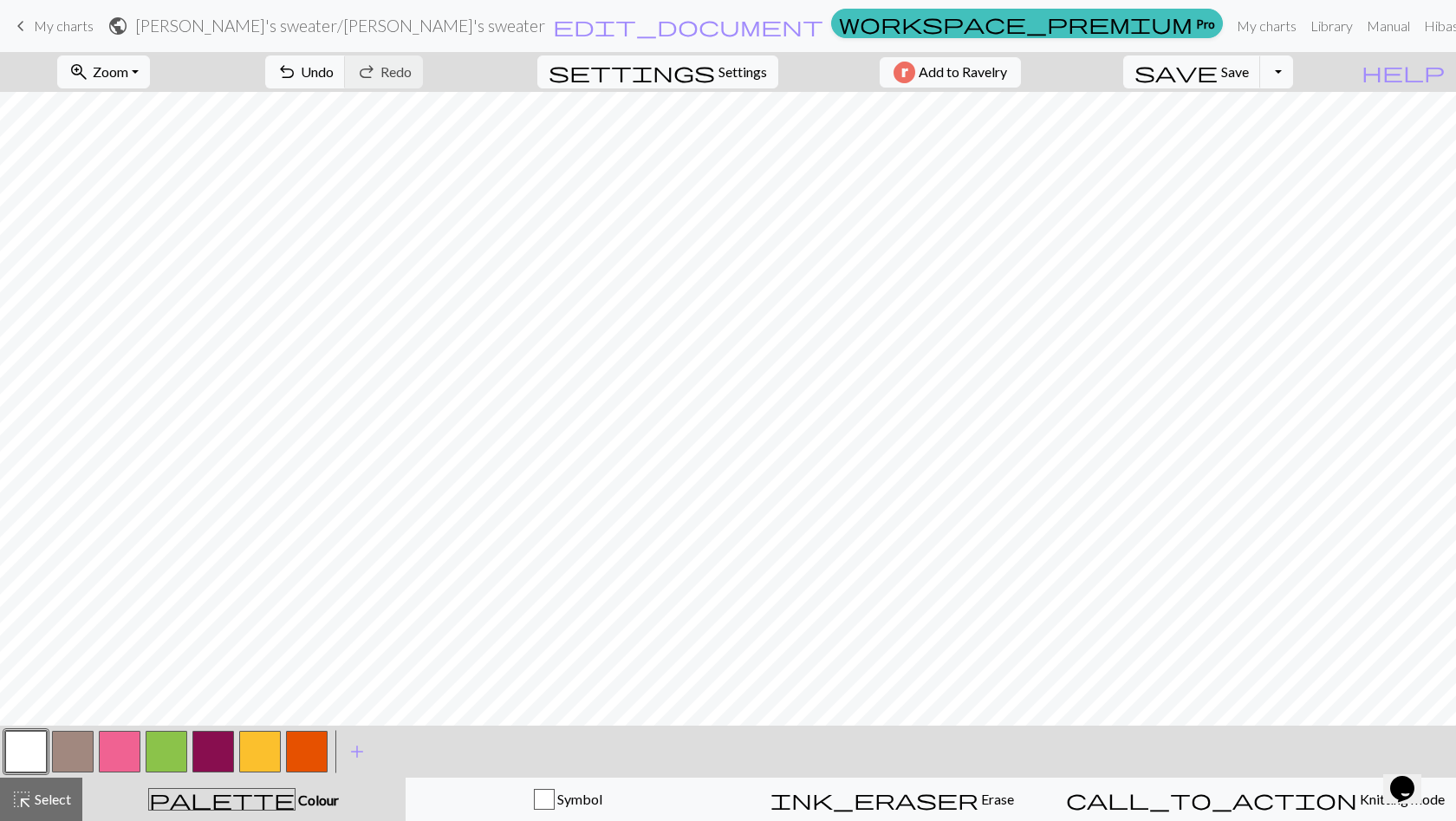
click at [257, 708] on button "button" at bounding box center [259, 752] width 42 height 42
click at [212, 708] on button "button" at bounding box center [213, 752] width 42 height 42
click at [180, 708] on button "button" at bounding box center [166, 752] width 42 height 42
click at [259, 708] on button "button" at bounding box center [259, 752] width 42 height 42
click at [205, 708] on button "button" at bounding box center [213, 752] width 42 height 42
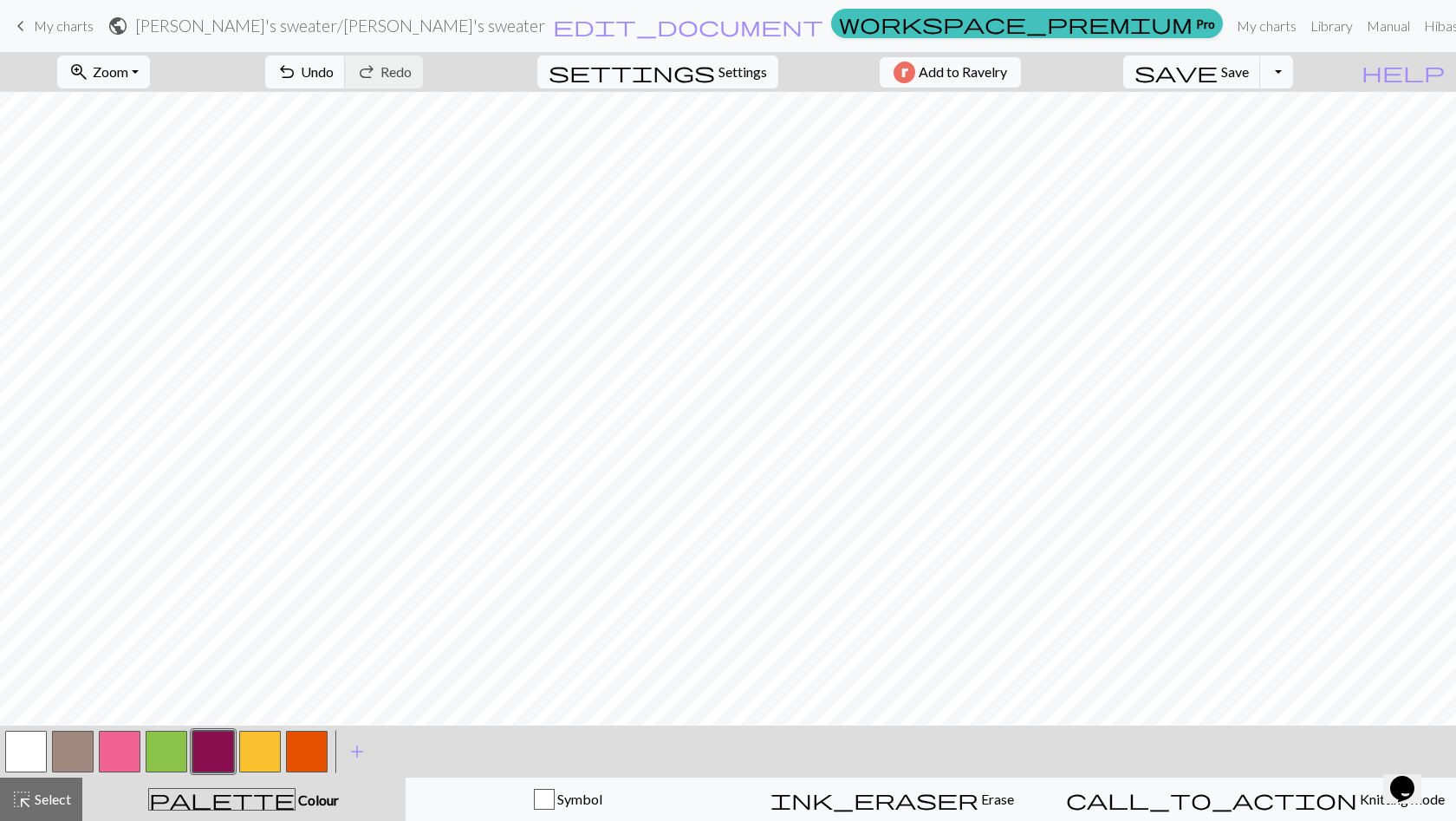
click at [169, 708] on button "button" at bounding box center [166, 752] width 42 height 42
click at [116, 708] on button "button" at bounding box center [119, 752] width 42 height 42
click at [34, 708] on button "button" at bounding box center [26, 752] width 42 height 42
click at [123, 708] on button "button" at bounding box center [119, 752] width 42 height 42
click at [34, 708] on button "button" at bounding box center [26, 752] width 42 height 42
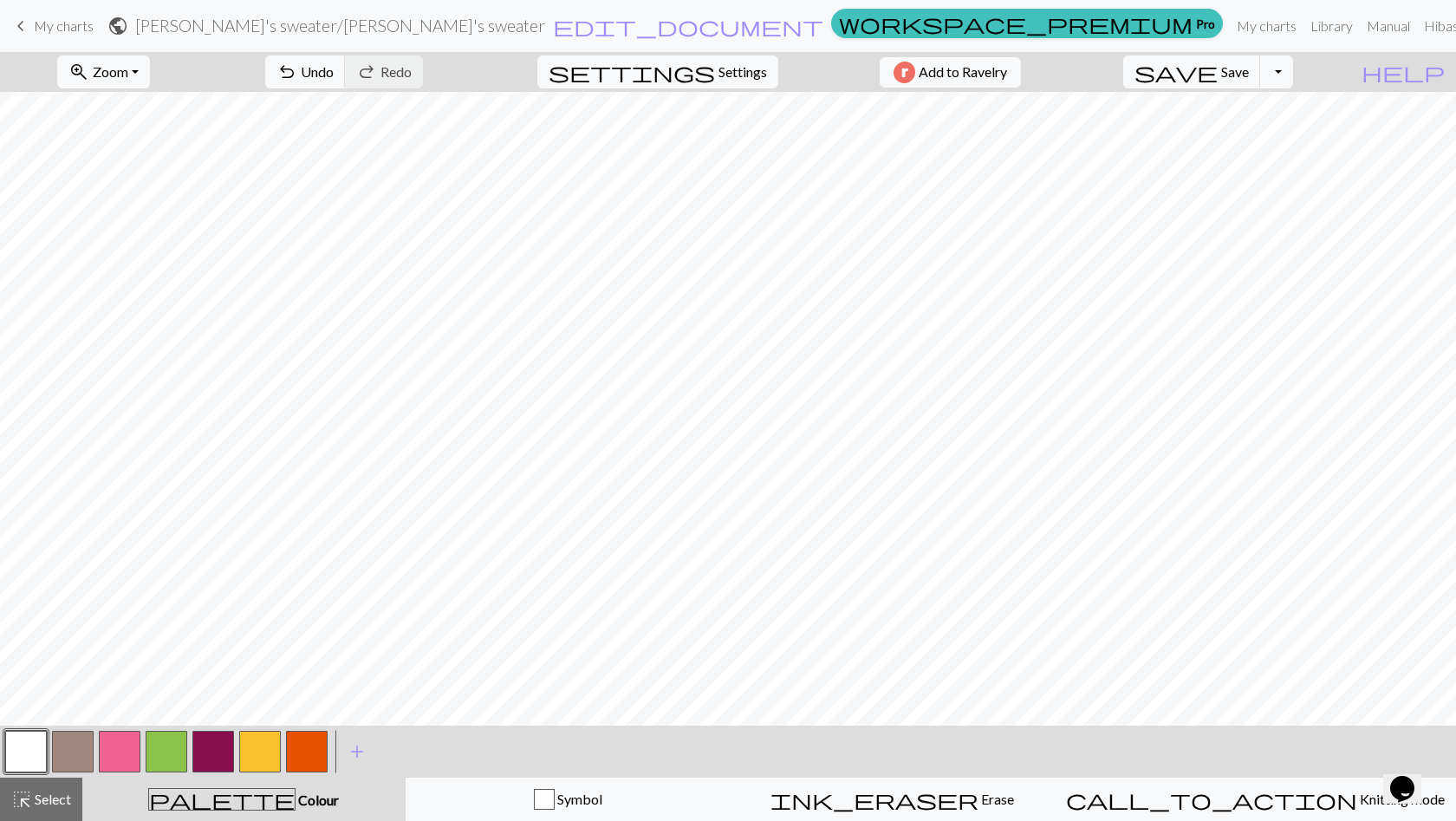
click at [118, 708] on button "button" at bounding box center [119, 752] width 42 height 42
click at [35, 708] on button "button" at bounding box center [26, 752] width 42 height 42
click at [124, 708] on button "button" at bounding box center [119, 752] width 42 height 42
click at [25, 708] on button "button" at bounding box center [26, 752] width 42 height 42
click at [118, 708] on button "button" at bounding box center [119, 752] width 42 height 42
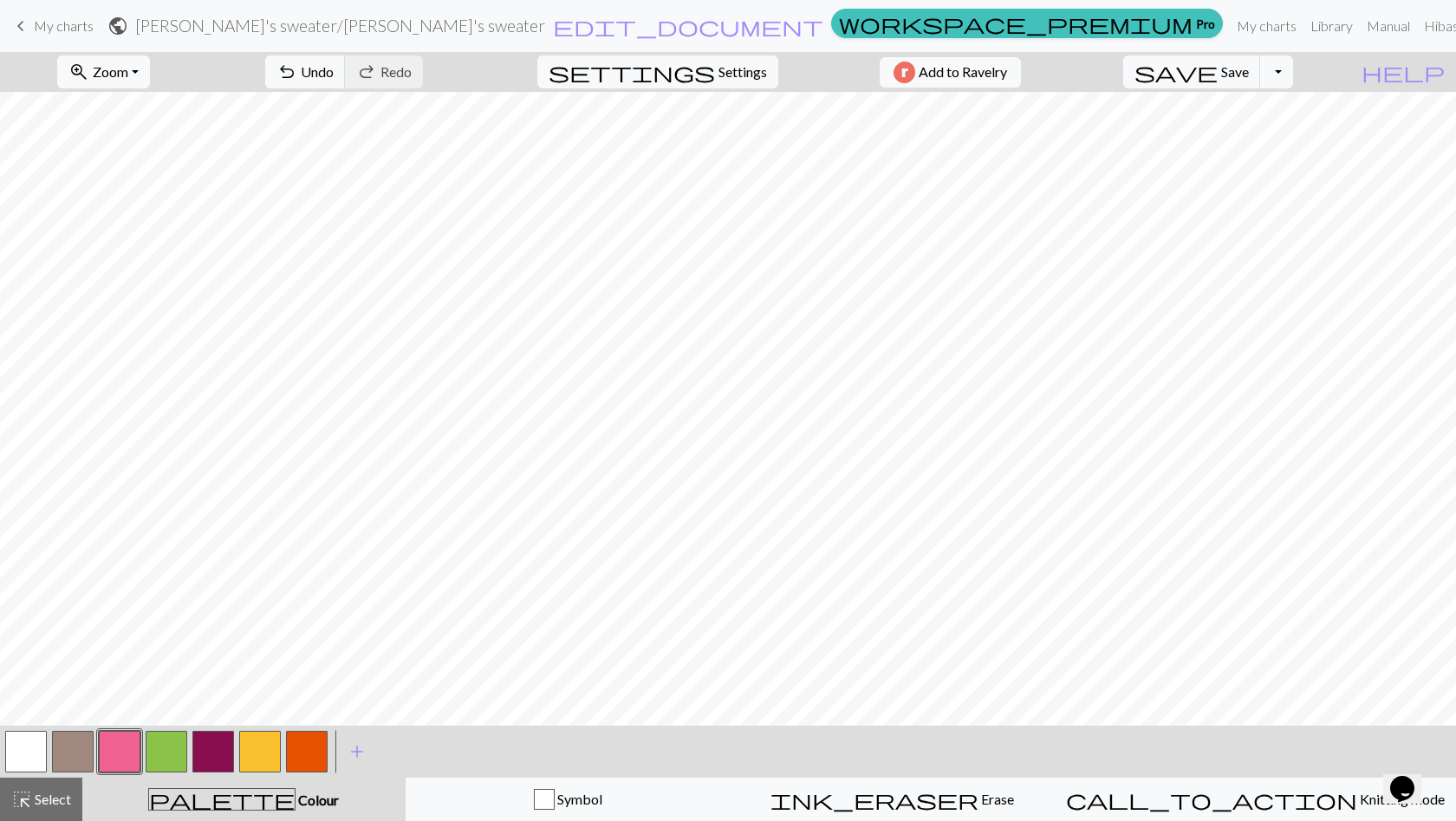
click at [163, 708] on button "button" at bounding box center [166, 752] width 42 height 42
click at [264, 708] on button "button" at bounding box center [259, 752] width 42 height 42
click at [208, 708] on button "button" at bounding box center [213, 752] width 42 height 42
click at [254, 708] on button "button" at bounding box center [259, 752] width 42 height 42
click at [219, 708] on button "button" at bounding box center [213, 752] width 42 height 42
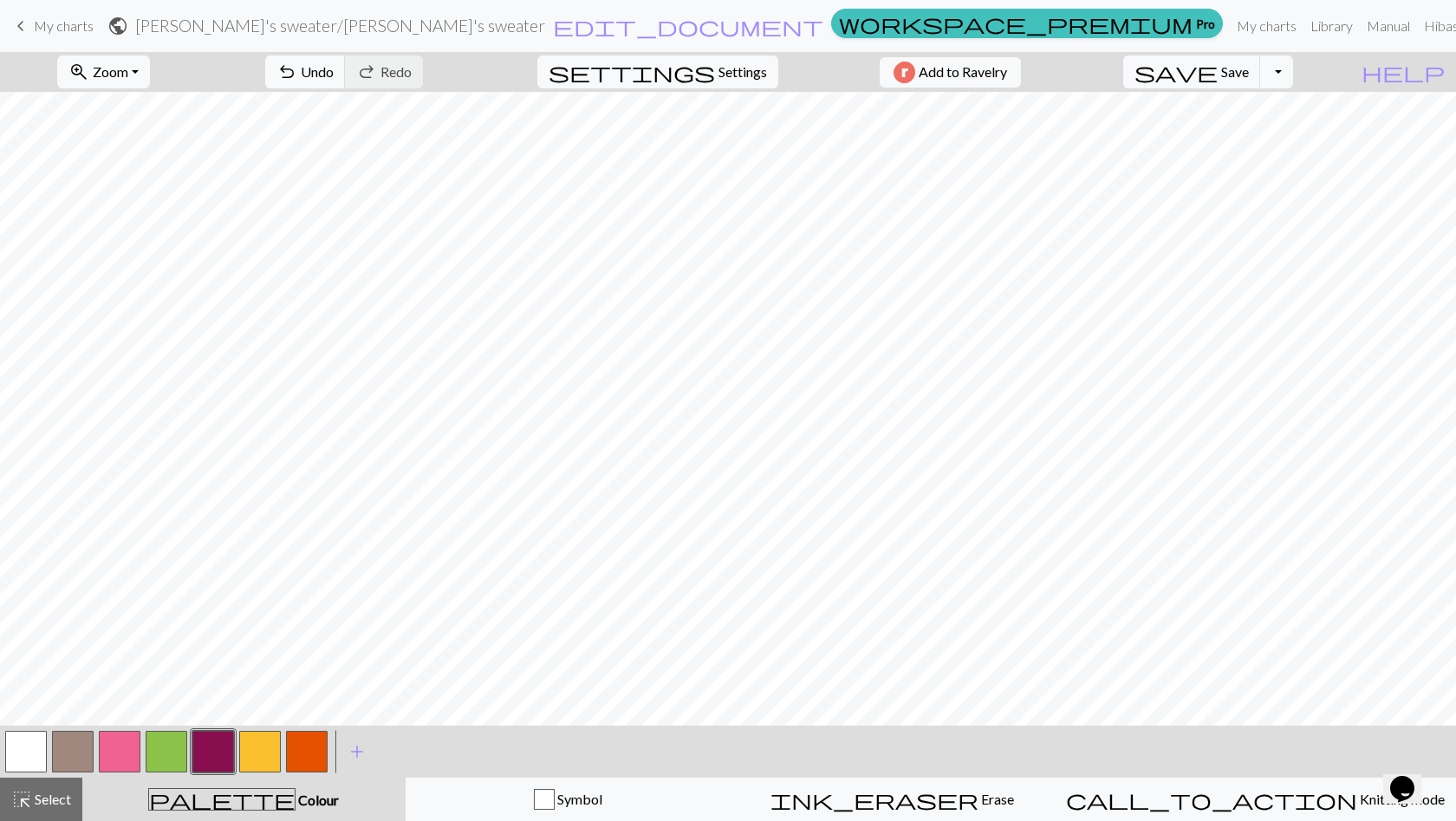
click at [117, 708] on button "button" at bounding box center [119, 752] width 42 height 42
click at [1215, 82] on span "save" at bounding box center [1174, 72] width 83 height 24
click at [1291, 82] on button "Toggle Dropdown" at bounding box center [1274, 72] width 33 height 33
click at [1265, 150] on button "save_alt Download" at bounding box center [1147, 138] width 286 height 28
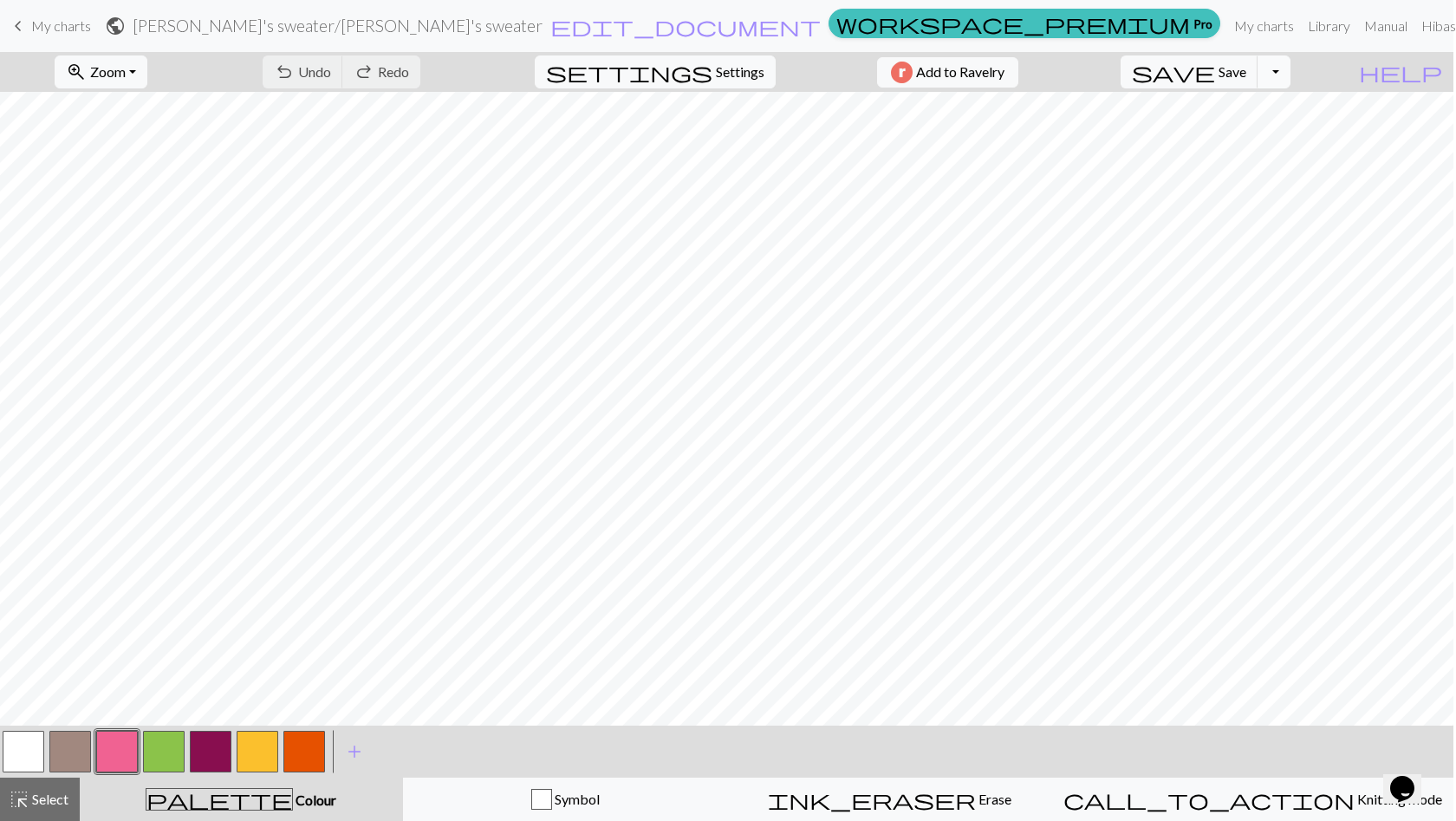
click at [1291, 83] on button "Toggle Dropdown" at bounding box center [1274, 72] width 33 height 33
click at [1268, 119] on button "file_copy Save a copy" at bounding box center [1147, 110] width 286 height 28
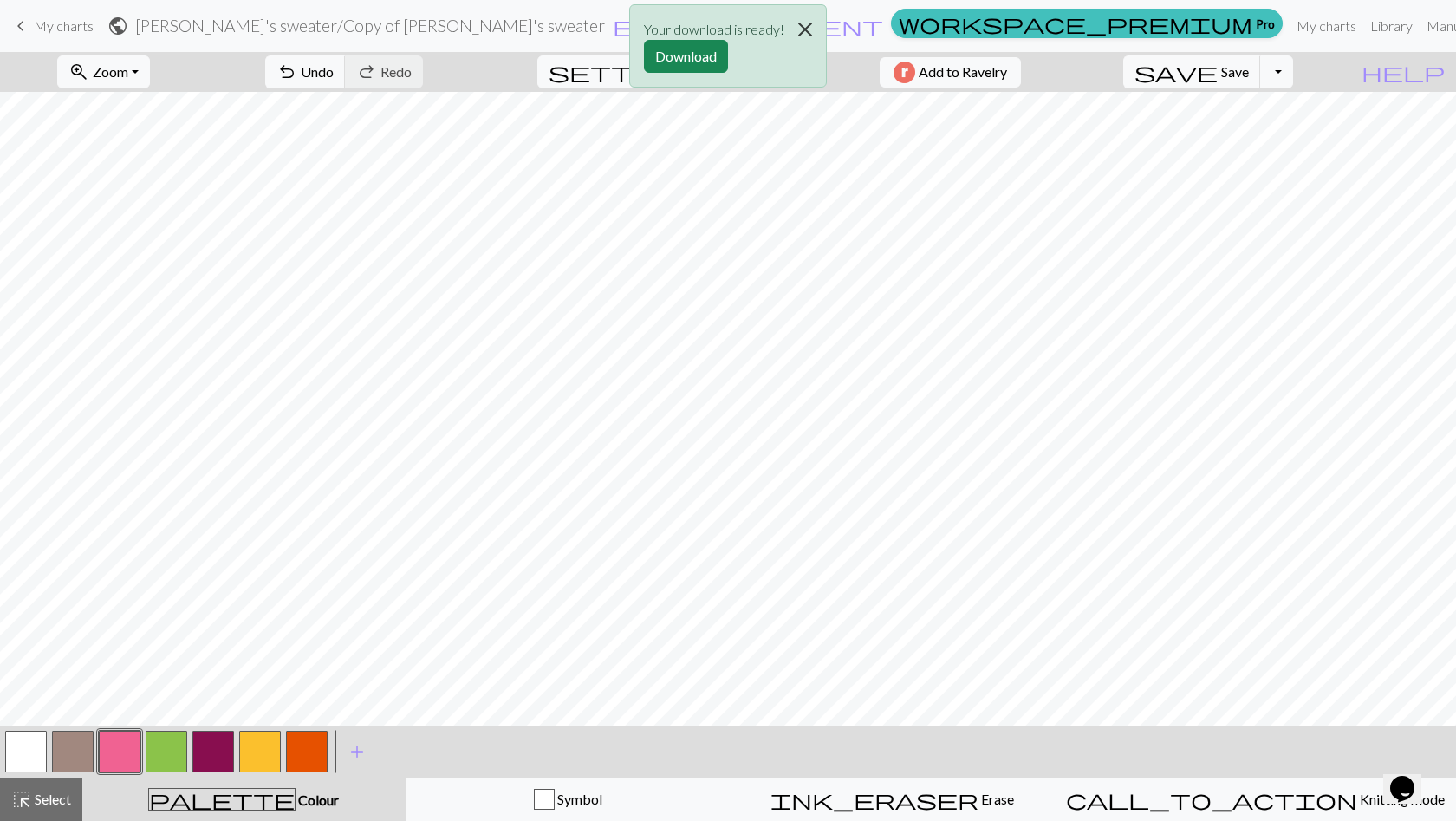
click at [813, 34] on button "Close" at bounding box center [805, 30] width 42 height 48
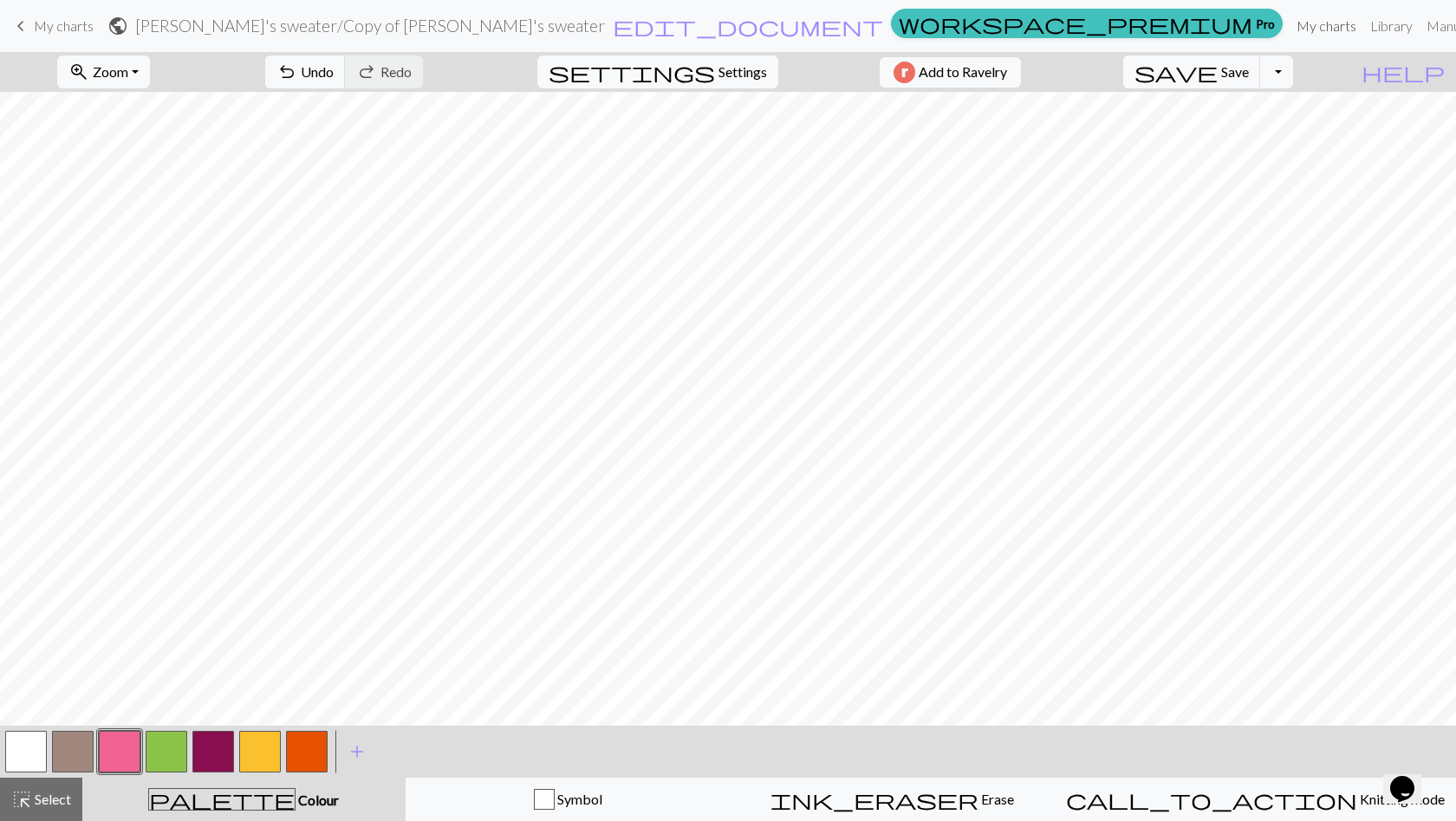
click at [1290, 26] on link "My charts" at bounding box center [1327, 25] width 74 height 34
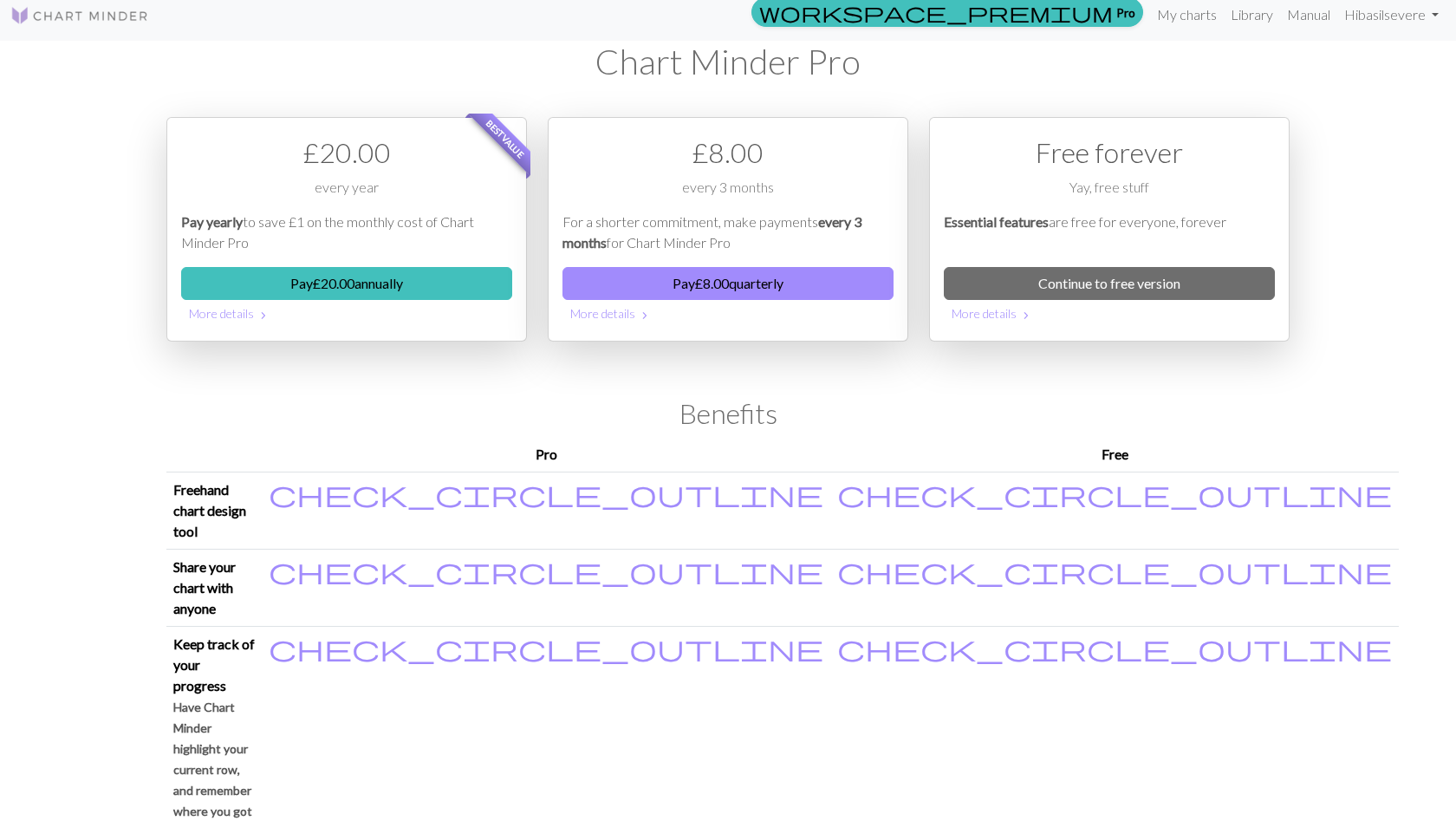
scroll to position [13, 0]
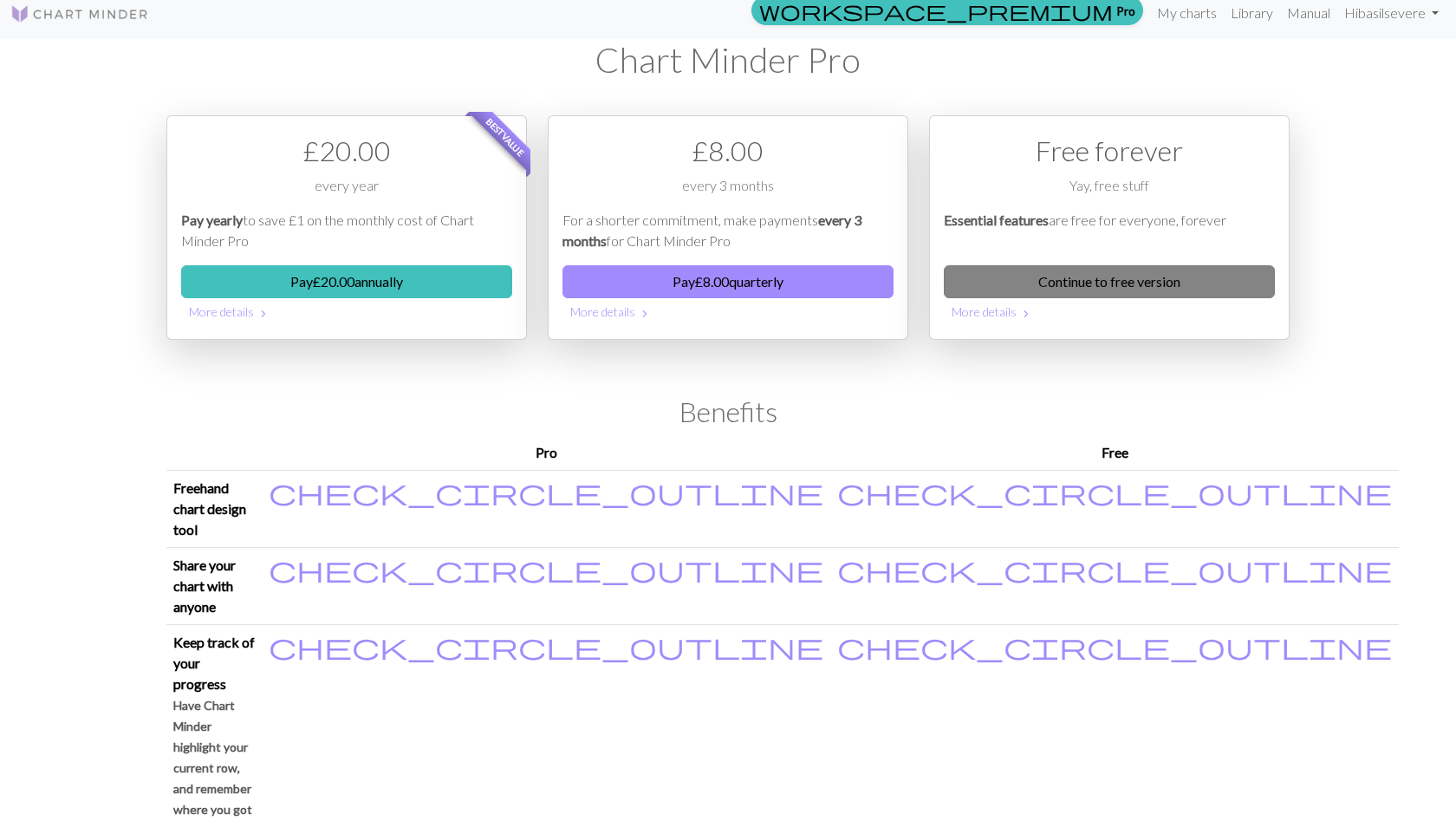
click at [1163, 278] on link "Continue to free version" at bounding box center [1110, 282] width 332 height 33
